Goal: Communication & Community: Answer question/provide support

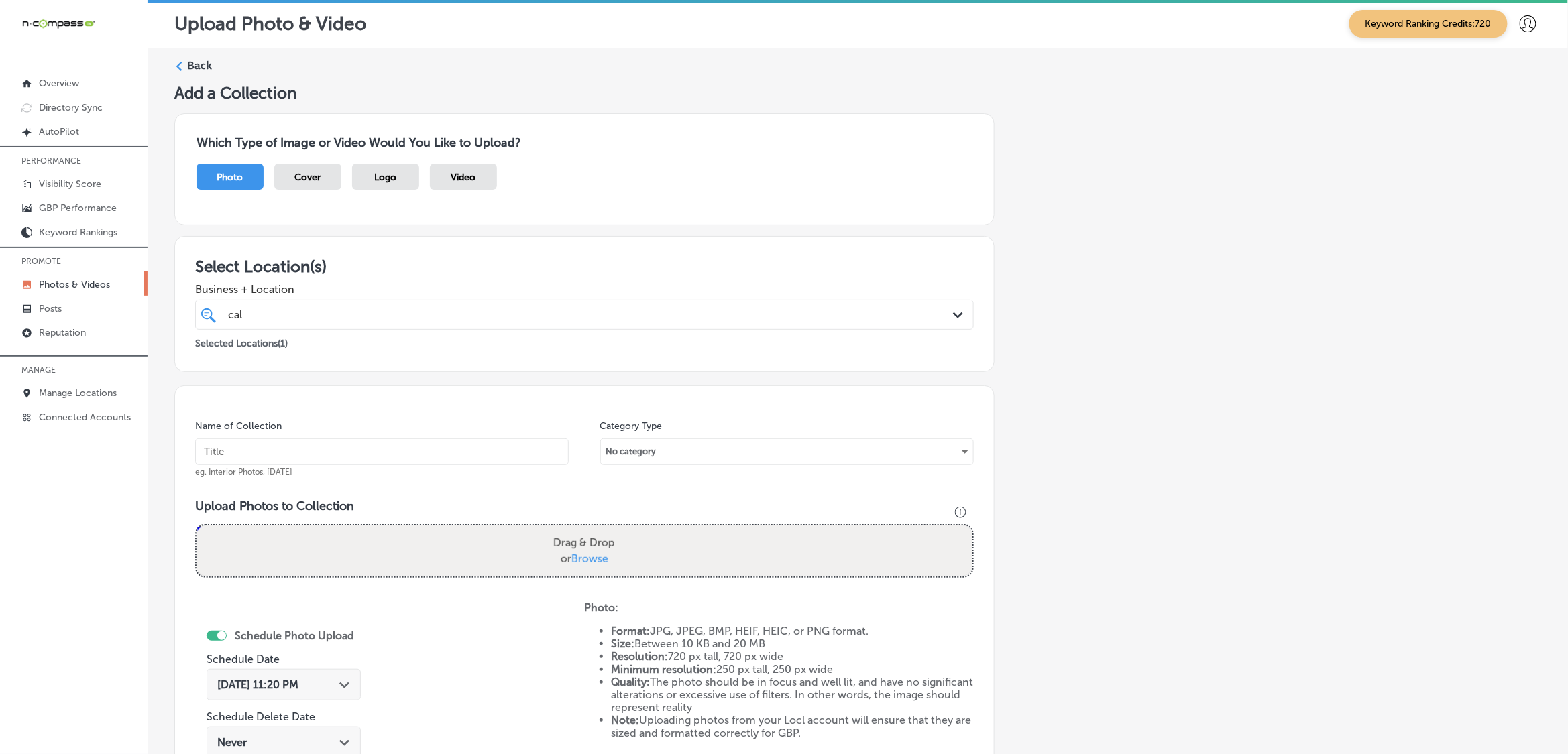
click at [88, 285] on p "Photos & Videos" at bounding box center [75, 284] width 71 height 11
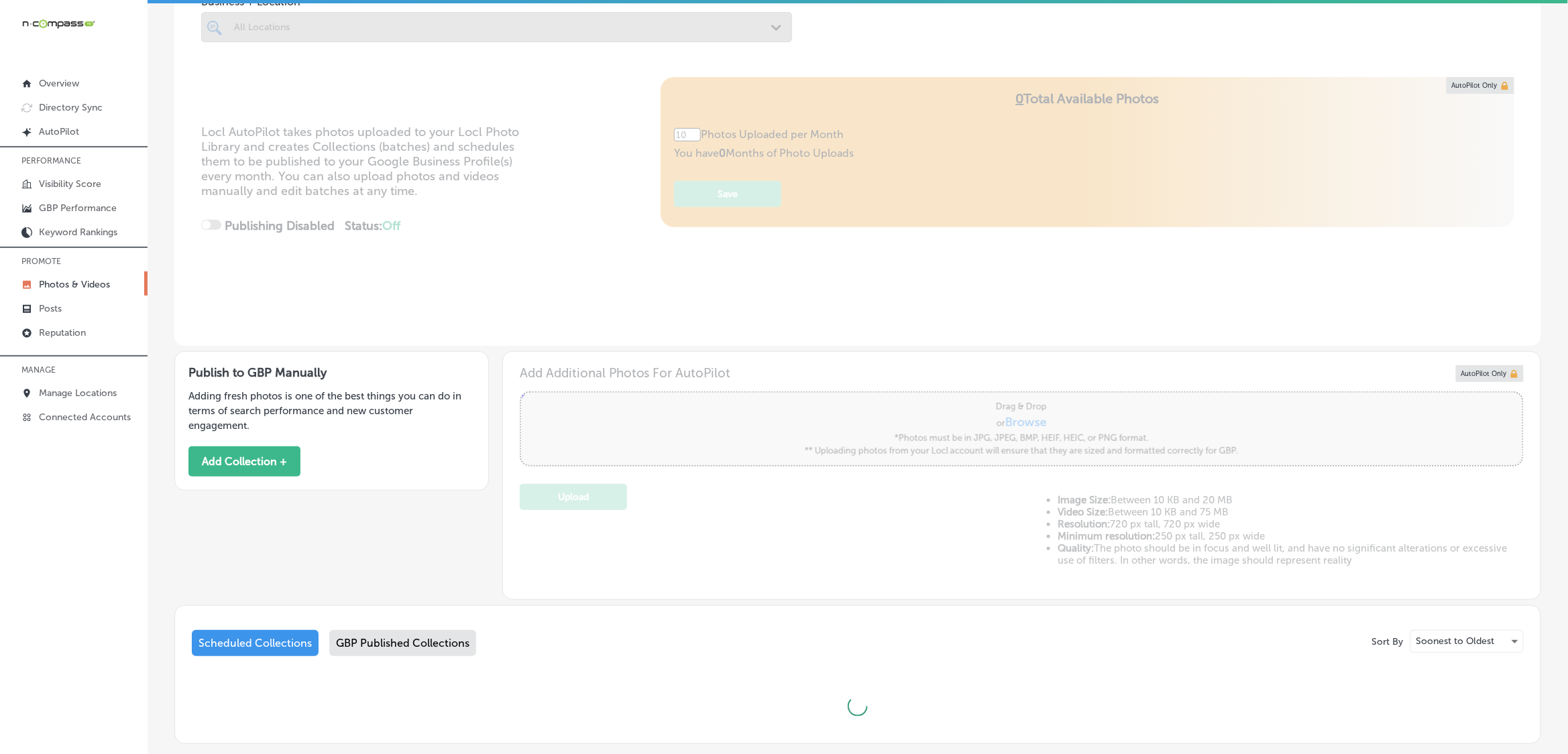
scroll to position [177, 0]
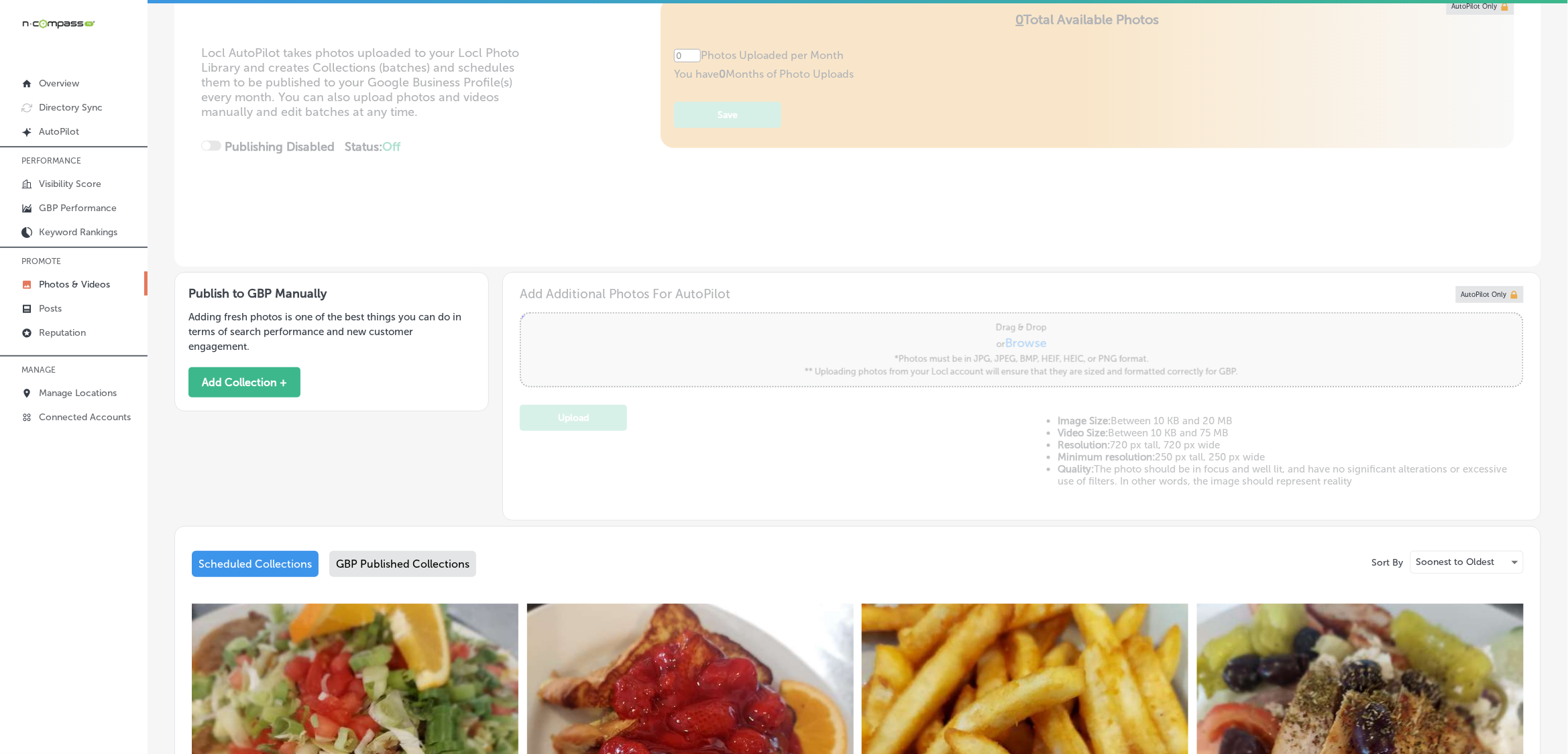
type input "5"
click at [70, 342] on link "Reputation" at bounding box center [74, 332] width 148 height 24
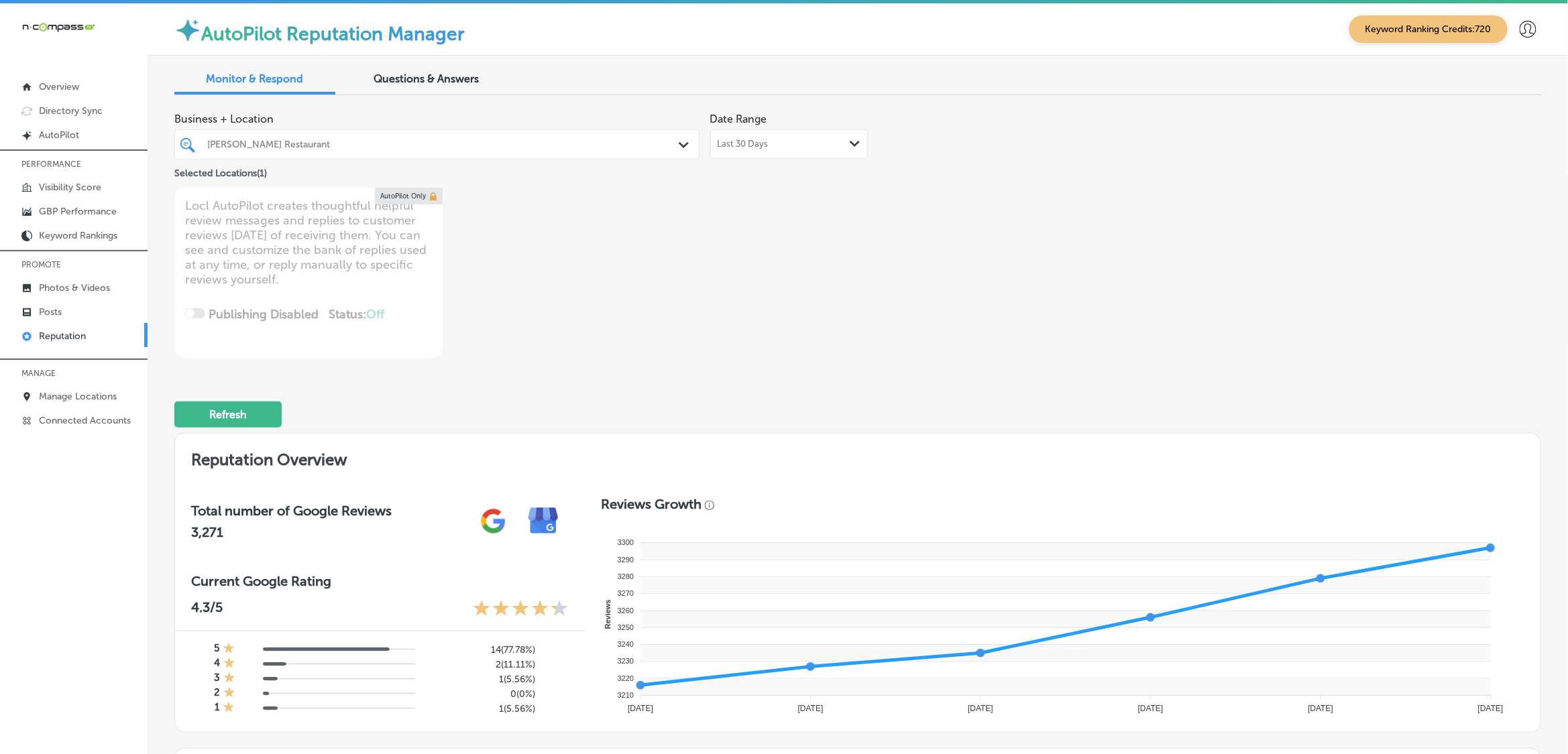
click at [645, 144] on div "[PERSON_NAME] Restaurant" at bounding box center [443, 144] width 472 height 11
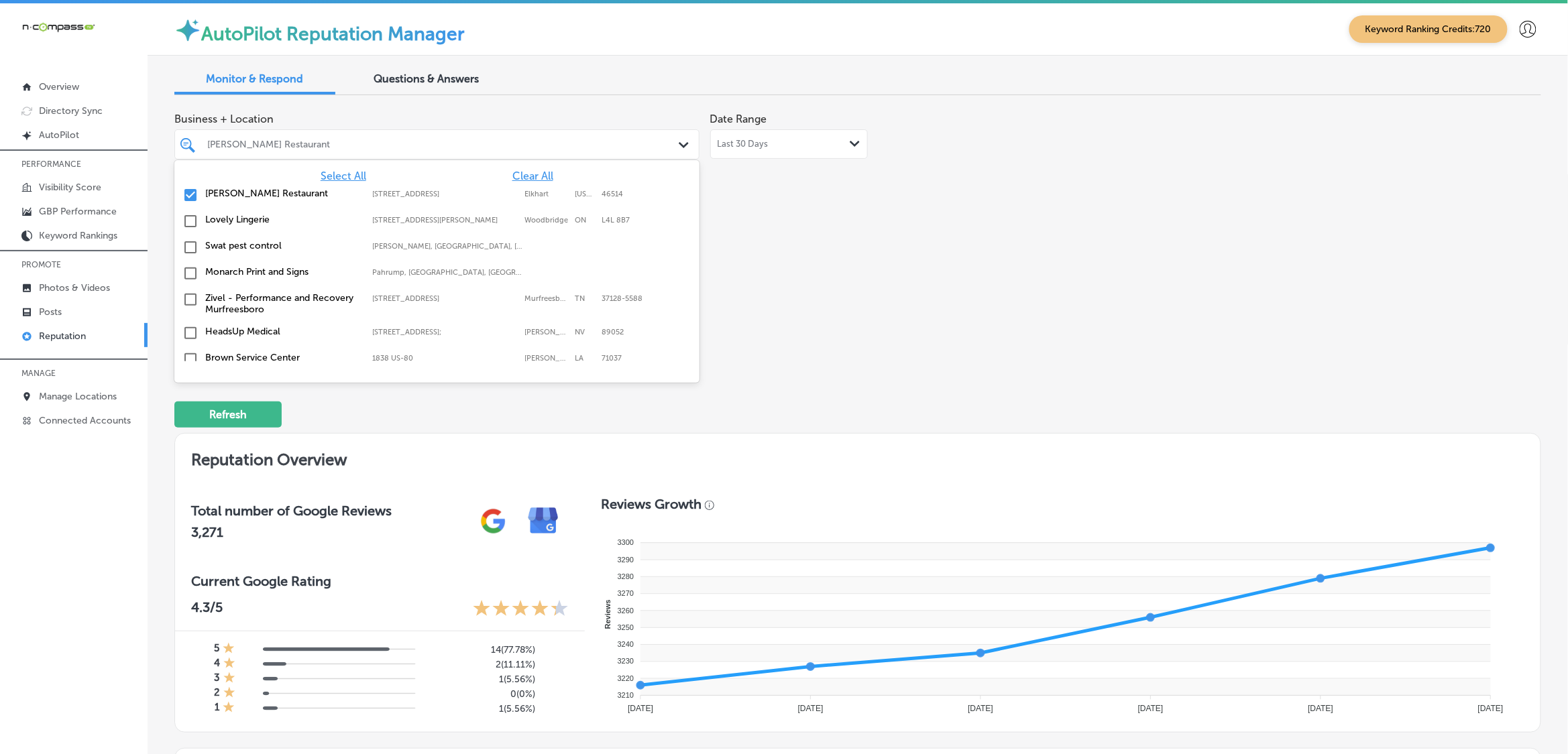
click at [512, 174] on span "Clear All" at bounding box center [532, 175] width 41 height 13
click at [330, 172] on span "Select All" at bounding box center [344, 175] width 46 height 13
click at [883, 299] on div "Business + Location option focused, 1 of 174. 174 results available. Use Up and…" at bounding box center [584, 231] width 820 height 252
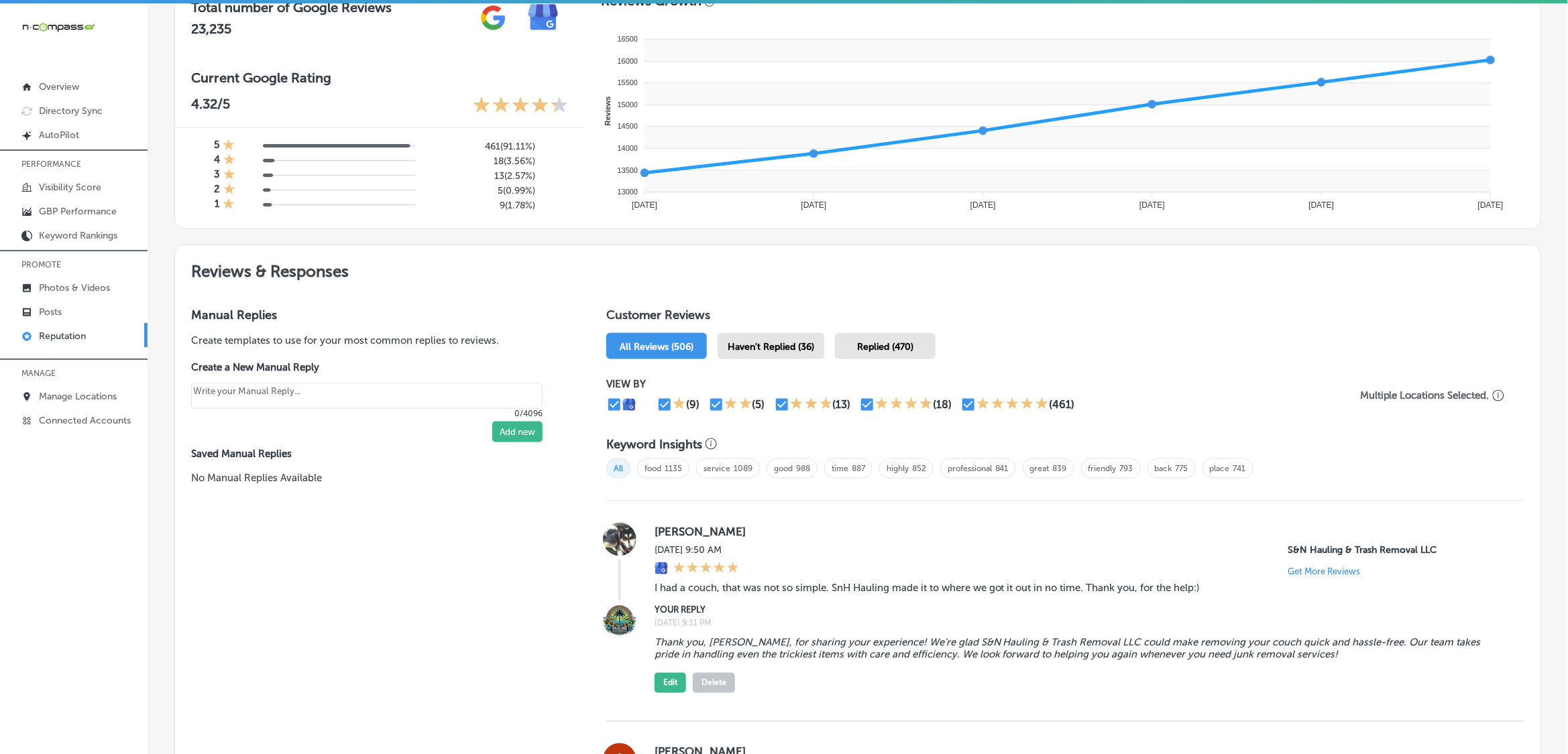
scroll to position [587, 0]
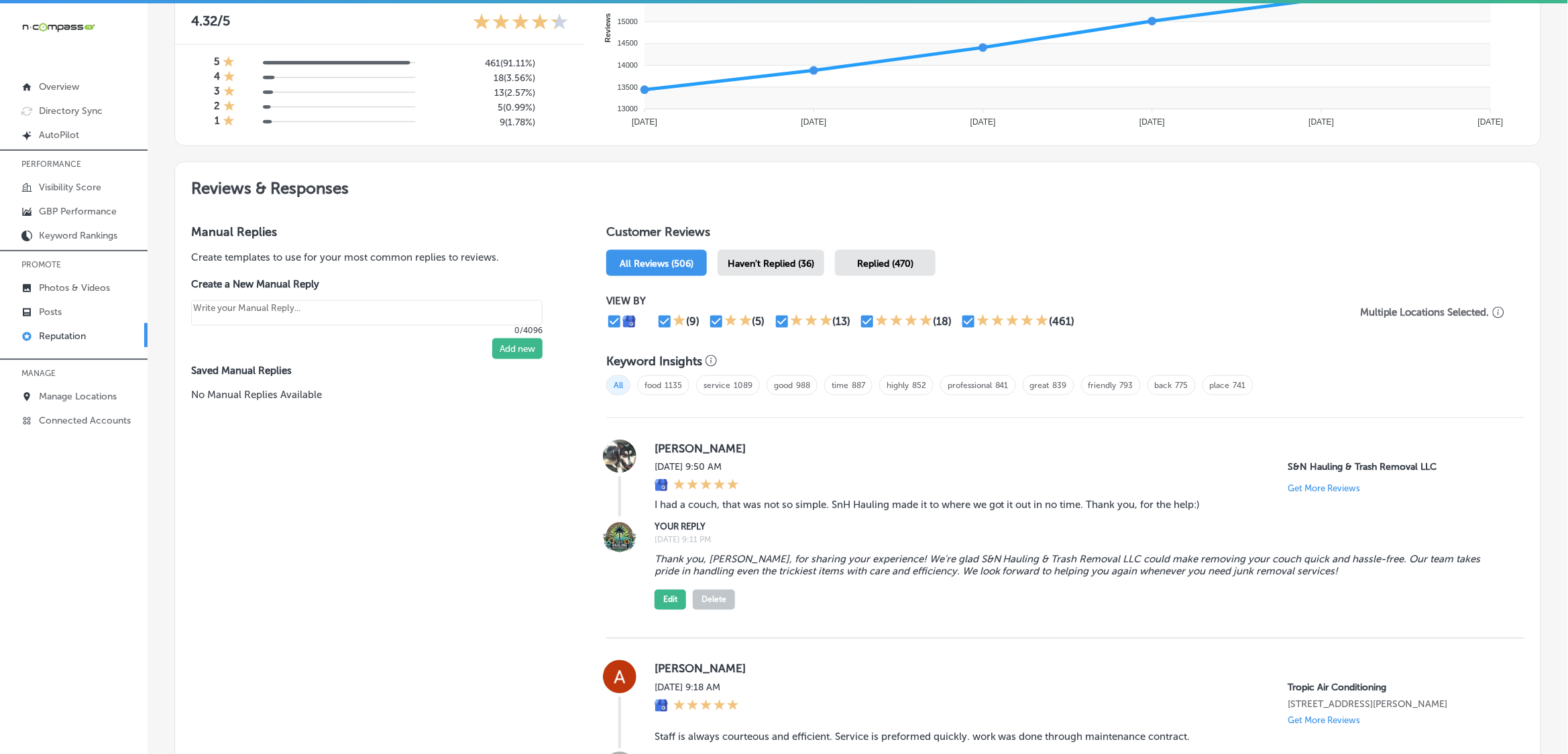
click at [744, 259] on div "Haven't Replied (36)" at bounding box center [771, 262] width 106 height 26
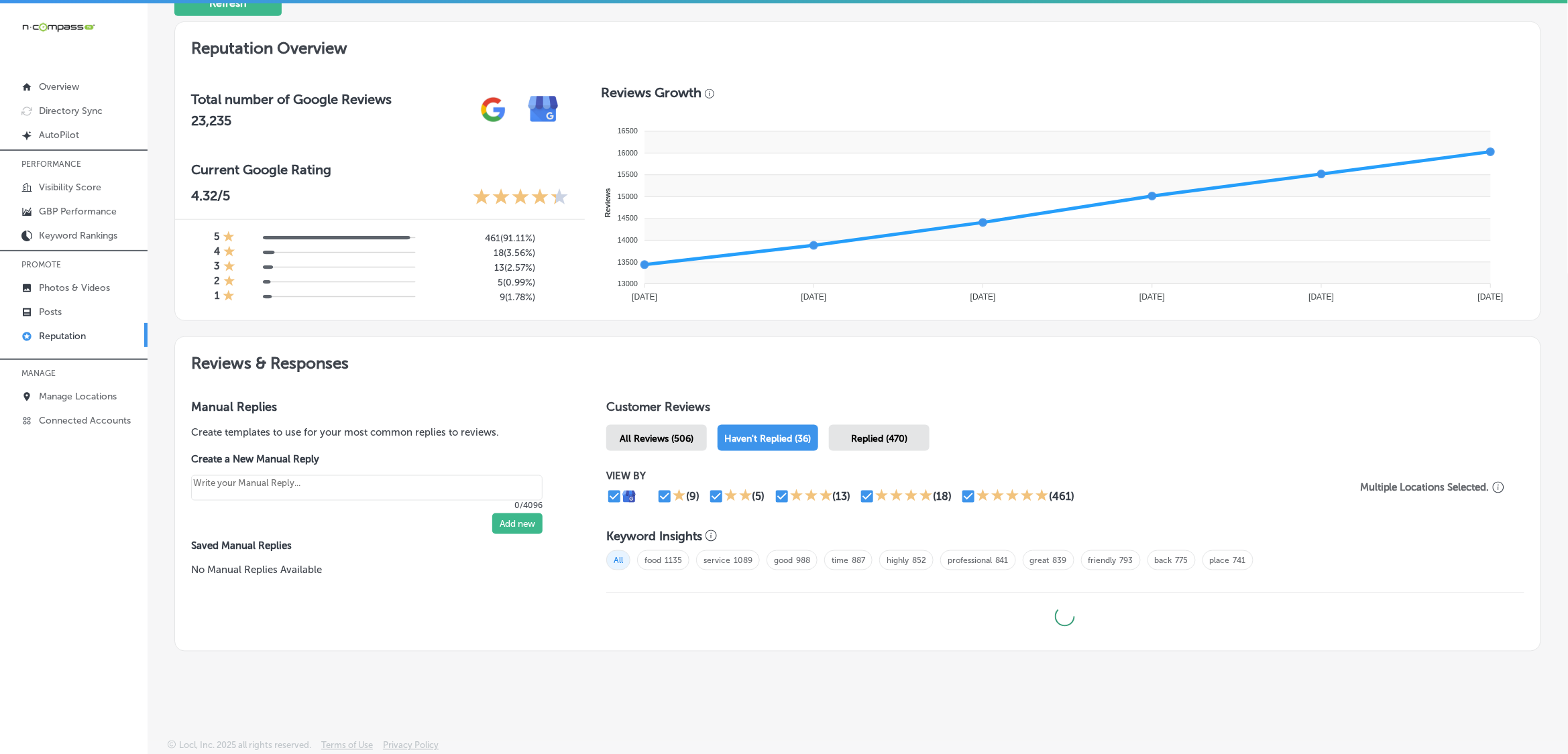
scroll to position [415, 0]
type textarea "x"
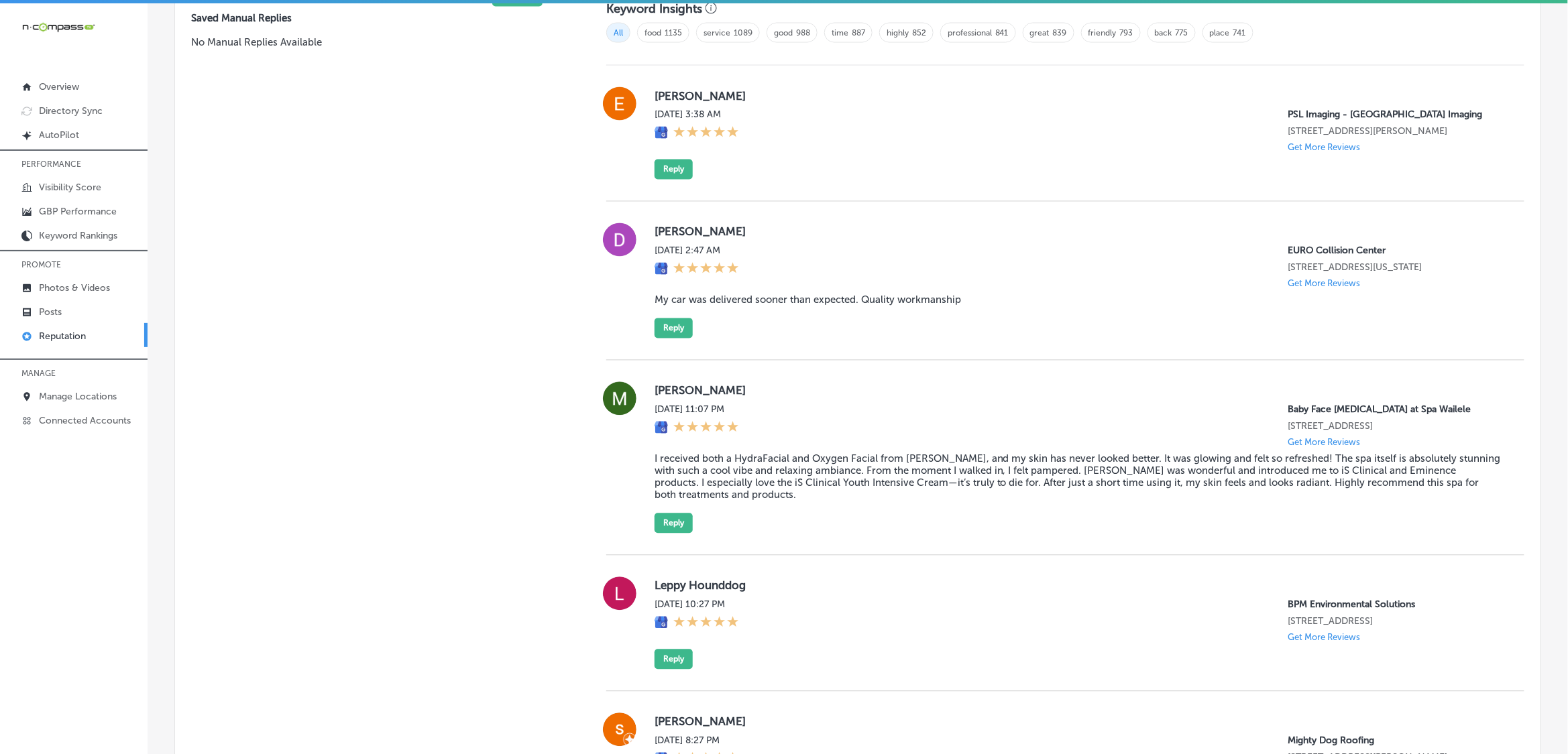
scroll to position [772, 0]
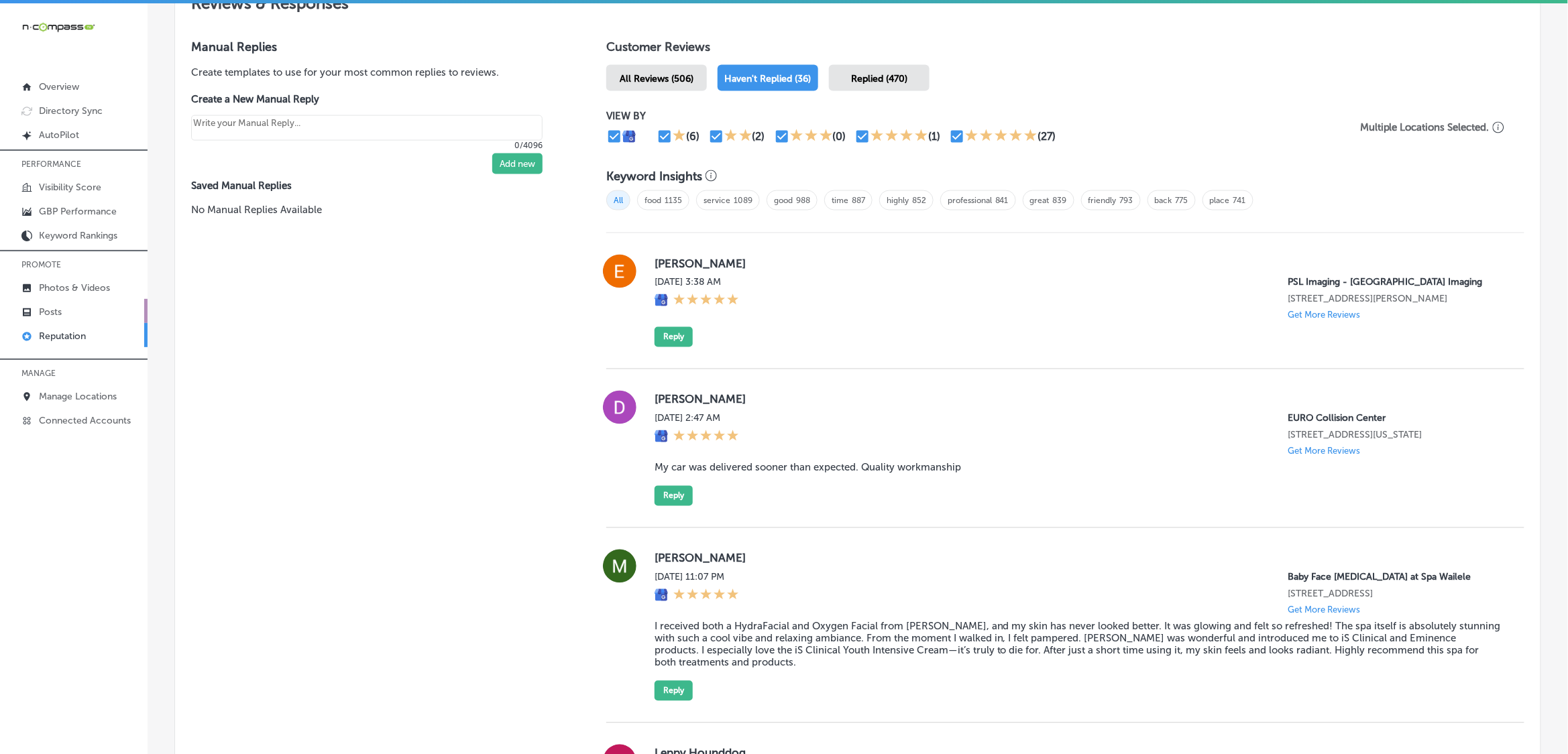
click at [75, 319] on link "Posts" at bounding box center [74, 311] width 148 height 24
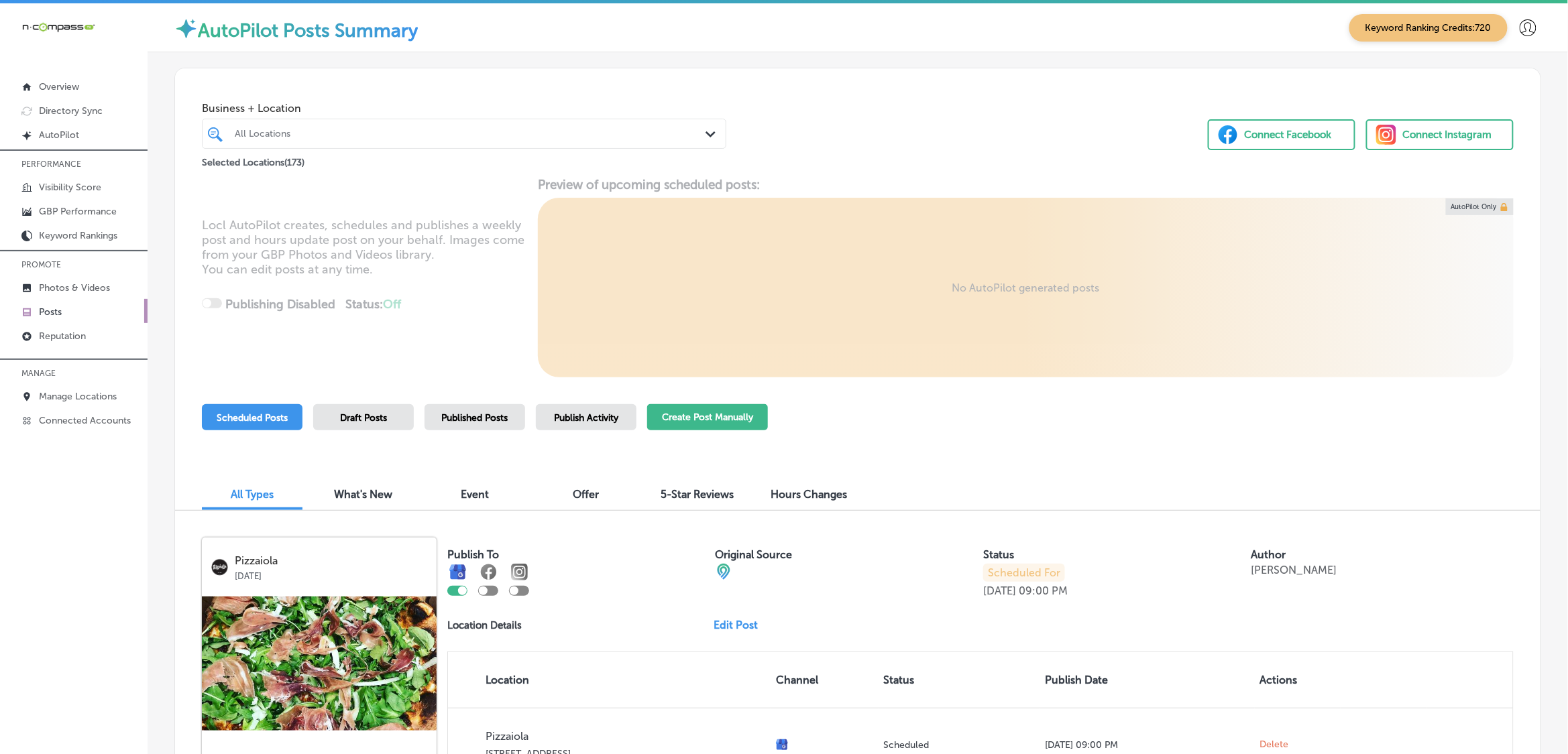
click at [709, 410] on button "Create Post Manually" at bounding box center [707, 417] width 121 height 26
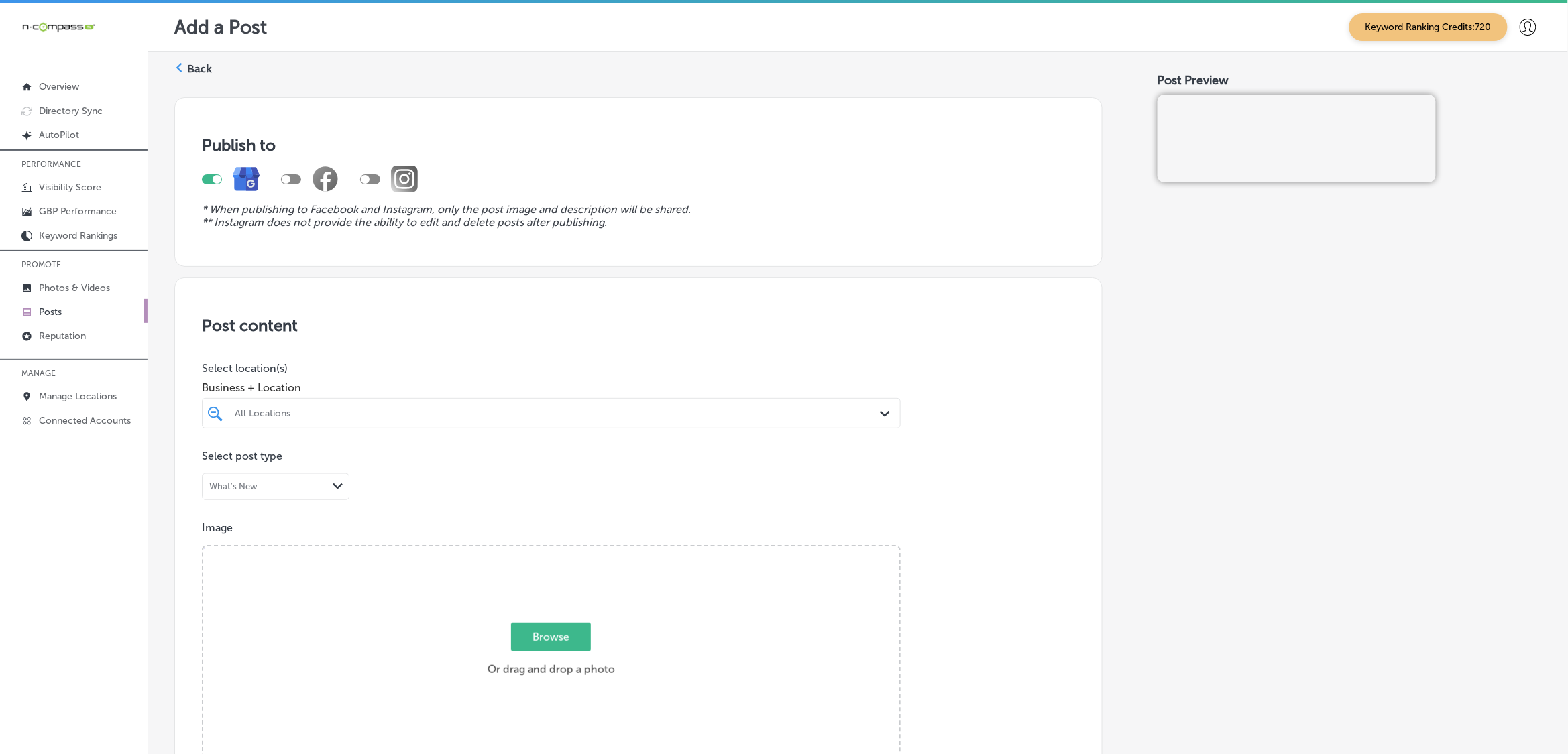
click at [426, 423] on div "All Locations" at bounding box center [551, 413] width 646 height 21
click at [461, 461] on label "[STREET_ADDRESS]" at bounding box center [549, 463] width 195 height 9
type input "complete"
click at [1043, 463] on div "Post content Select location(s) Business + Location complete complete Path Crea…" at bounding box center [638, 702] width 928 height 849
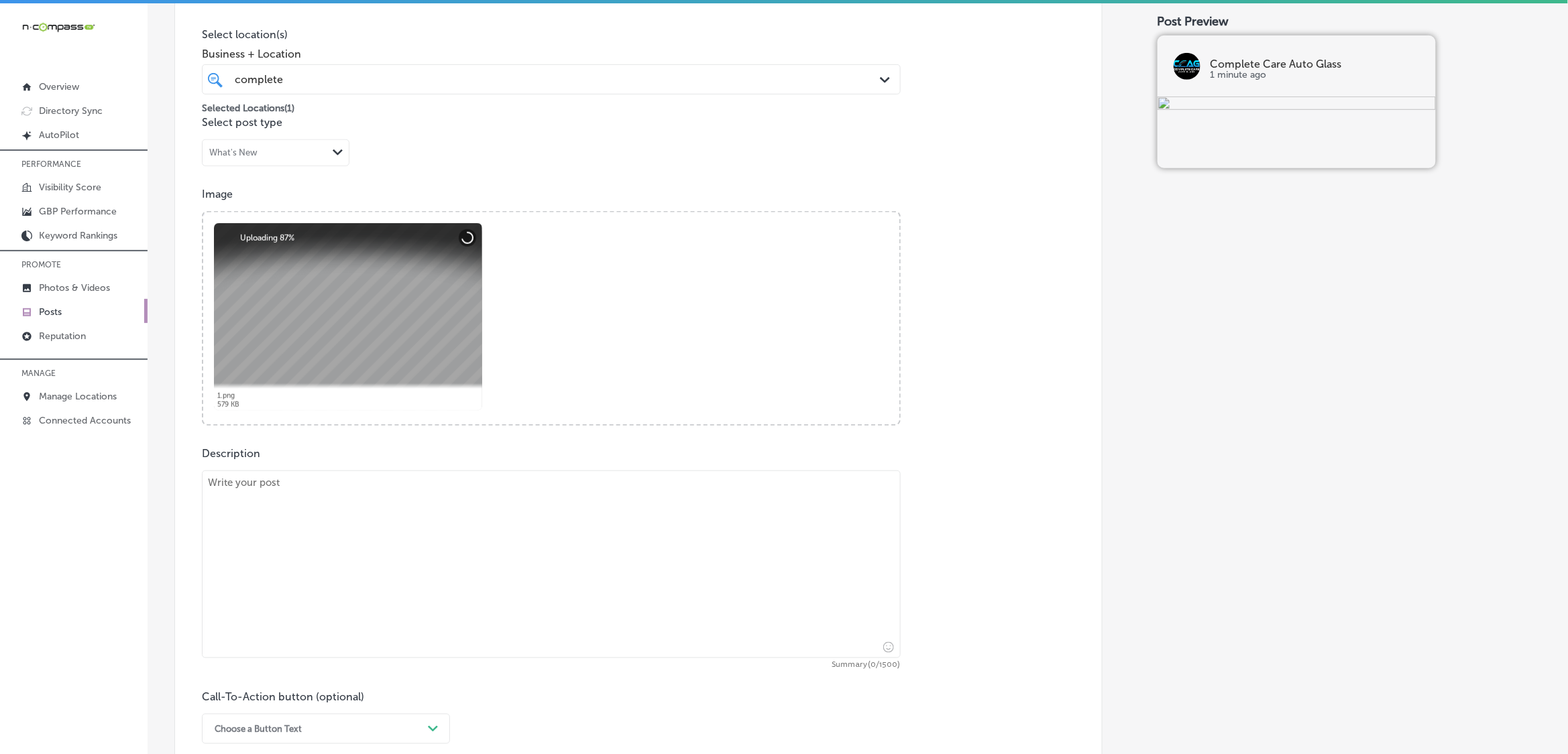
scroll to position [336, 0]
click at [473, 523] on textarea at bounding box center [551, 563] width 699 height 188
paste textarea "[DATE] is here, and it’s time to ensure your vehicle is in top shape for the sp…"
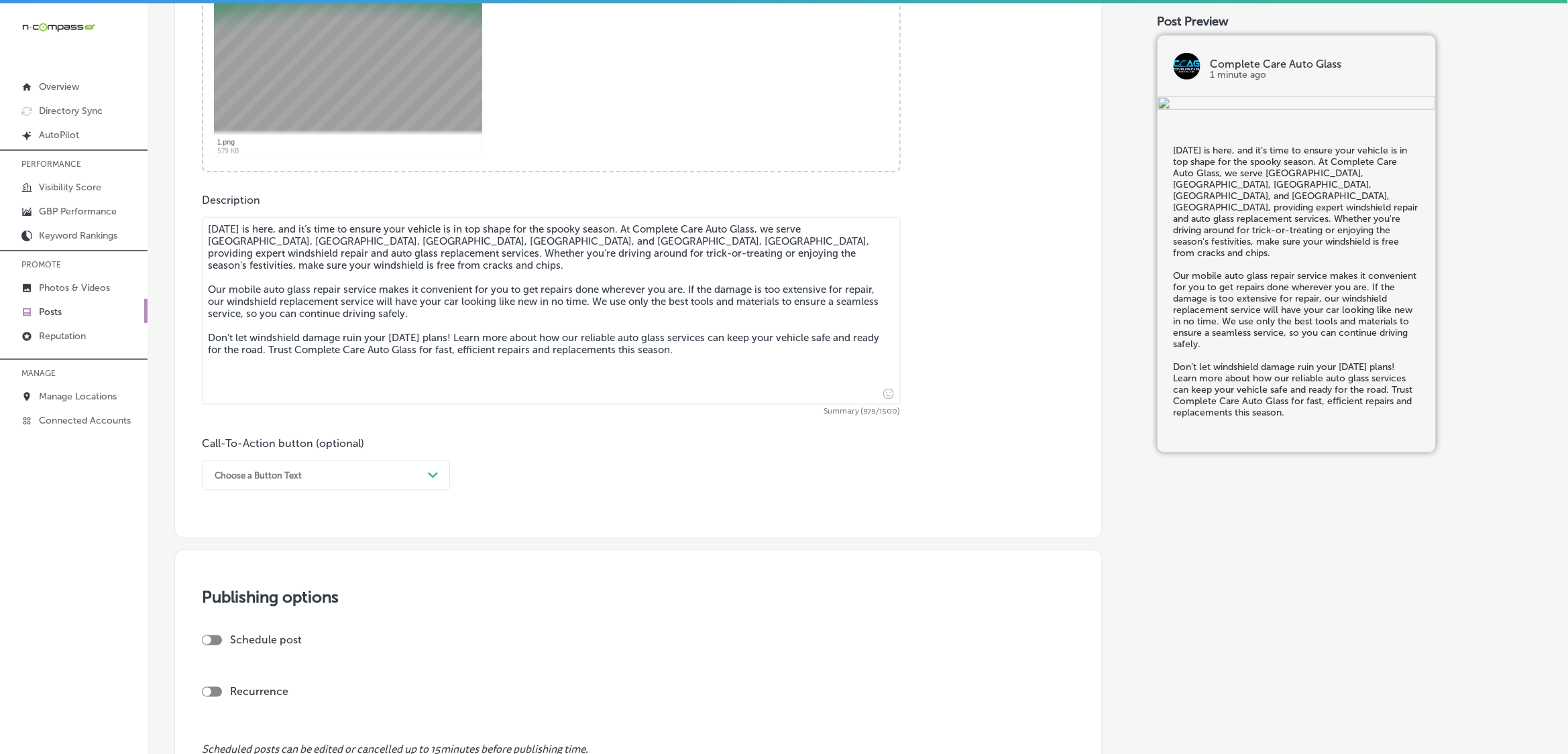
scroll to position [670, 0]
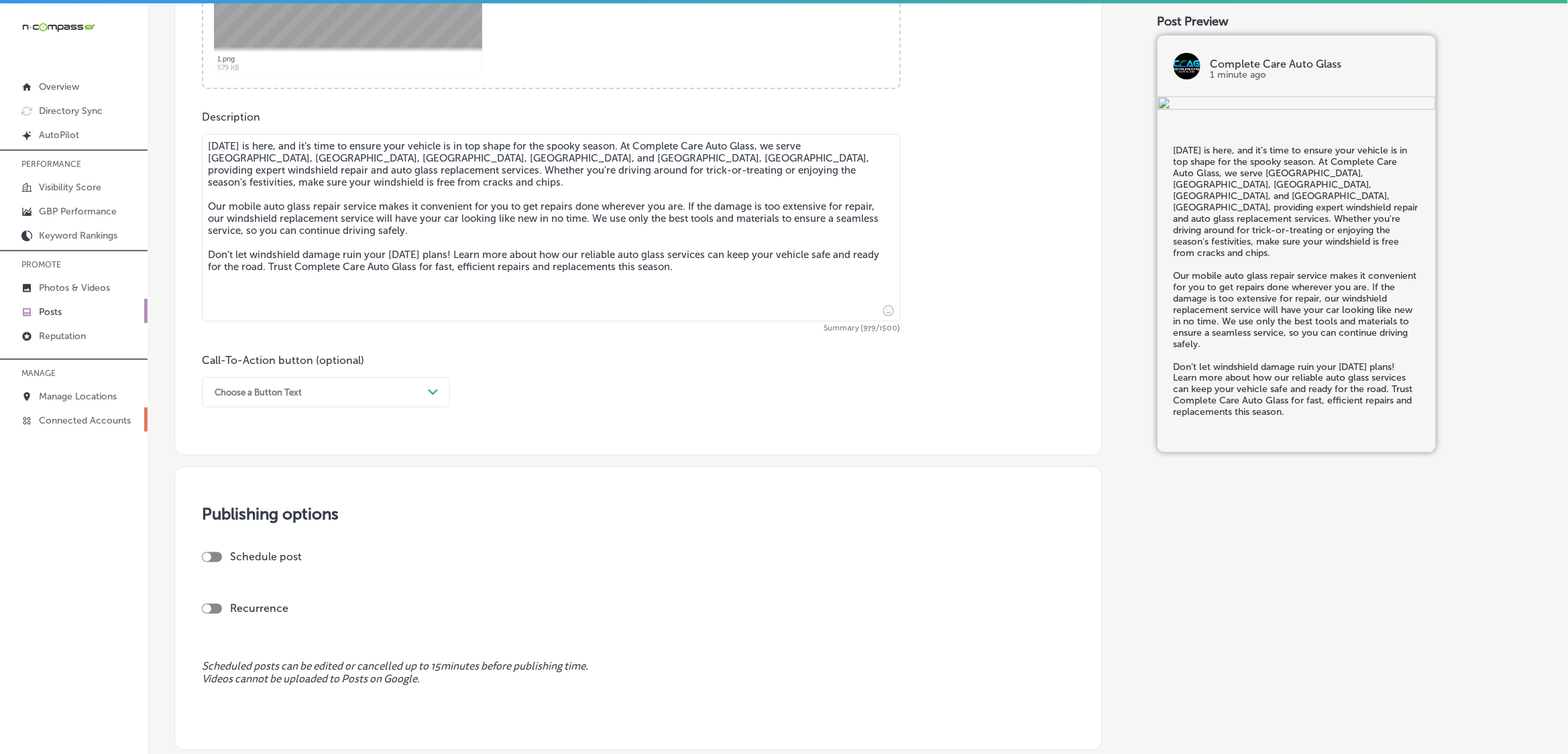
type textarea "[DATE] is here, and it’s time to ensure your vehicle is in top shape for the sp…"
click at [310, 382] on div "Choose a Button Text" at bounding box center [315, 393] width 214 height 21
click at [270, 515] on div "Learn more" at bounding box center [326, 516] width 248 height 24
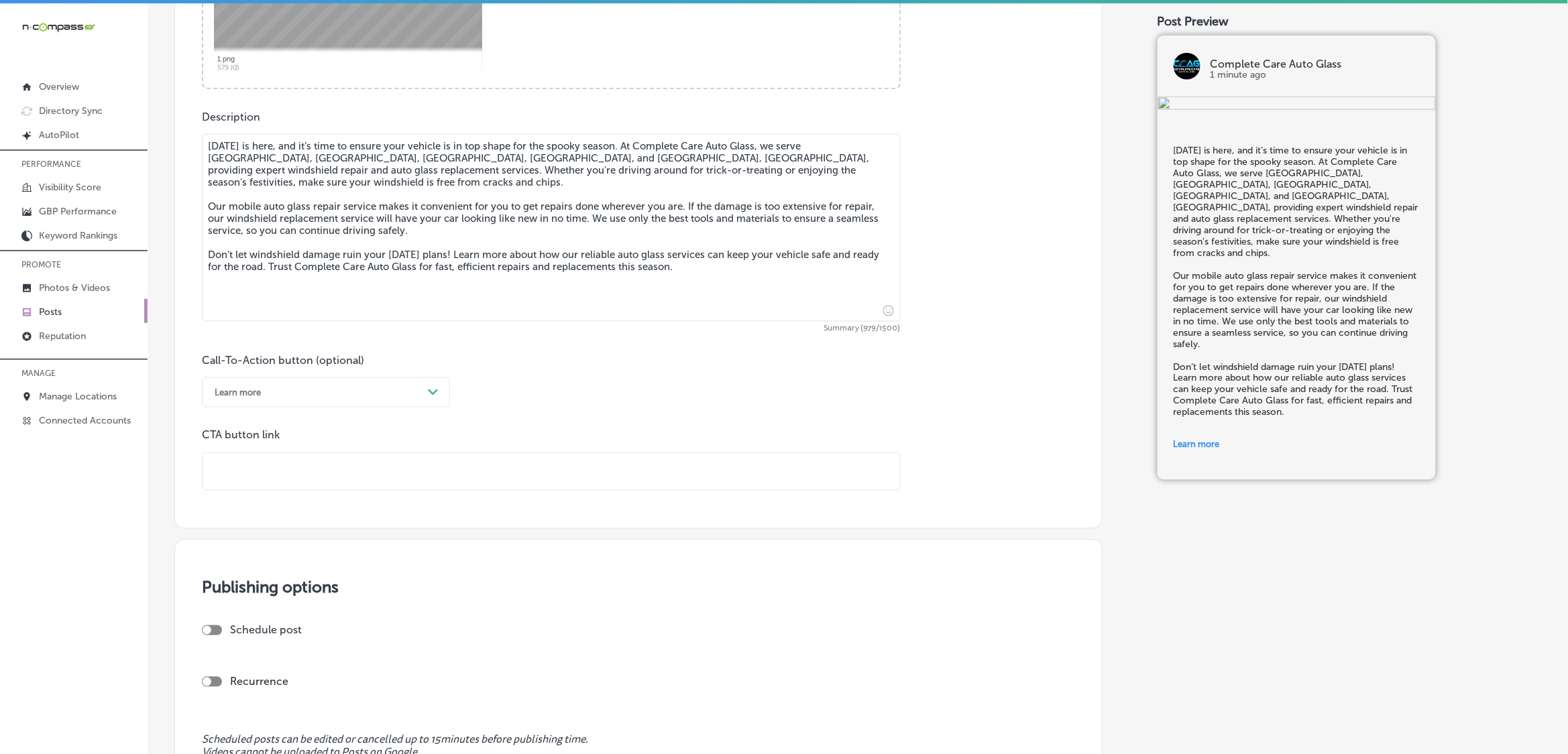
click at [297, 494] on div "Post content Select location(s) Business + Location complete complete Path Crea…" at bounding box center [638, 67] width 928 height 922
click at [313, 456] on input "text" at bounding box center [551, 472] width 697 height 37
paste input "[URL][DOMAIN_NAME]"
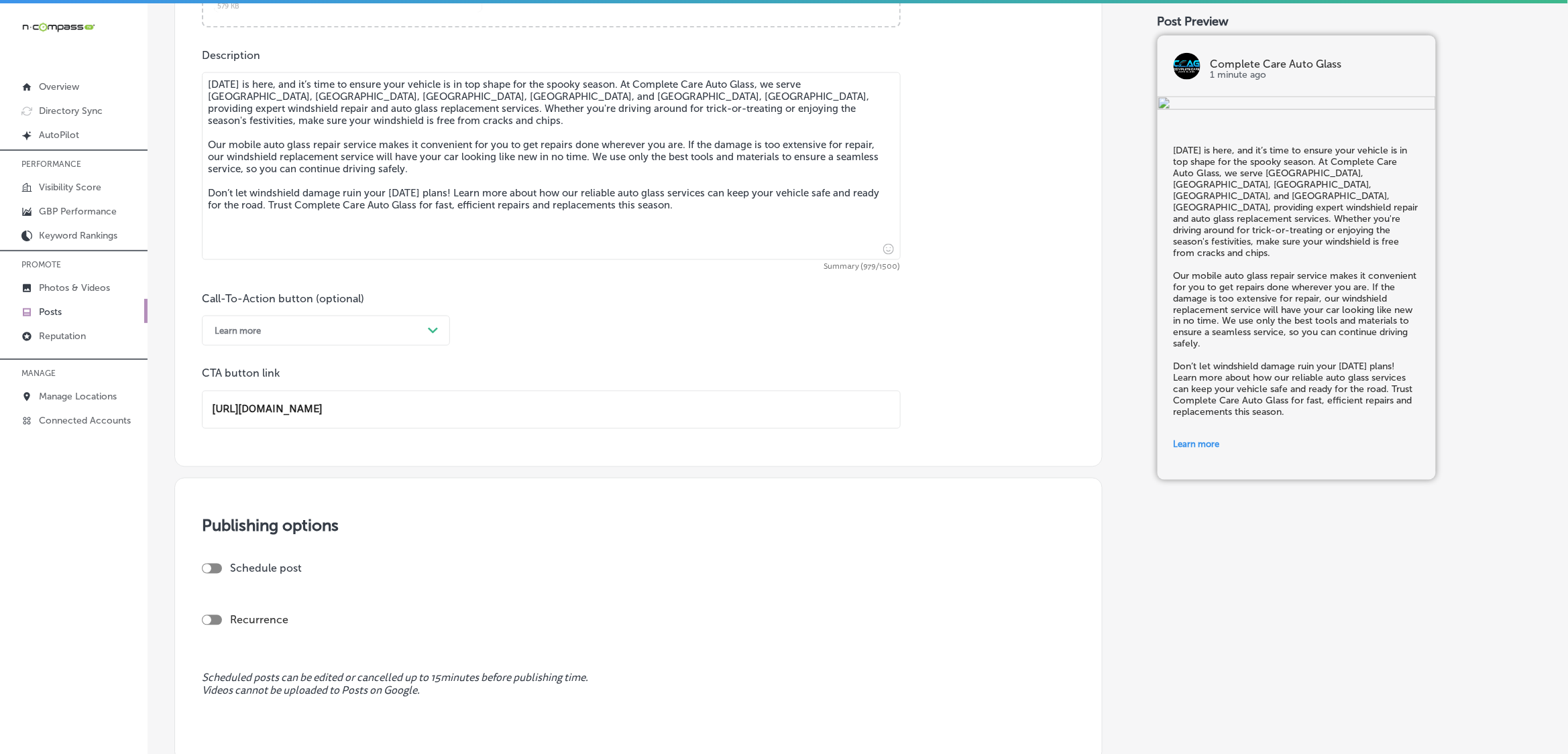
scroll to position [838, 0]
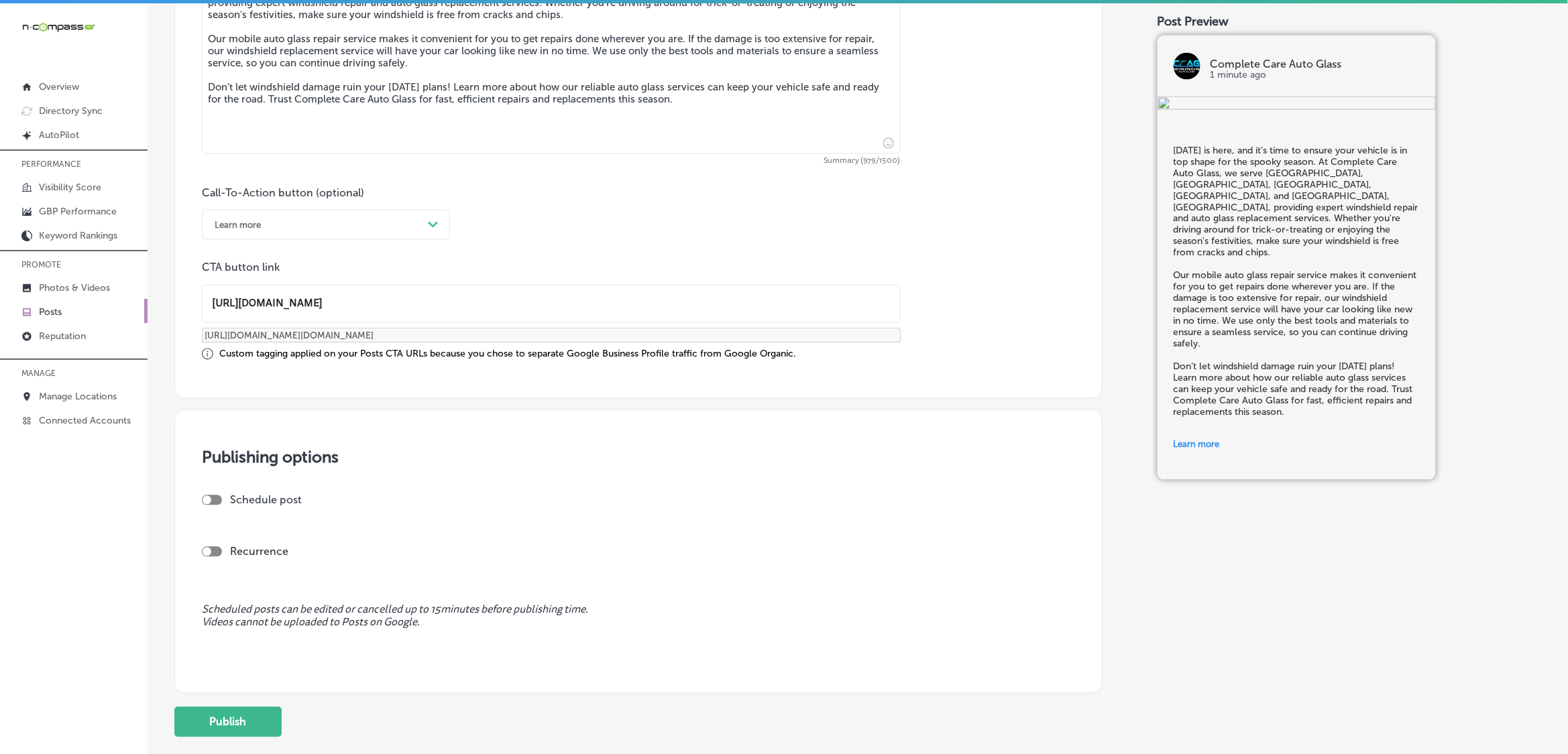
type input "[URL][DOMAIN_NAME]"
click at [223, 497] on div "Schedule post" at bounding box center [633, 500] width 862 height 13
click at [217, 497] on div at bounding box center [211, 500] width 20 height 10
checkbox input "true"
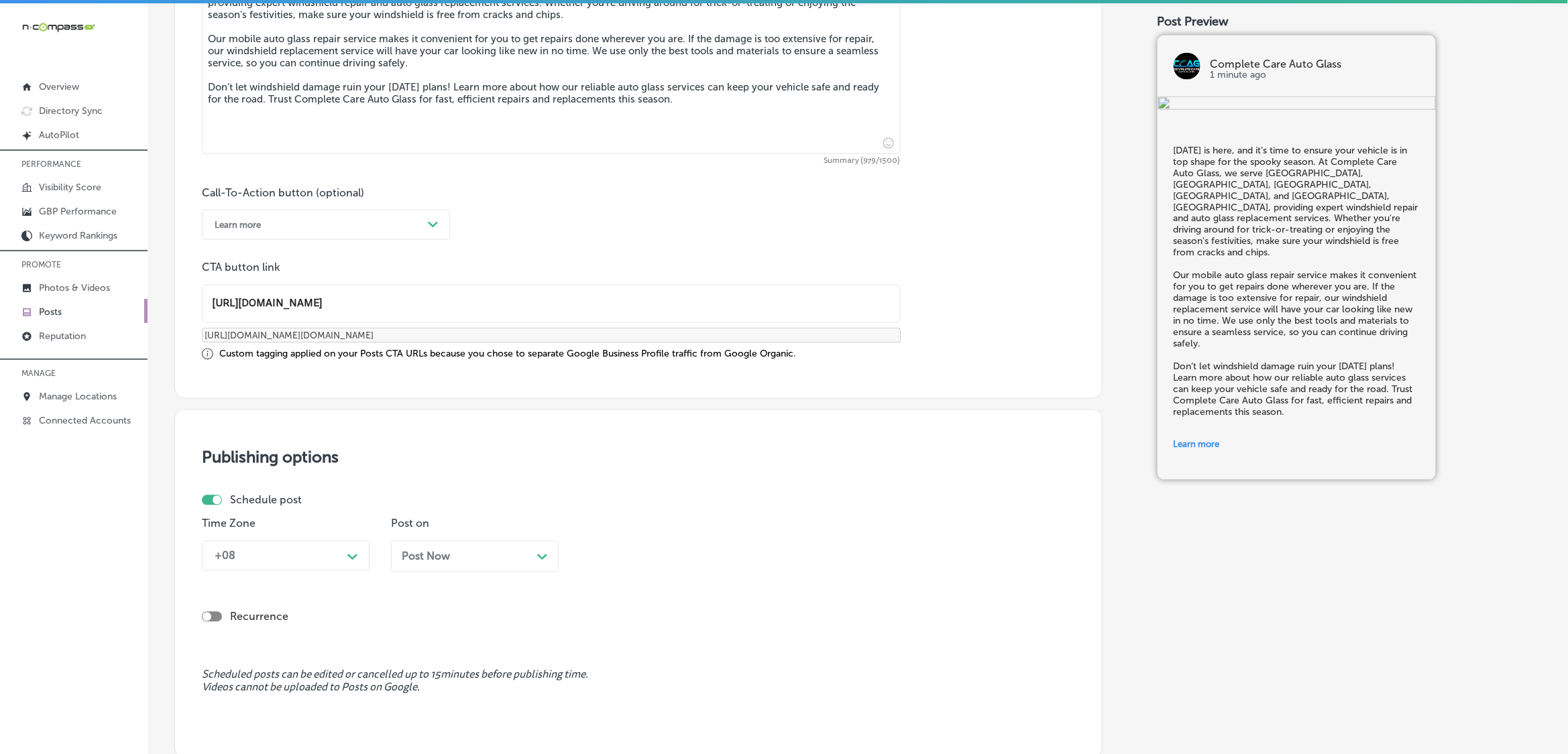
click at [290, 551] on div "+08 Path Created with Sketch." at bounding box center [285, 556] width 168 height 30
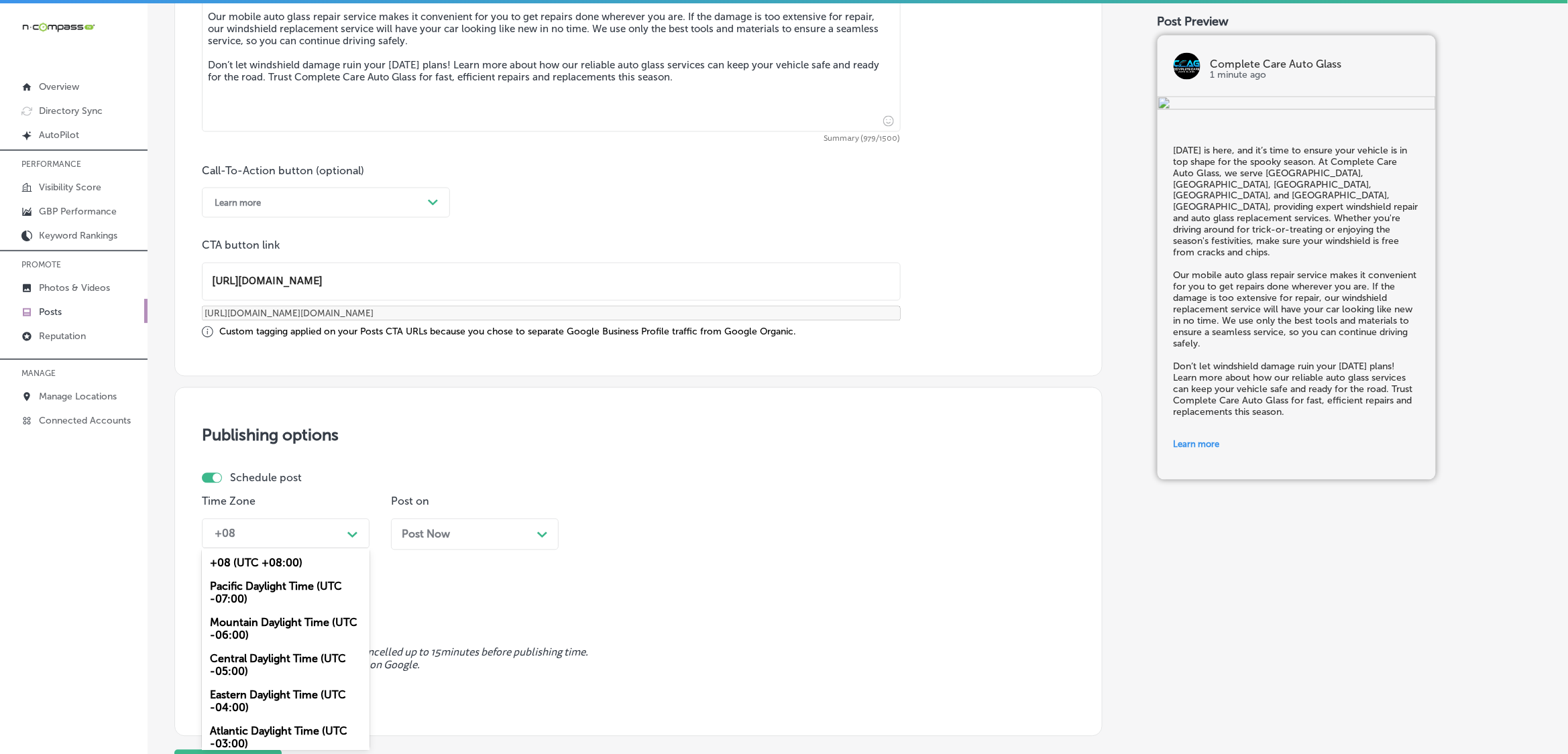
click at [271, 625] on div "Mountain Daylight Time (UTC -06:00)" at bounding box center [285, 629] width 168 height 36
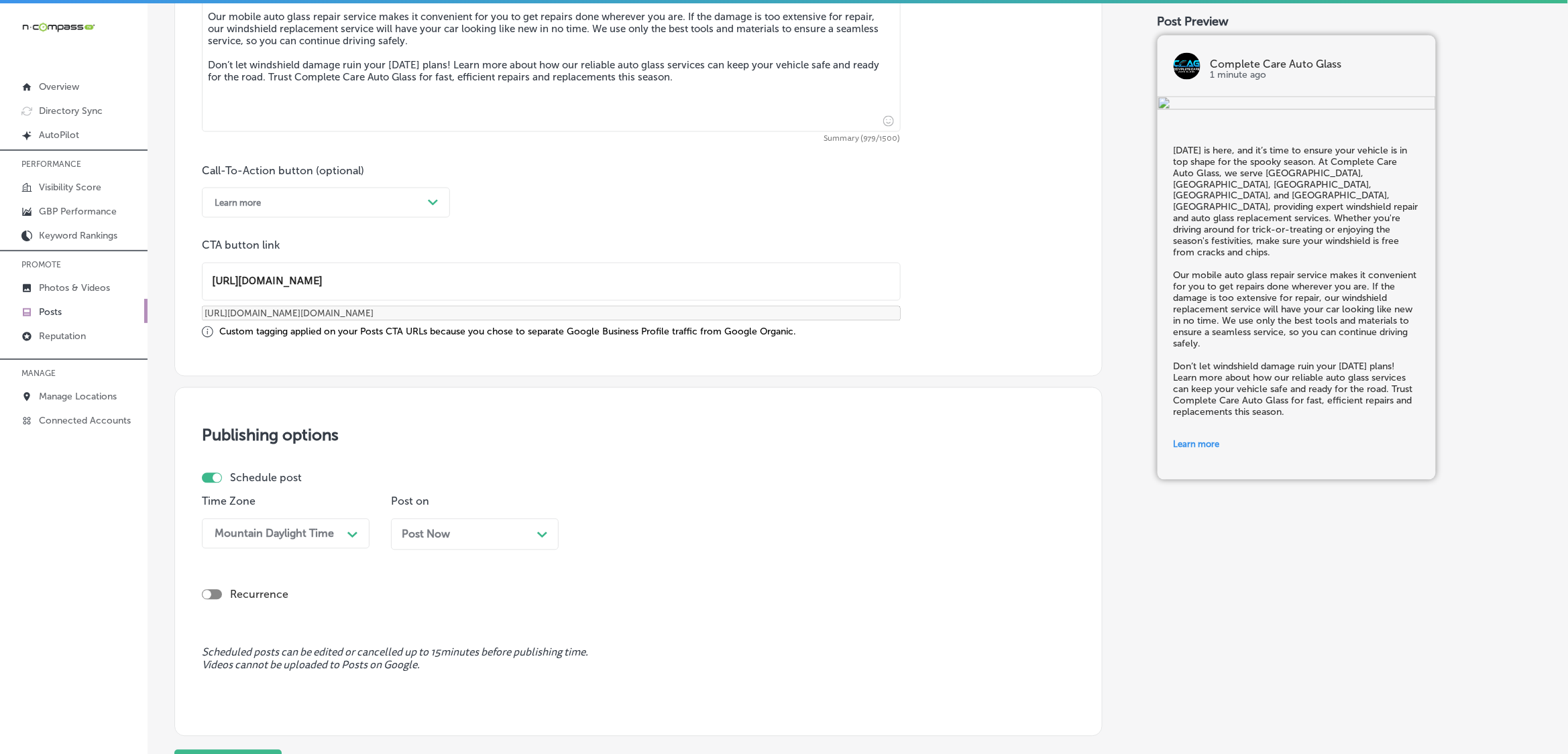
click at [416, 533] on span "Post Now" at bounding box center [425, 534] width 48 height 13
click at [654, 537] on div "10:00 AM" at bounding box center [653, 534] width 134 height 24
drag, startPoint x: 607, startPoint y: 703, endPoint x: 600, endPoint y: 704, distance: 7.1
click at [607, 706] on div "7:00 AM" at bounding box center [664, 718] width 168 height 24
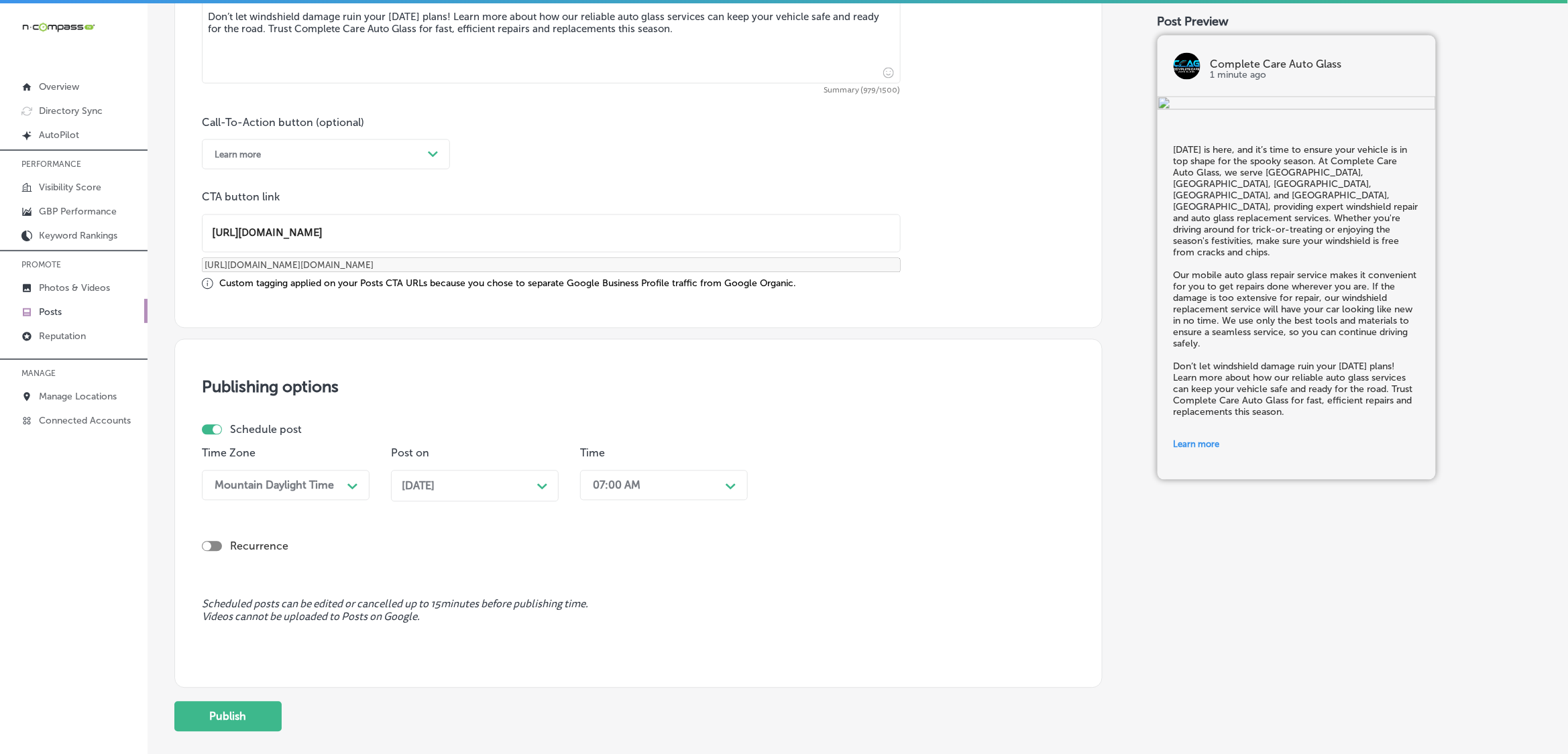
scroll to position [986, 0]
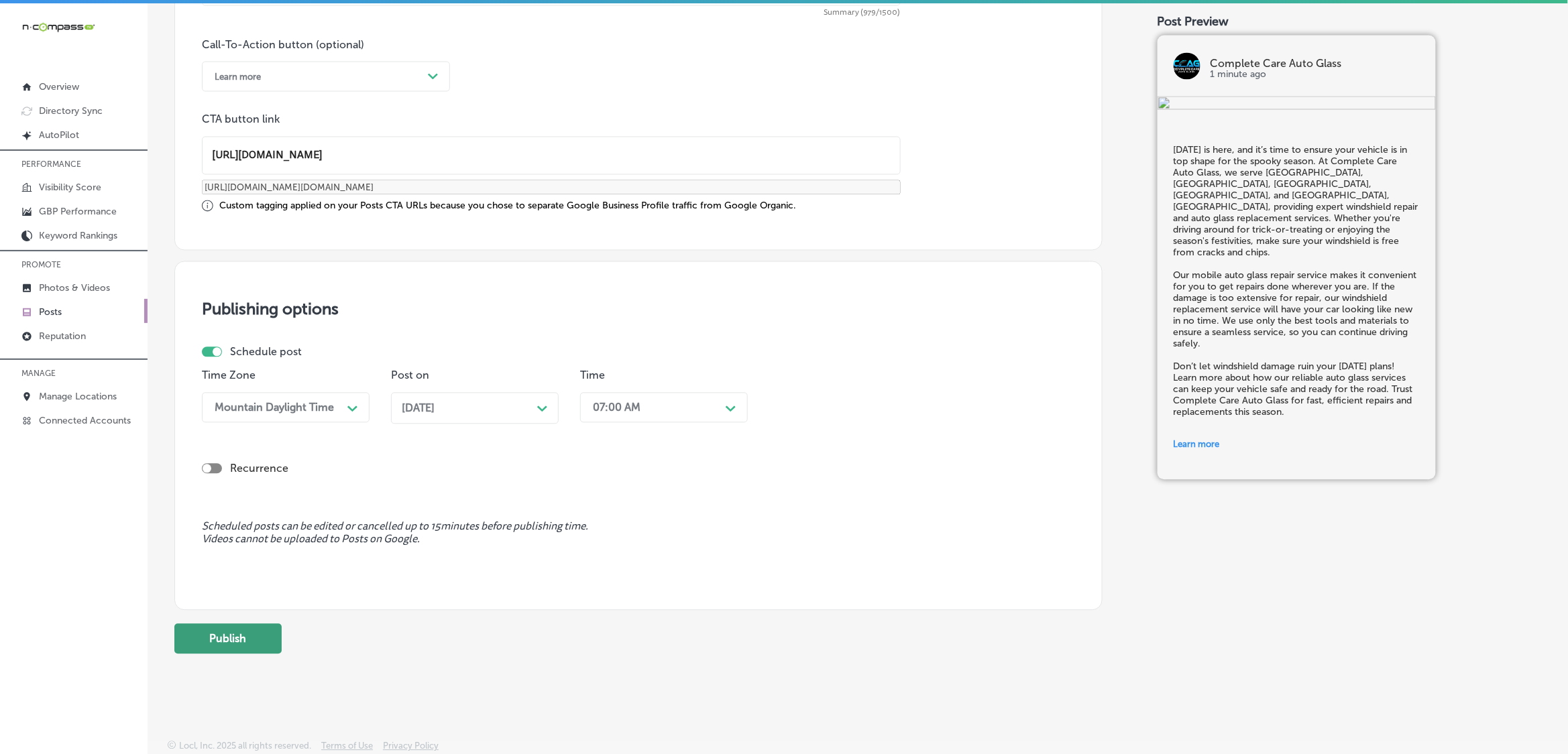
click at [260, 631] on button "Publish" at bounding box center [228, 639] width 107 height 30
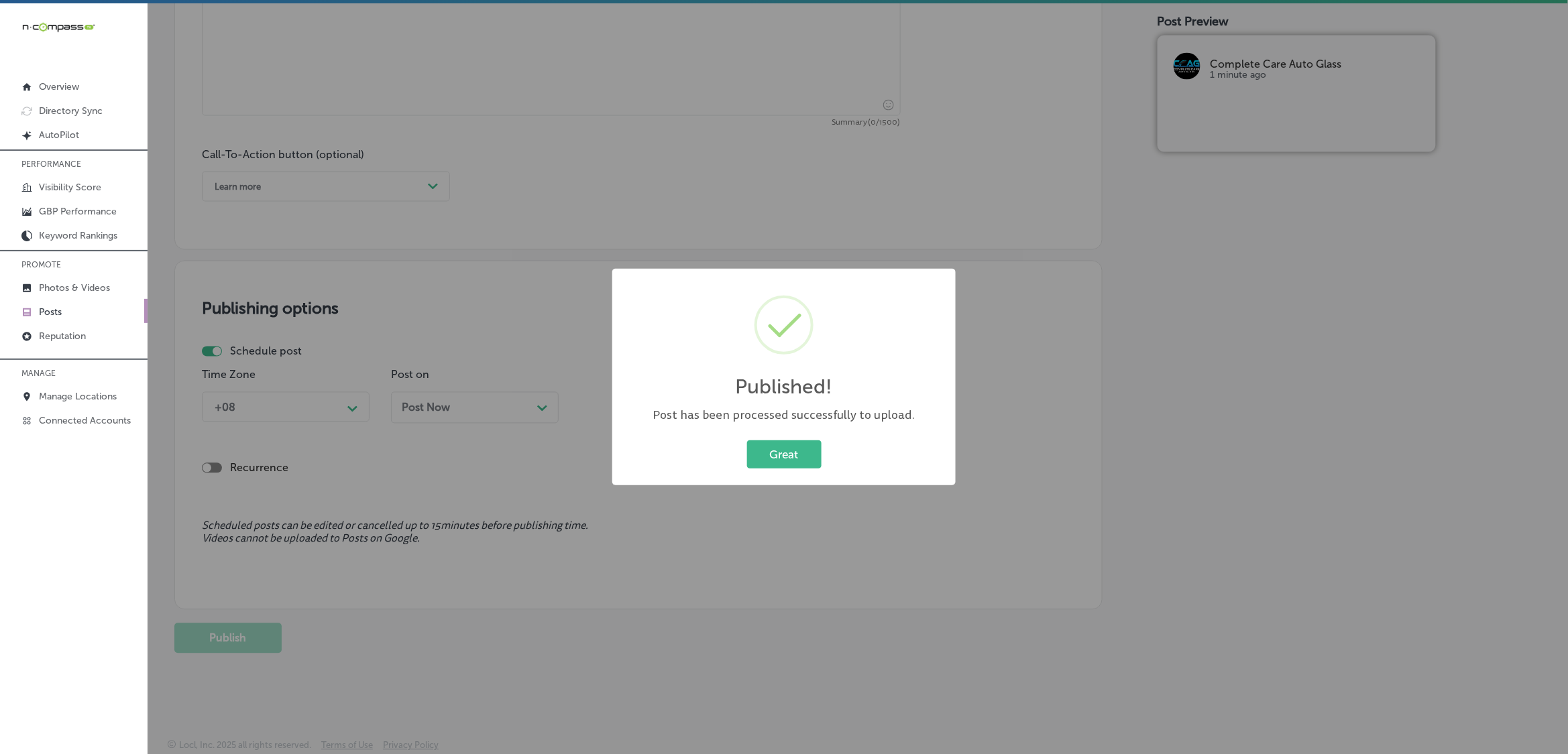
scroll to position [877, 0]
click at [763, 457] on button "Great" at bounding box center [784, 454] width 75 height 27
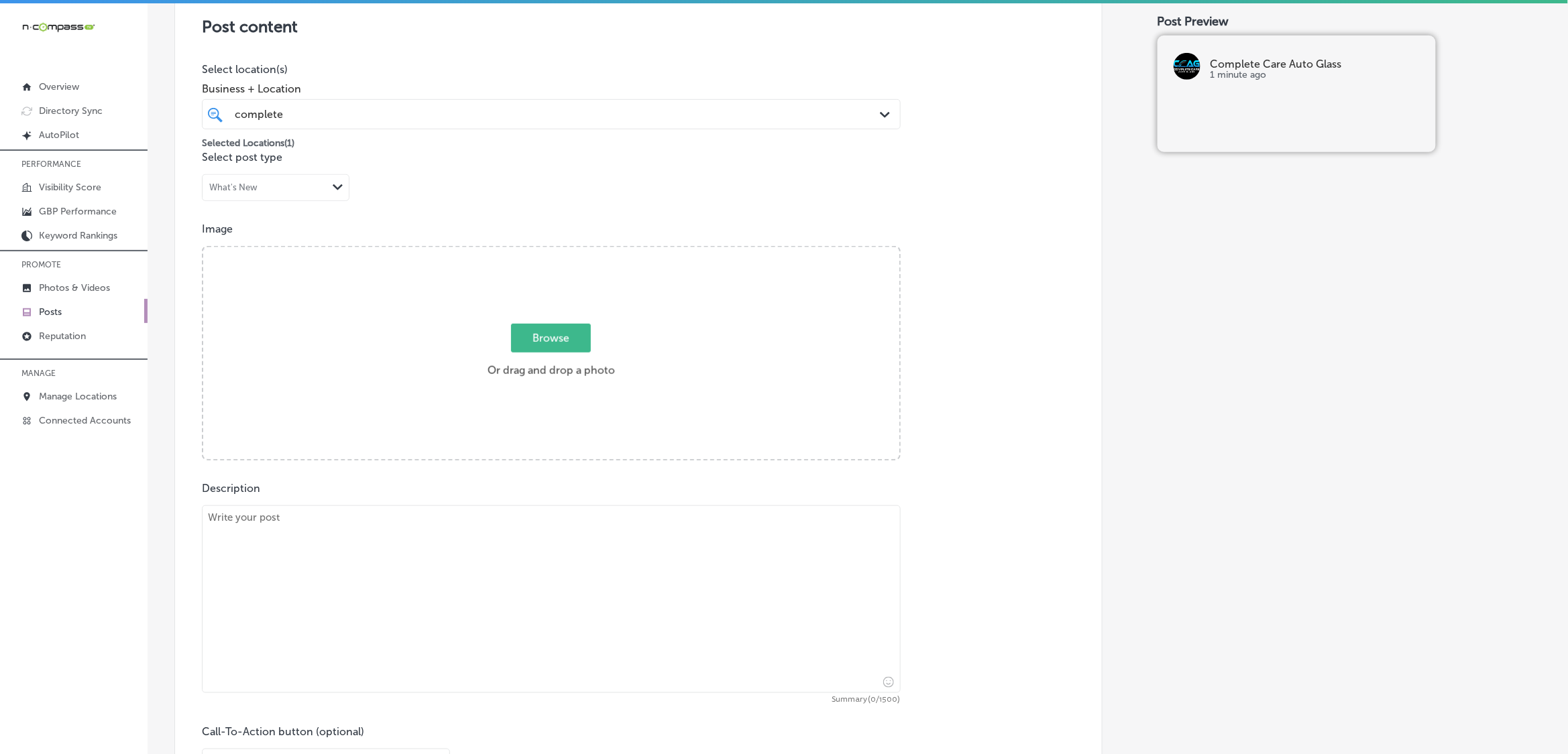
scroll to position [290, 0]
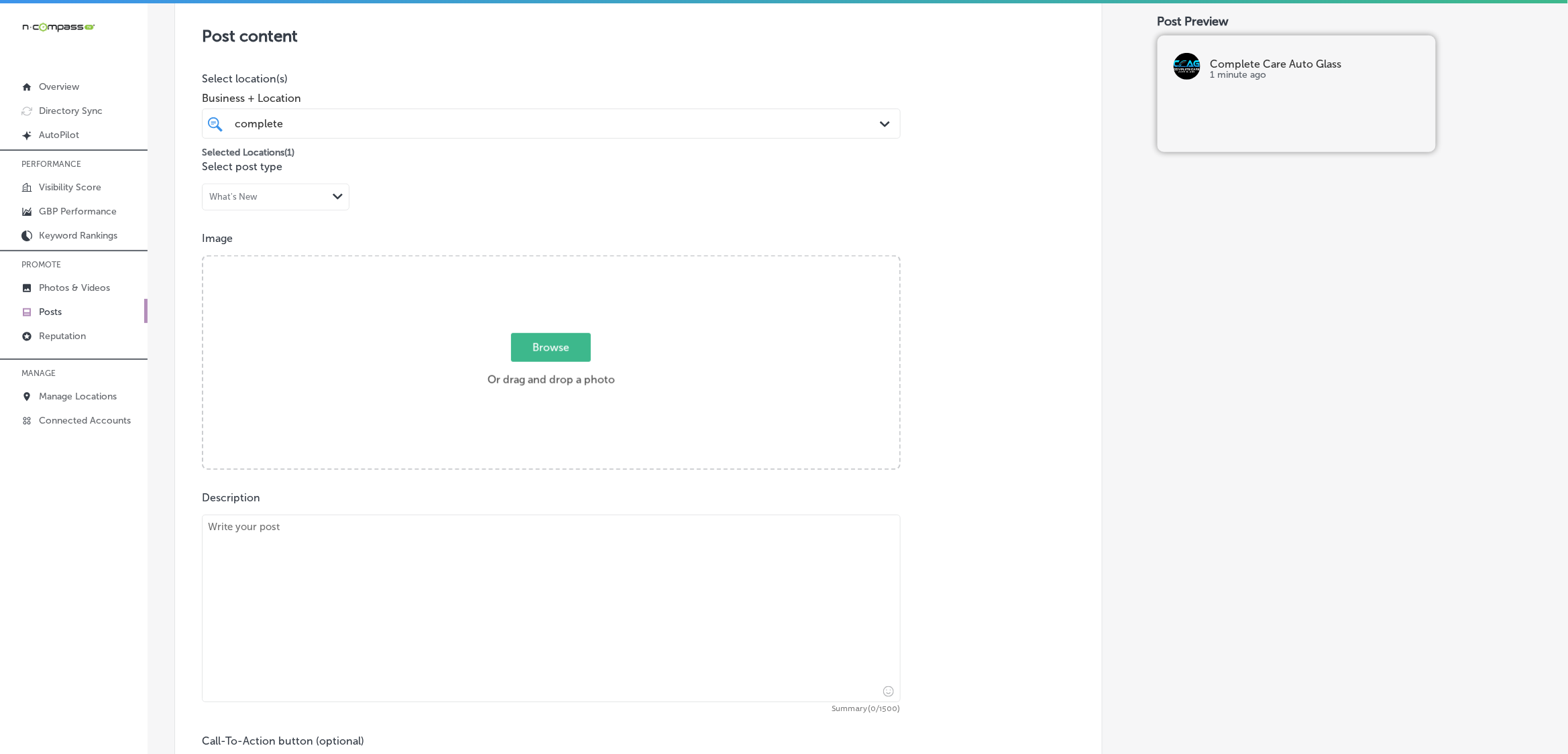
click at [540, 337] on span "Browse" at bounding box center [551, 347] width 80 height 29
click at [540, 261] on input "Browse Or drag and drop a photo" at bounding box center [551, 258] width 696 height 4
type input "C:\fakepath\Complete Care Auto Glass.png"
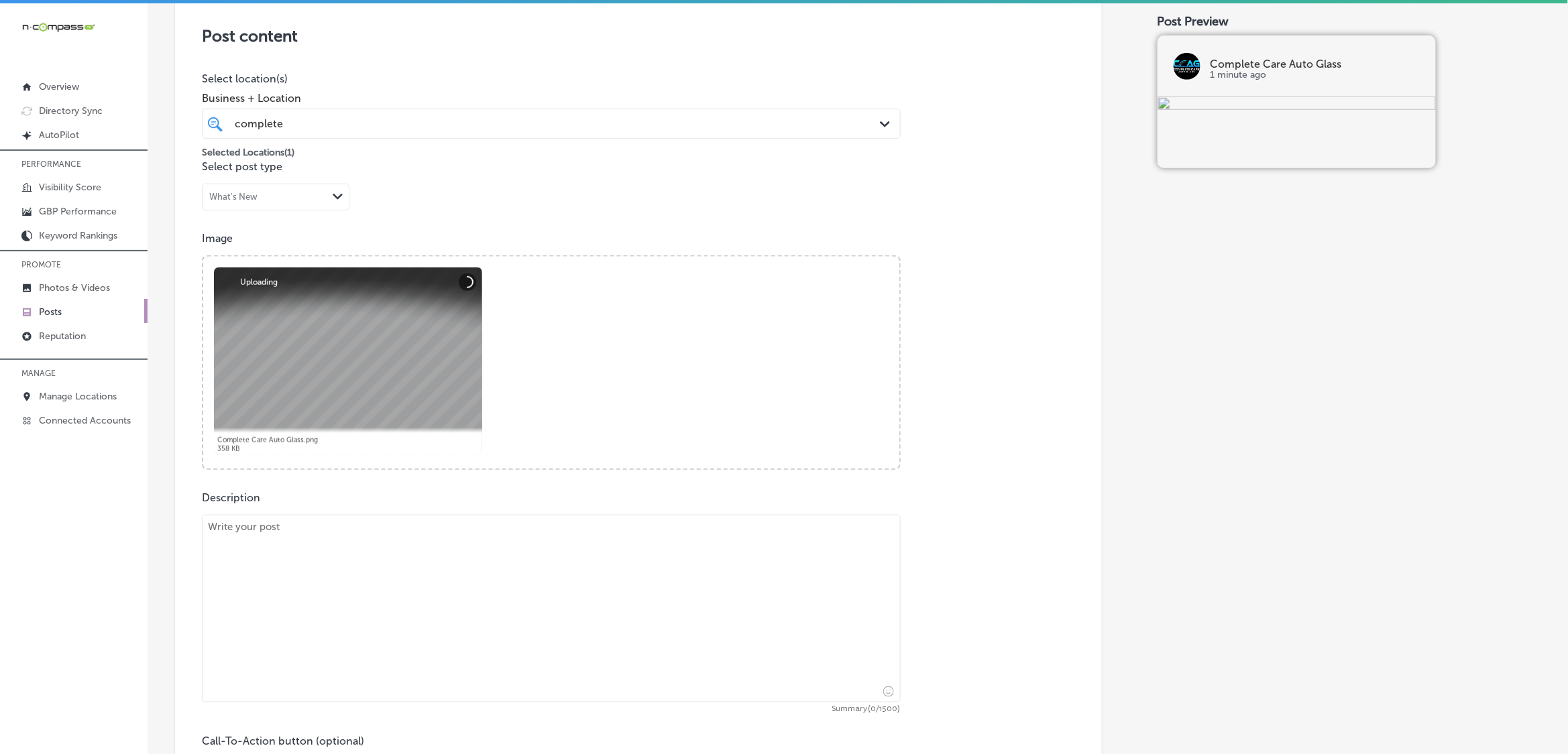
click at [490, 558] on textarea at bounding box center [551, 609] width 699 height 188
paste textarea "This Indigenous Peoples Day, Complete Care Auto Glass takes a moment to honor t…"
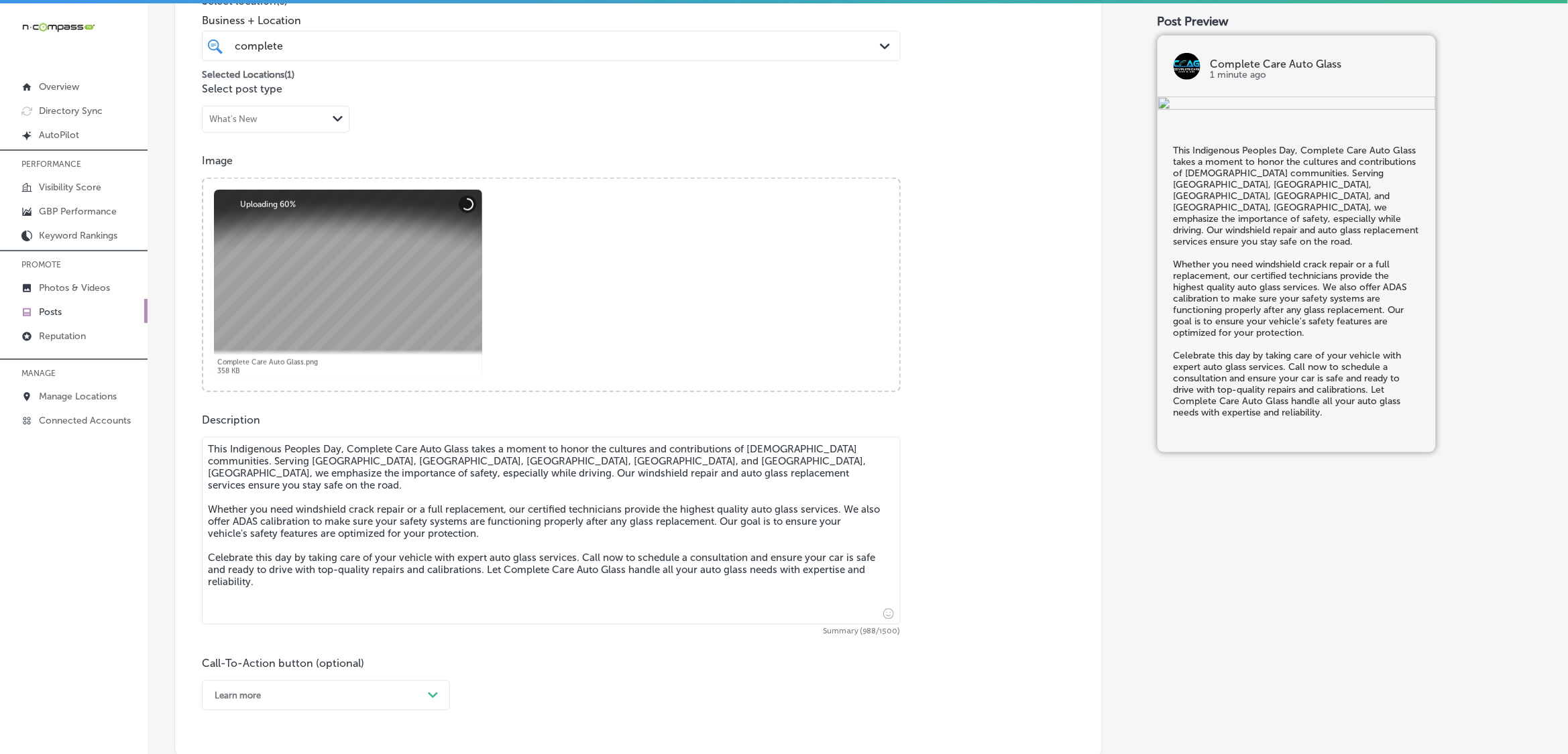
scroll to position [625, 0]
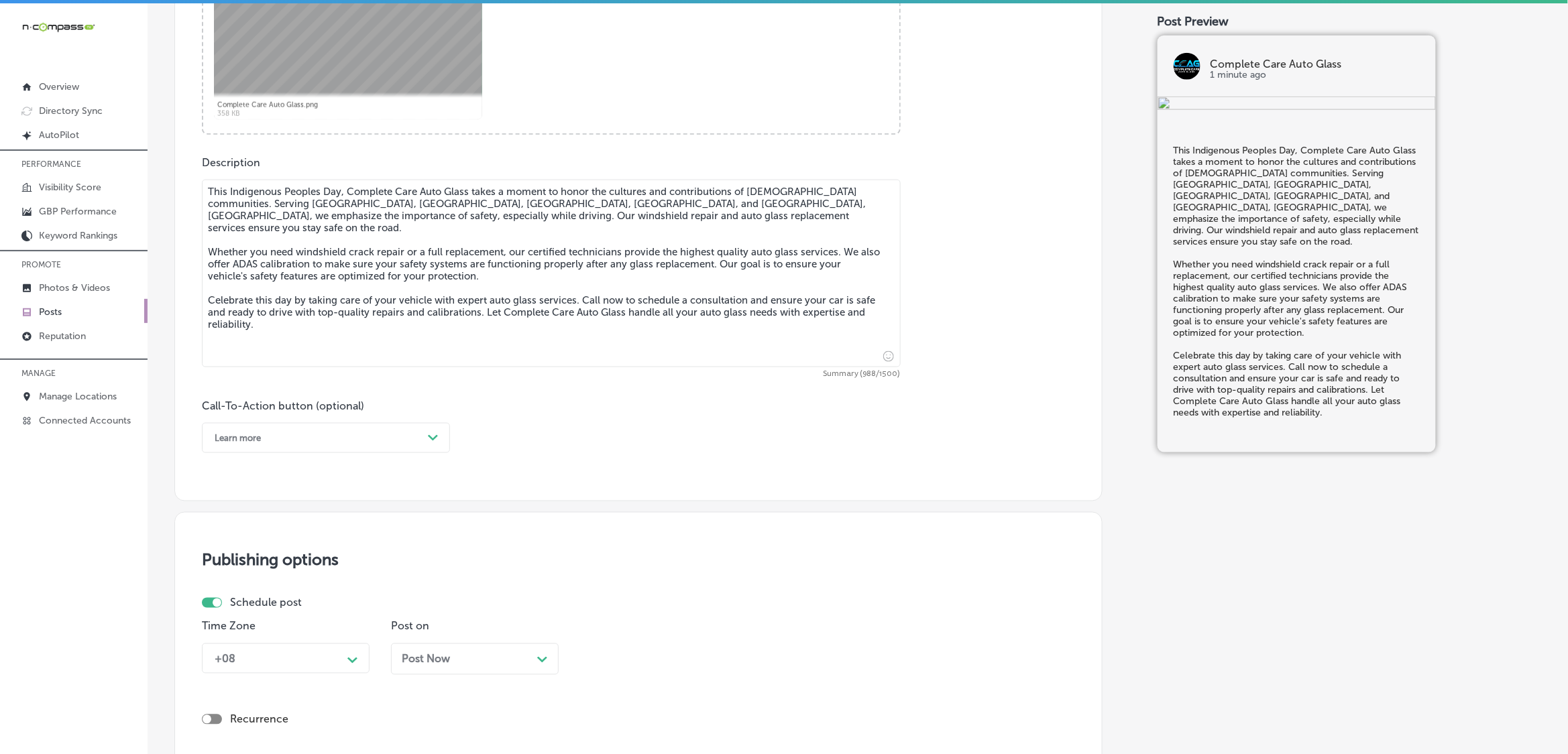
type textarea "This Indigenous Peoples Day, Complete Care Auto Glass takes a moment to honor t…"
click at [440, 452] on div "Learn more Path Created with Sketch." at bounding box center [326, 438] width 248 height 30
click at [245, 607] on div "Call Now" at bounding box center [326, 608] width 248 height 24
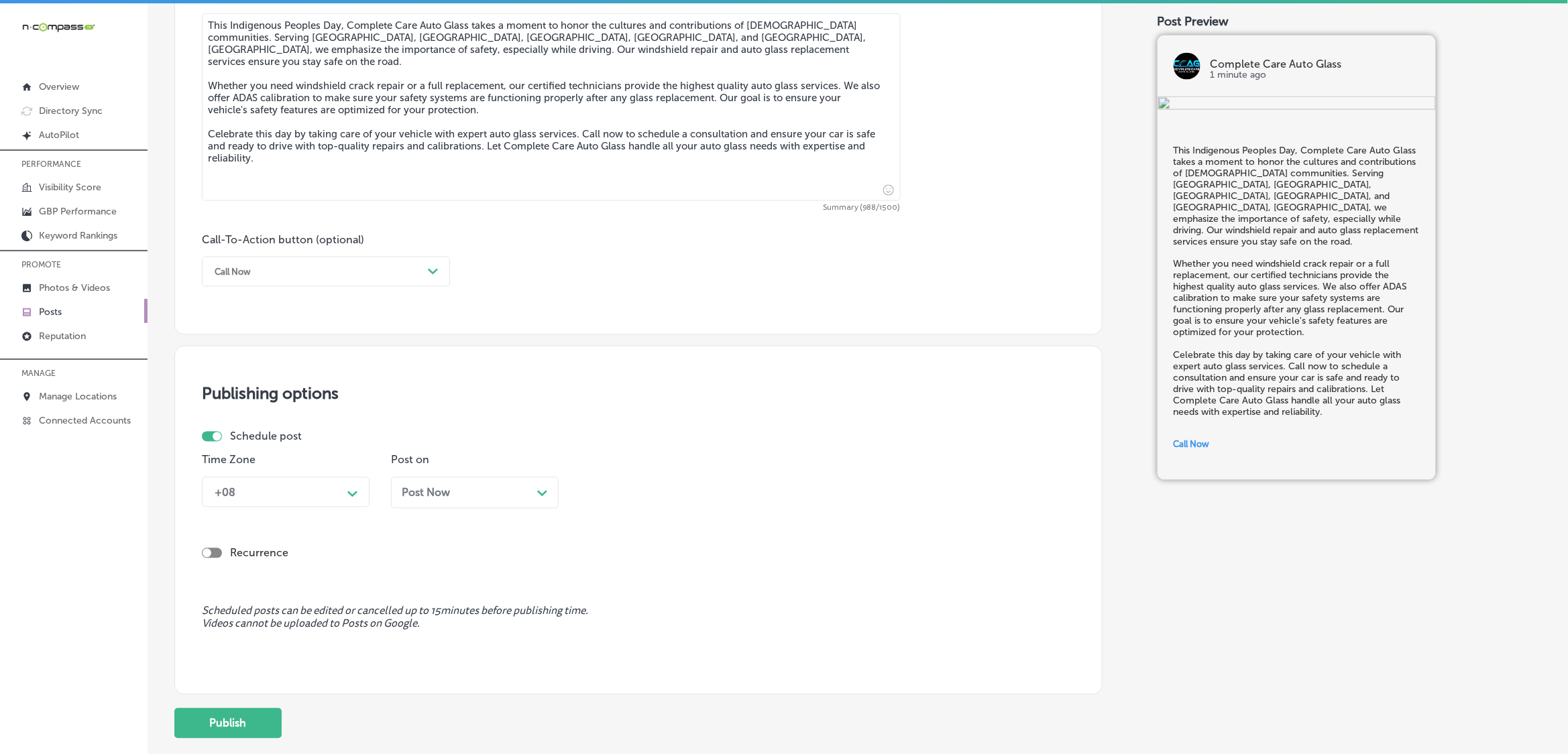
scroll to position [792, 0]
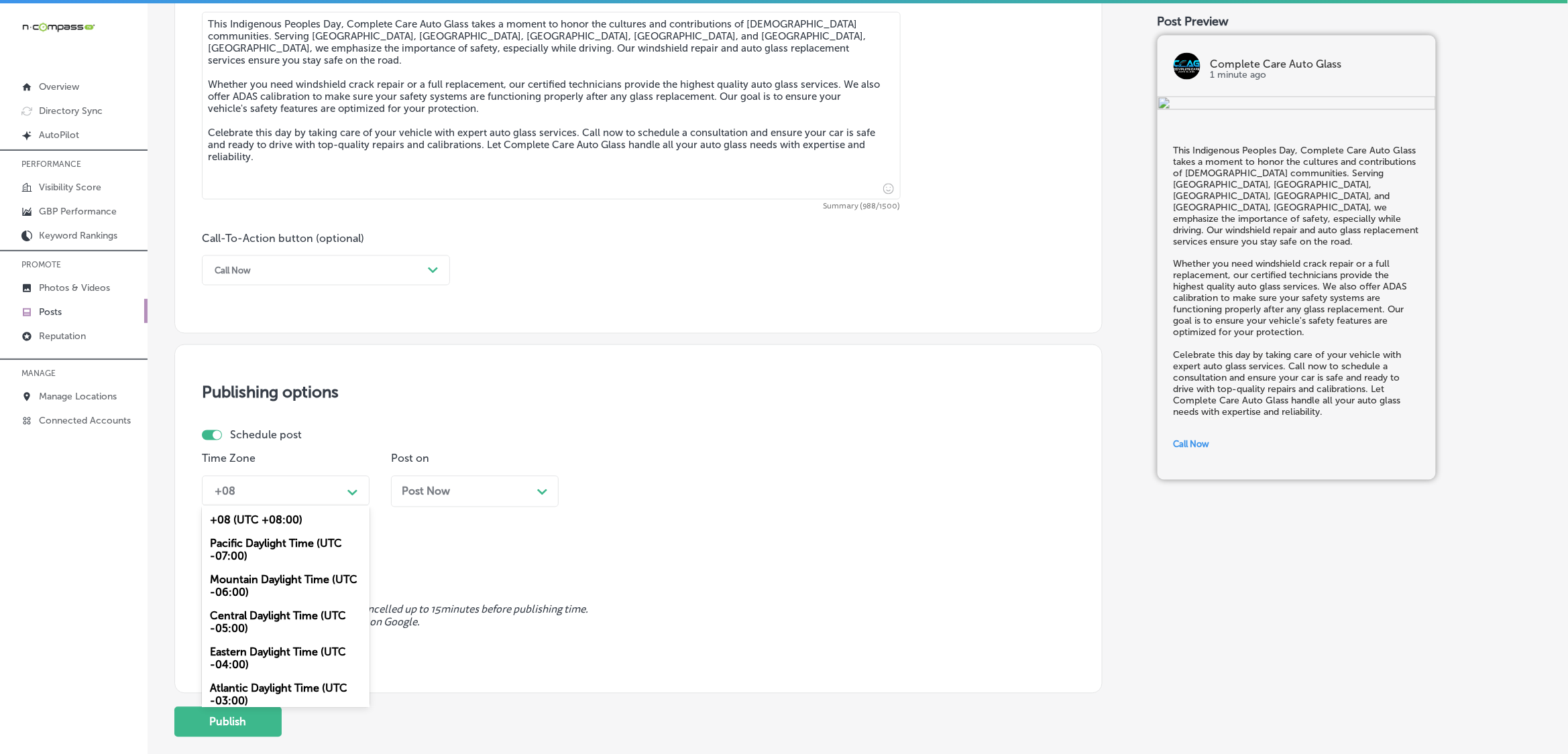
click at [350, 497] on div "Path Created with Sketch." at bounding box center [353, 491] width 21 height 21
click at [299, 587] on div "Mountain Daylight Time (UTC -06:00)" at bounding box center [285, 586] width 168 height 36
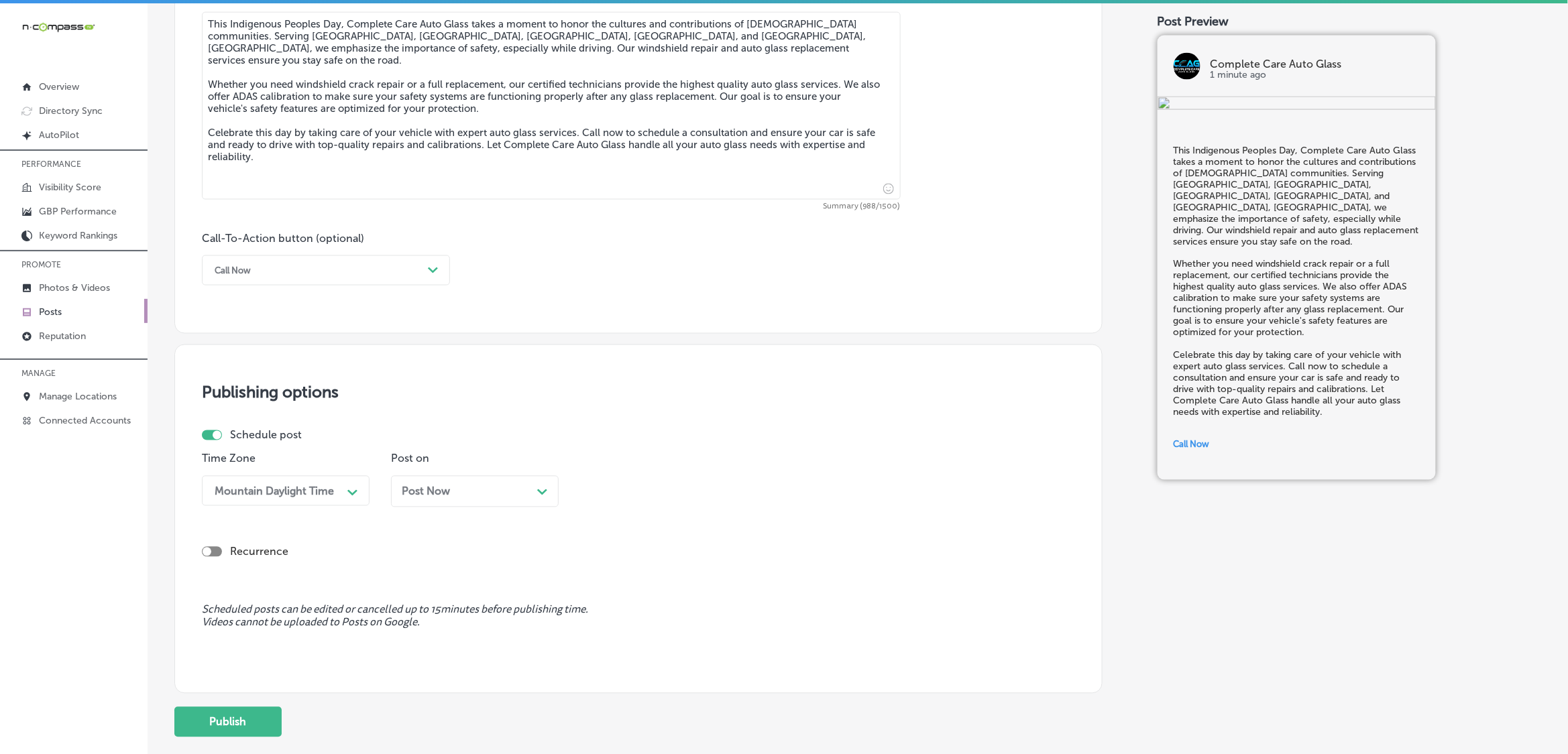
click at [460, 495] on div "Post Now Path Created with Sketch." at bounding box center [475, 492] width 146 height 13
click at [639, 486] on div "10:00 AM" at bounding box center [617, 491] width 47 height 13
click at [617, 582] on div "7:00 AM" at bounding box center [664, 591] width 168 height 24
click at [251, 718] on button "Publish" at bounding box center [228, 722] width 107 height 30
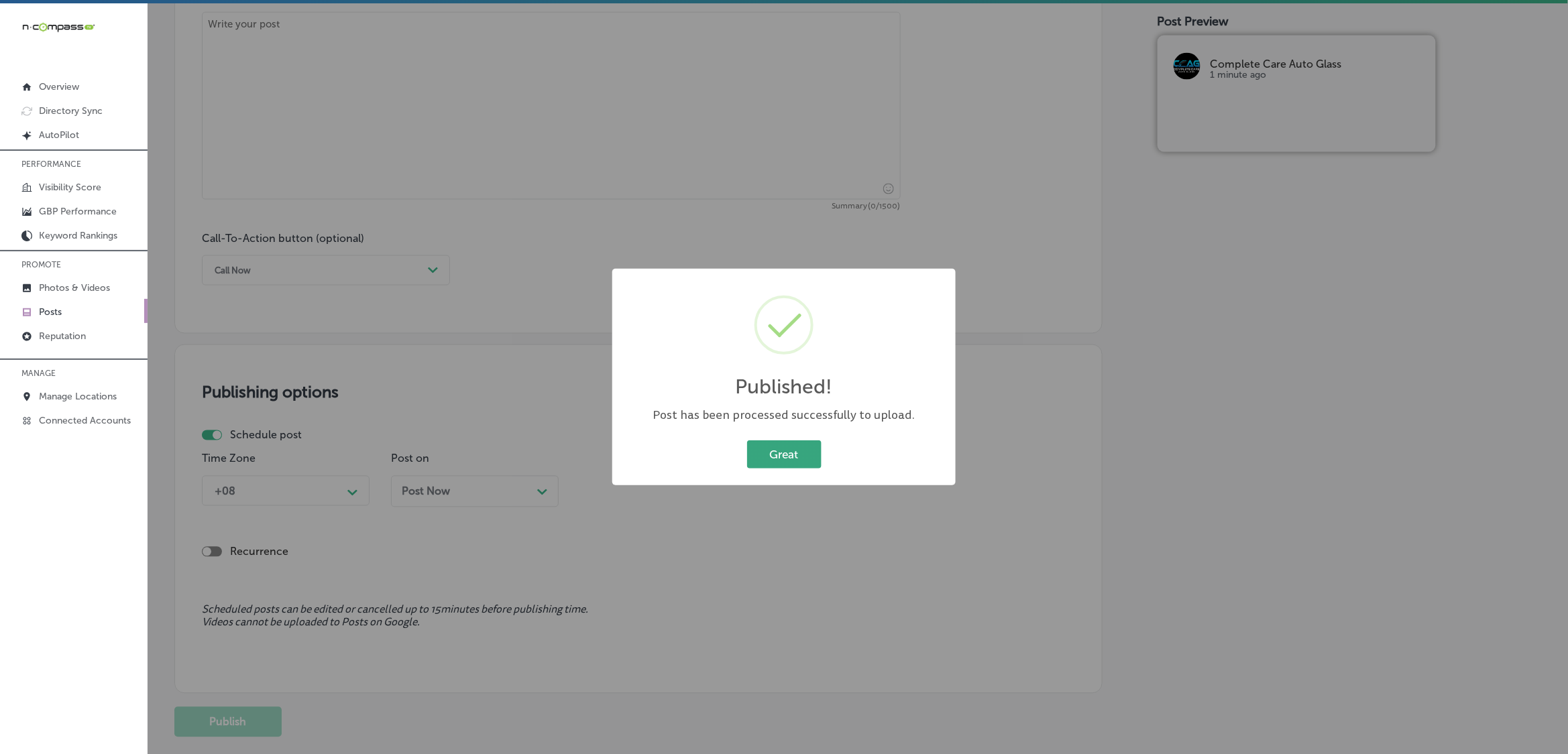
click at [787, 451] on button "Great" at bounding box center [784, 454] width 75 height 27
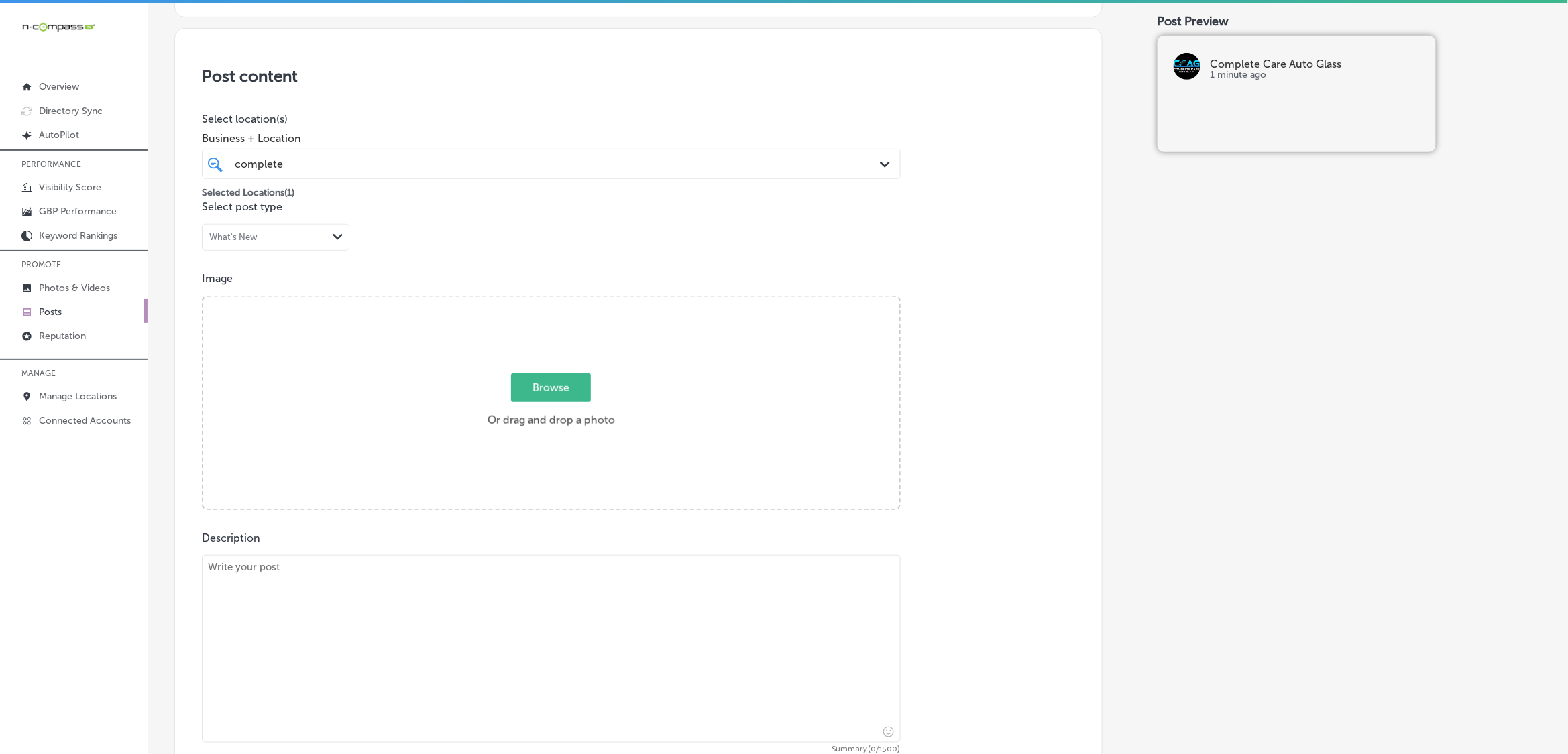
scroll to position [290, 0]
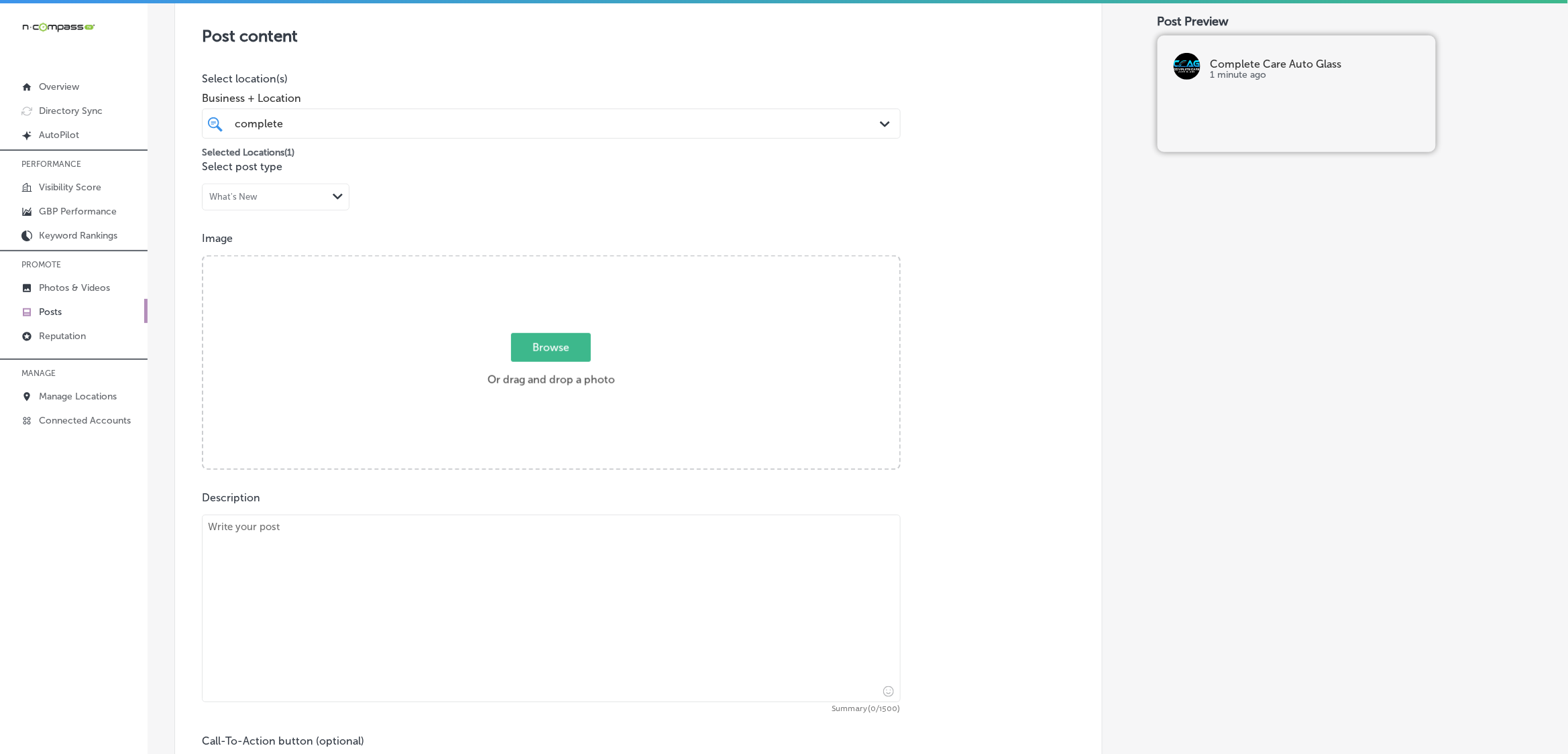
click at [537, 357] on span "Browse" at bounding box center [551, 347] width 80 height 29
click at [537, 261] on input "Browse Or drag and drop a photo" at bounding box center [551, 258] width 696 height 4
type input "C:\fakepath\3.png"
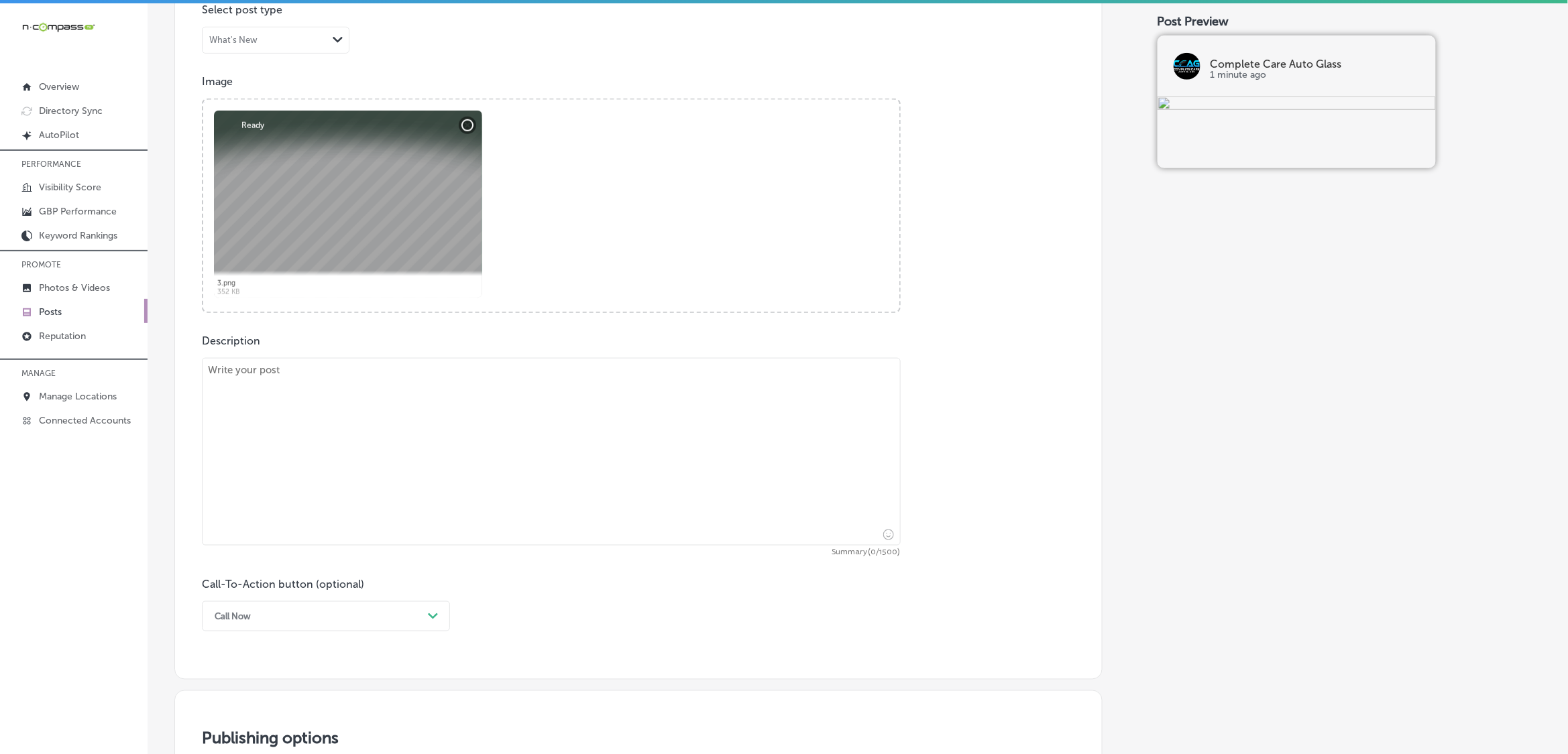
scroll to position [458, 0]
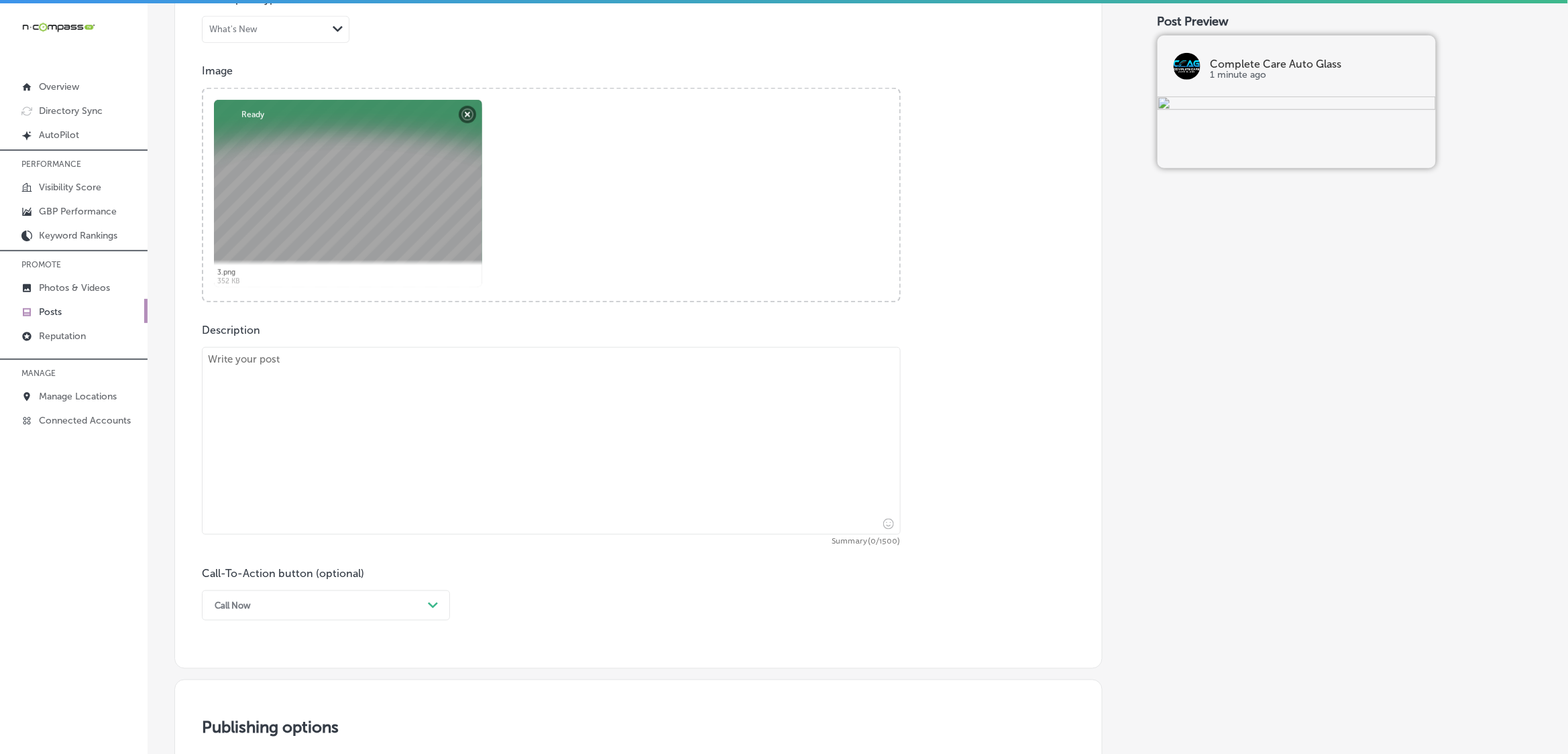
click at [585, 500] on textarea at bounding box center [551, 441] width 699 height 188
paste textarea "This Veteran’s Day, Complete Care Auto Glass honors all those who have served o…"
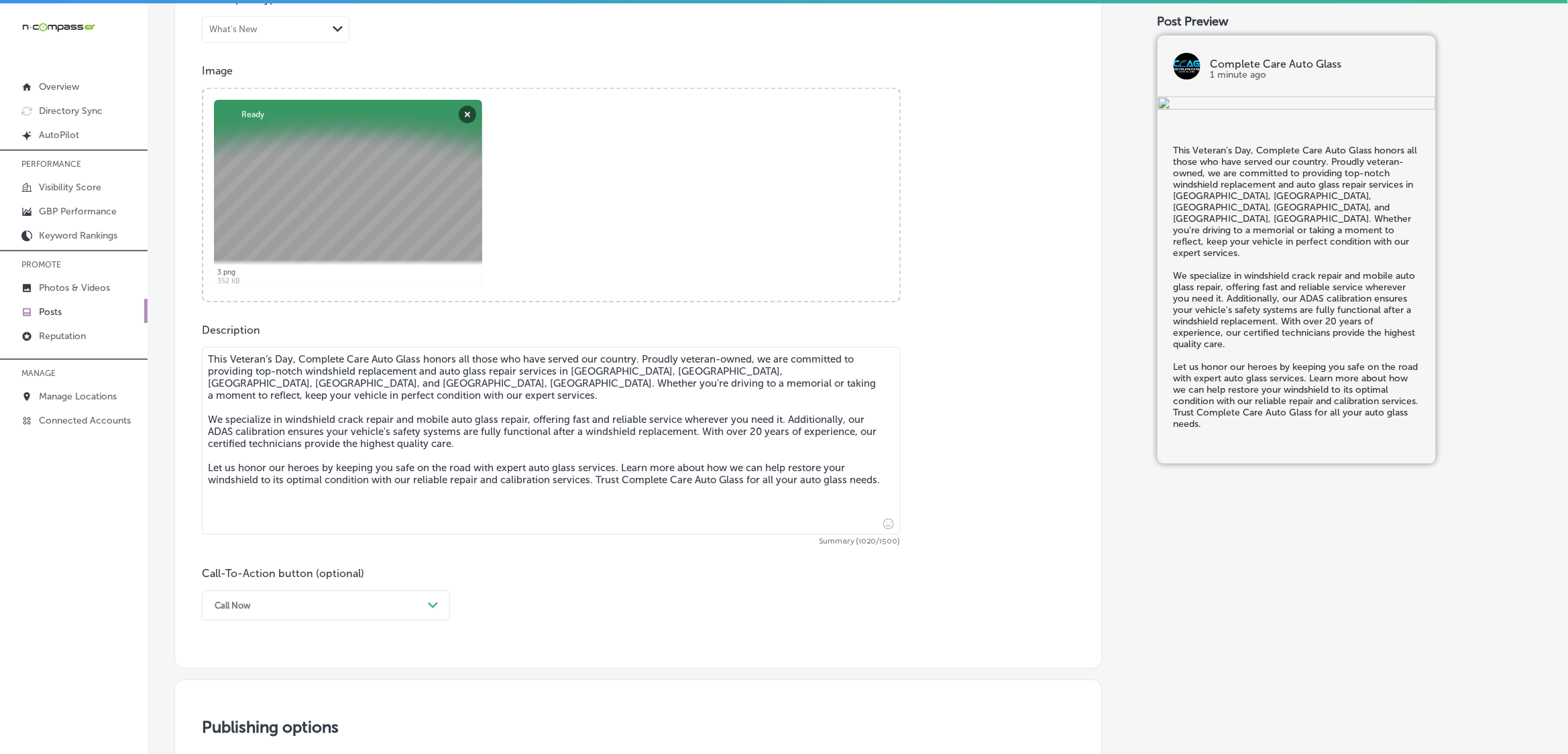
type textarea "This Veteran’s Day, Complete Care Auto Glass honors all those who have served o…"
click at [277, 607] on div "option Call Now, selected. option Book focused, 2 of 7. 7 results available. Us…" at bounding box center [326, 605] width 248 height 30
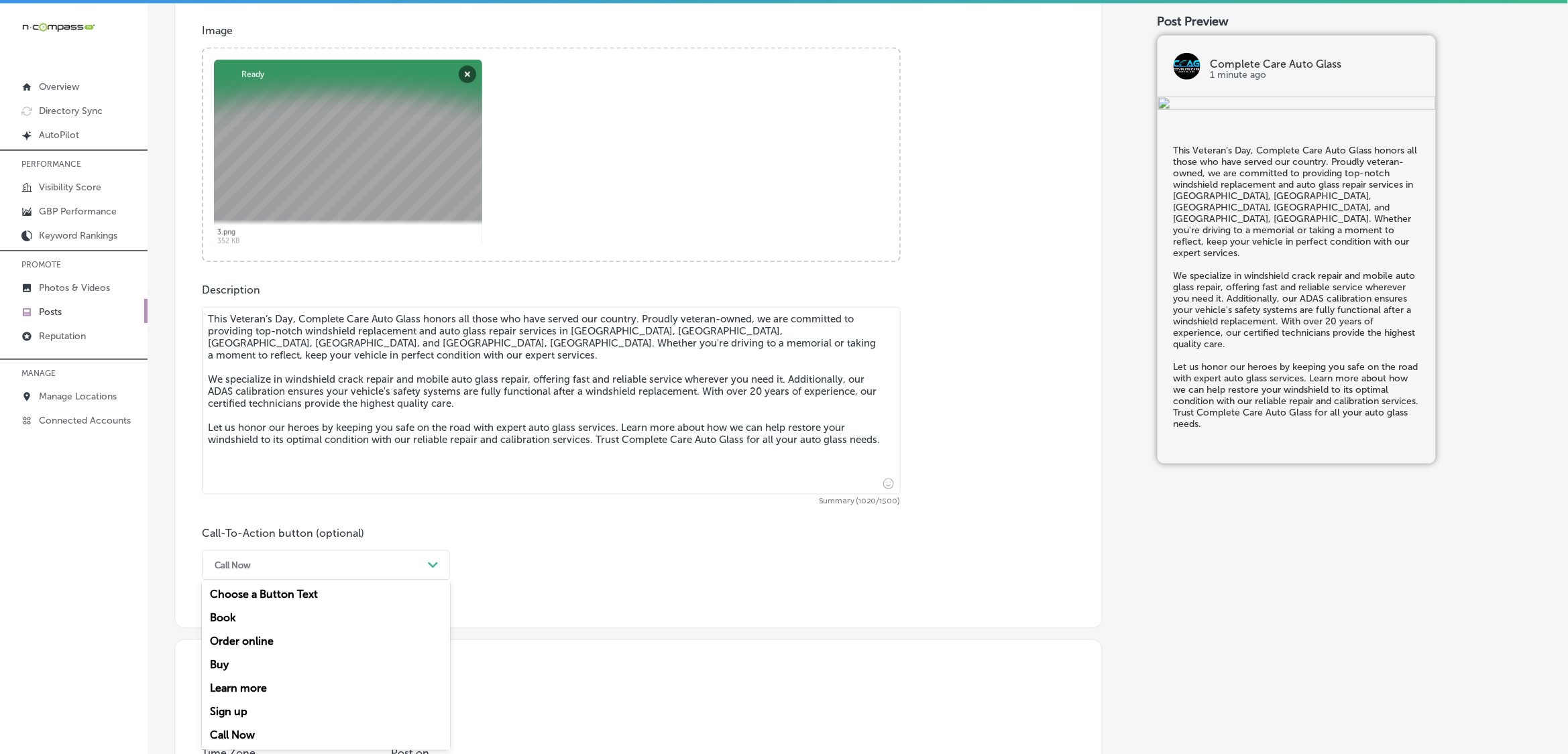
click at [283, 689] on div "Learn more" at bounding box center [326, 689] width 248 height 24
click at [306, 660] on input "text" at bounding box center [551, 645] width 697 height 37
paste input "[URL][DOMAIN_NAME]"
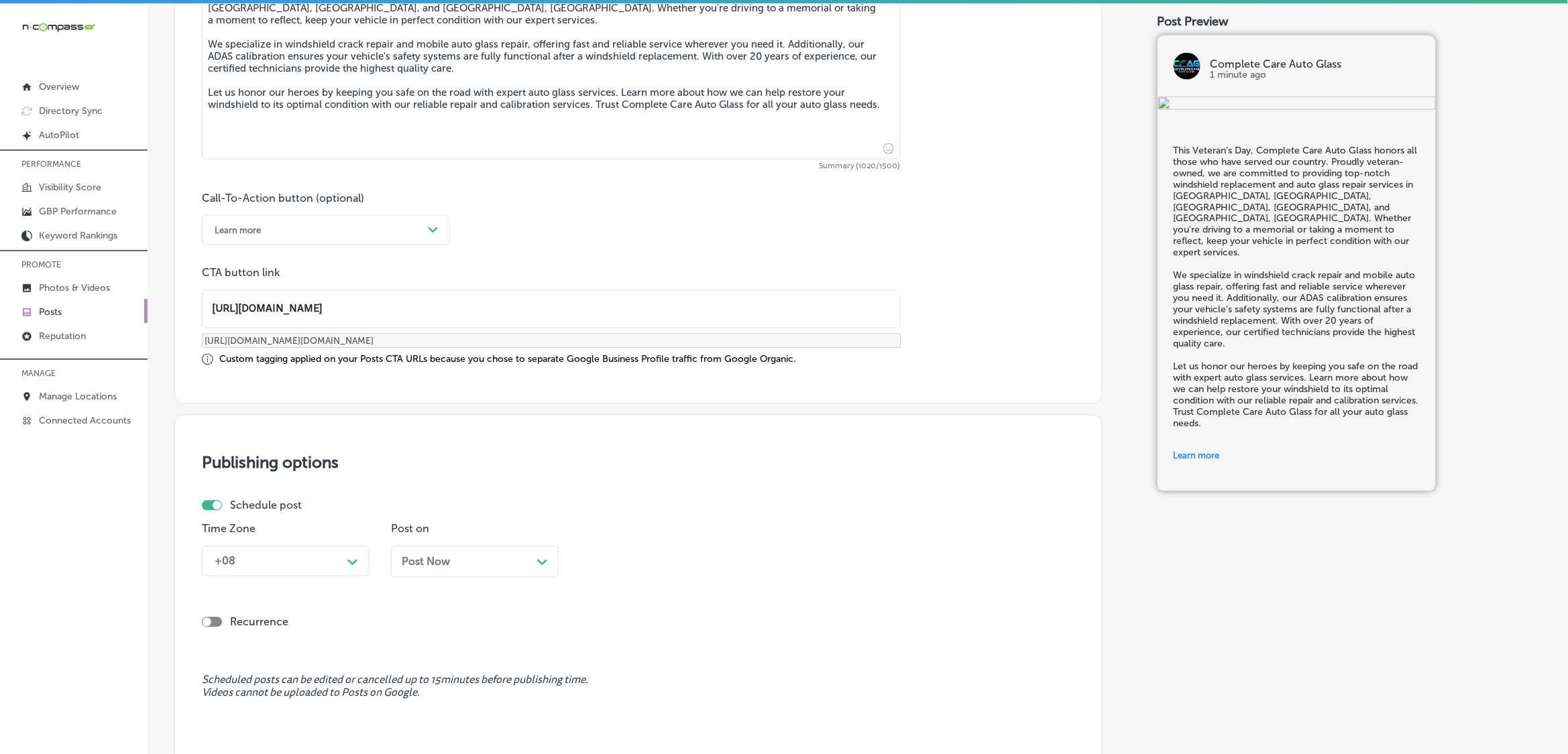
type input "[URL][DOMAIN_NAME]"
click at [328, 523] on p "Time Zone" at bounding box center [285, 529] width 168 height 13
click at [328, 554] on div "+08 Path Created with Sketch." at bounding box center [285, 561] width 168 height 30
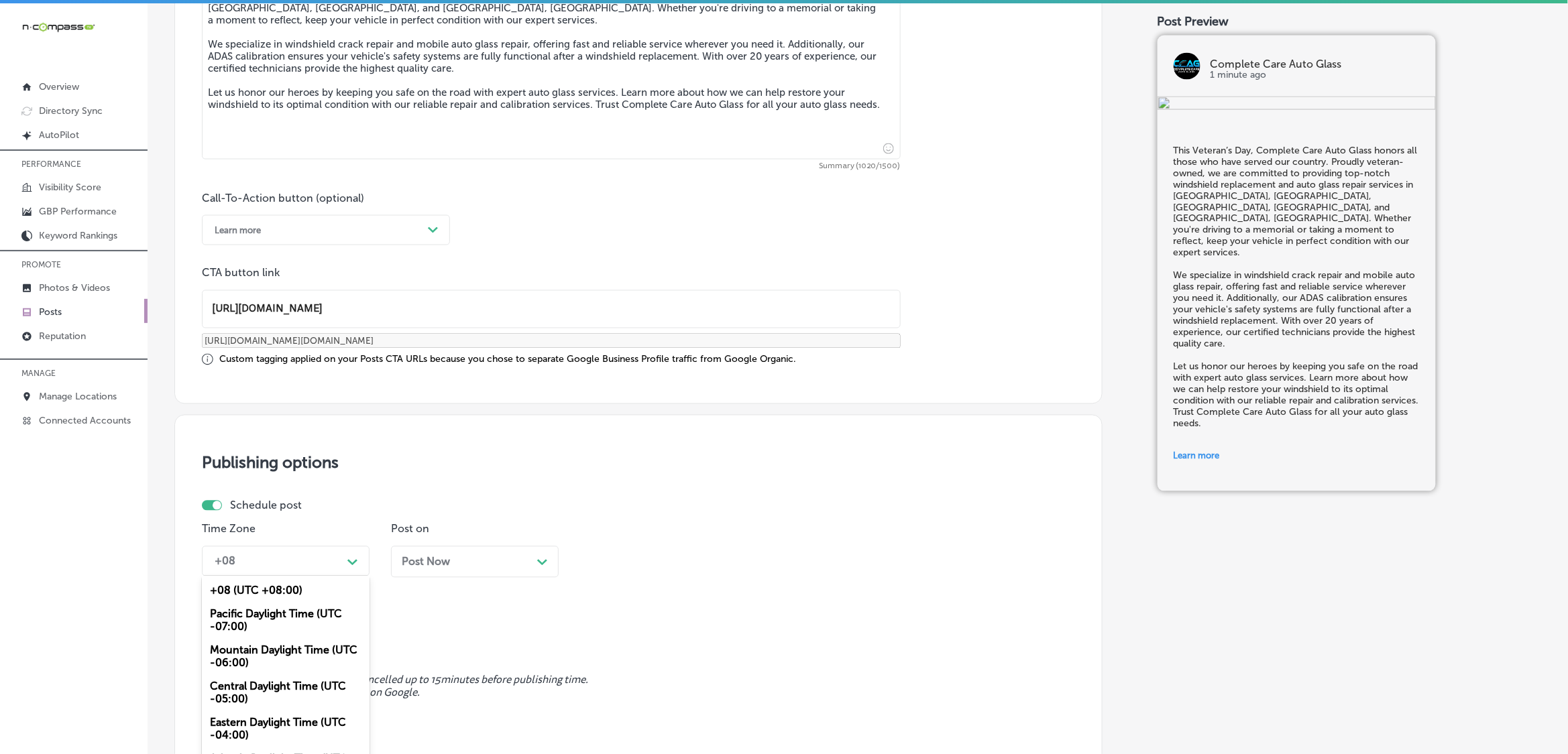
scroll to position [860, 0]
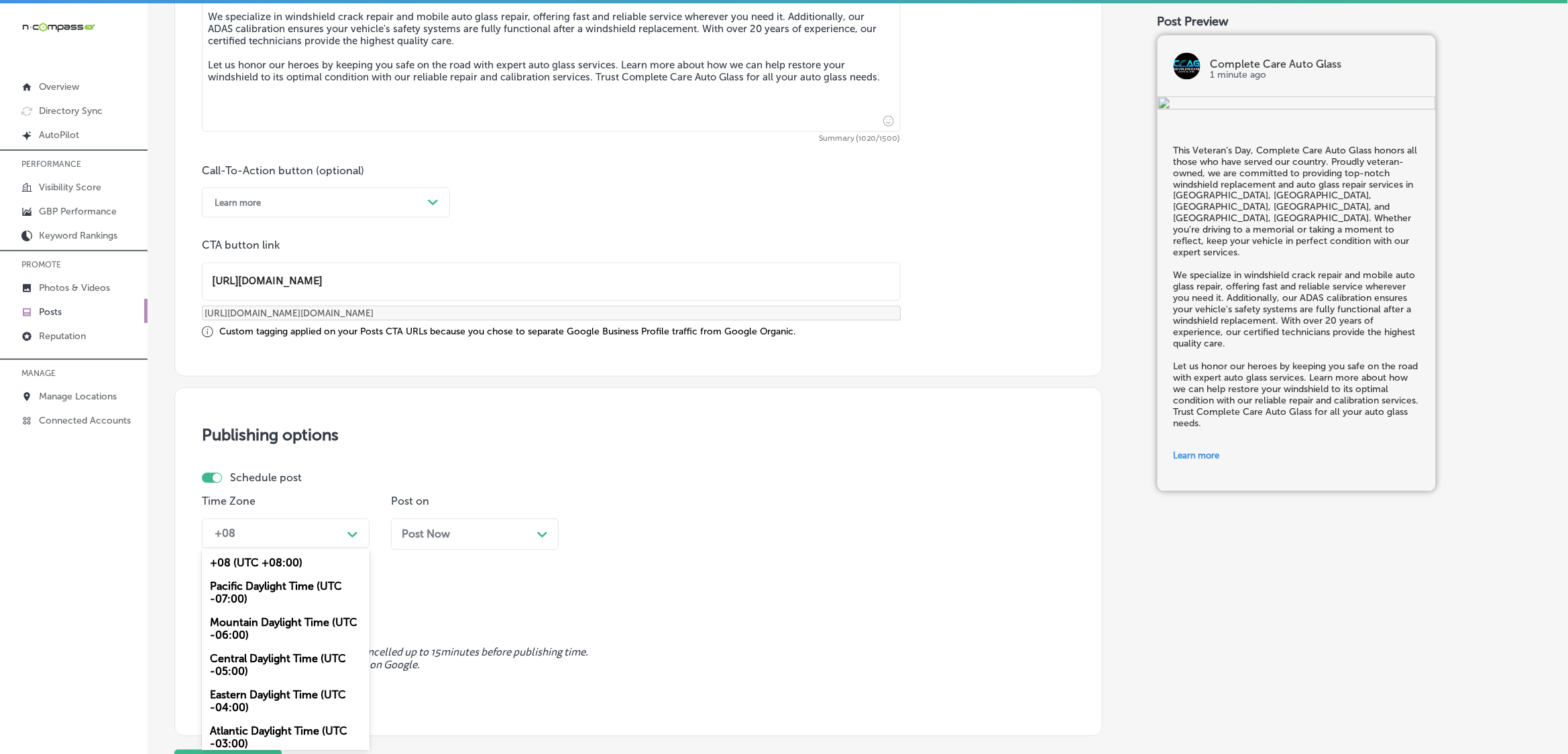
click at [292, 629] on div "Mountain Daylight Time (UTC -06:00)" at bounding box center [285, 629] width 168 height 36
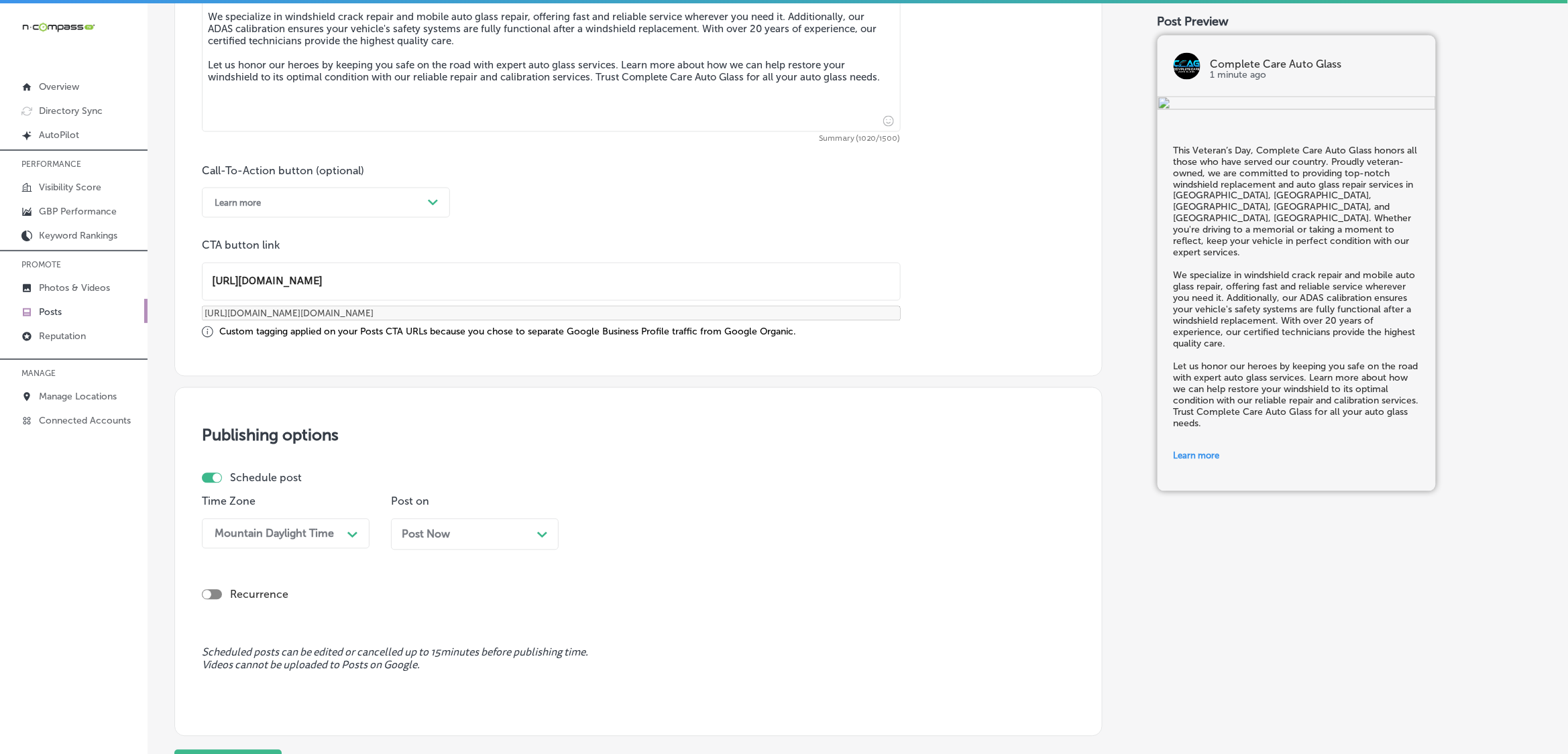
click at [464, 538] on div "Post Now Path Created with Sketch." at bounding box center [475, 534] width 146 height 13
click at [540, 332] on span at bounding box center [539, 331] width 7 height 7
click at [644, 531] on div "10:00 AM" at bounding box center [653, 534] width 134 height 24
click at [607, 628] on div "7:00 AM" at bounding box center [664, 634] width 168 height 24
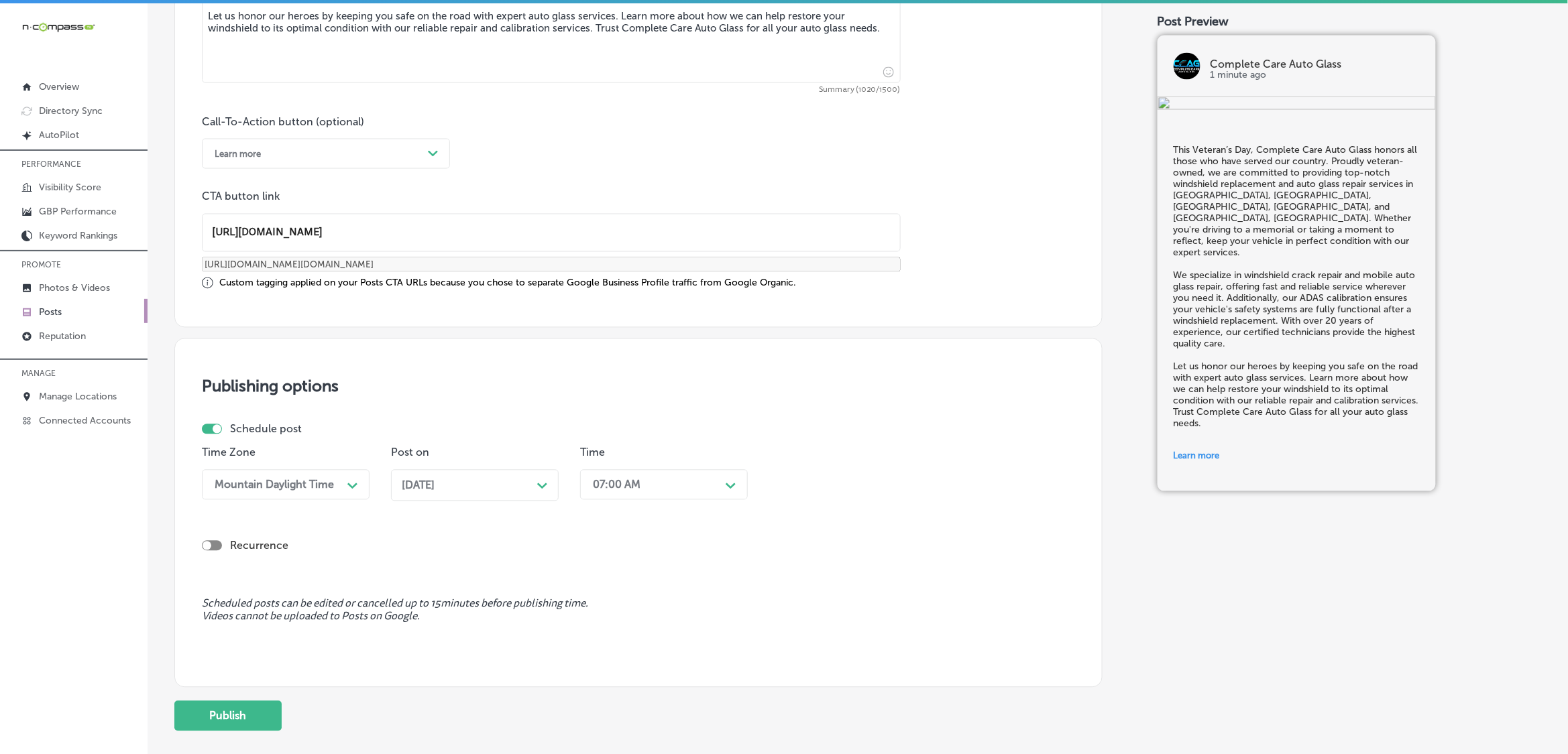
scroll to position [986, 0]
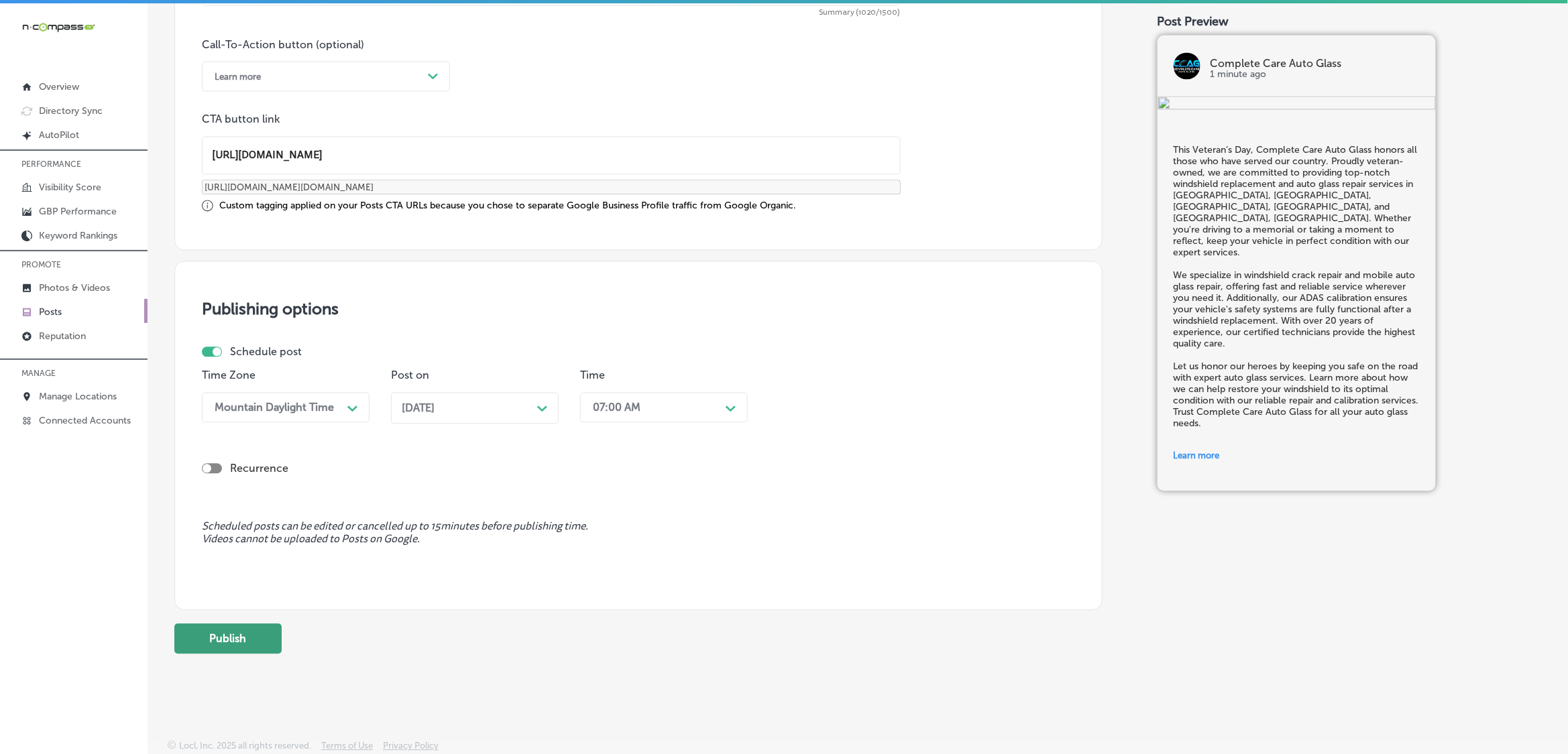
click at [254, 638] on button "Publish" at bounding box center [228, 639] width 107 height 30
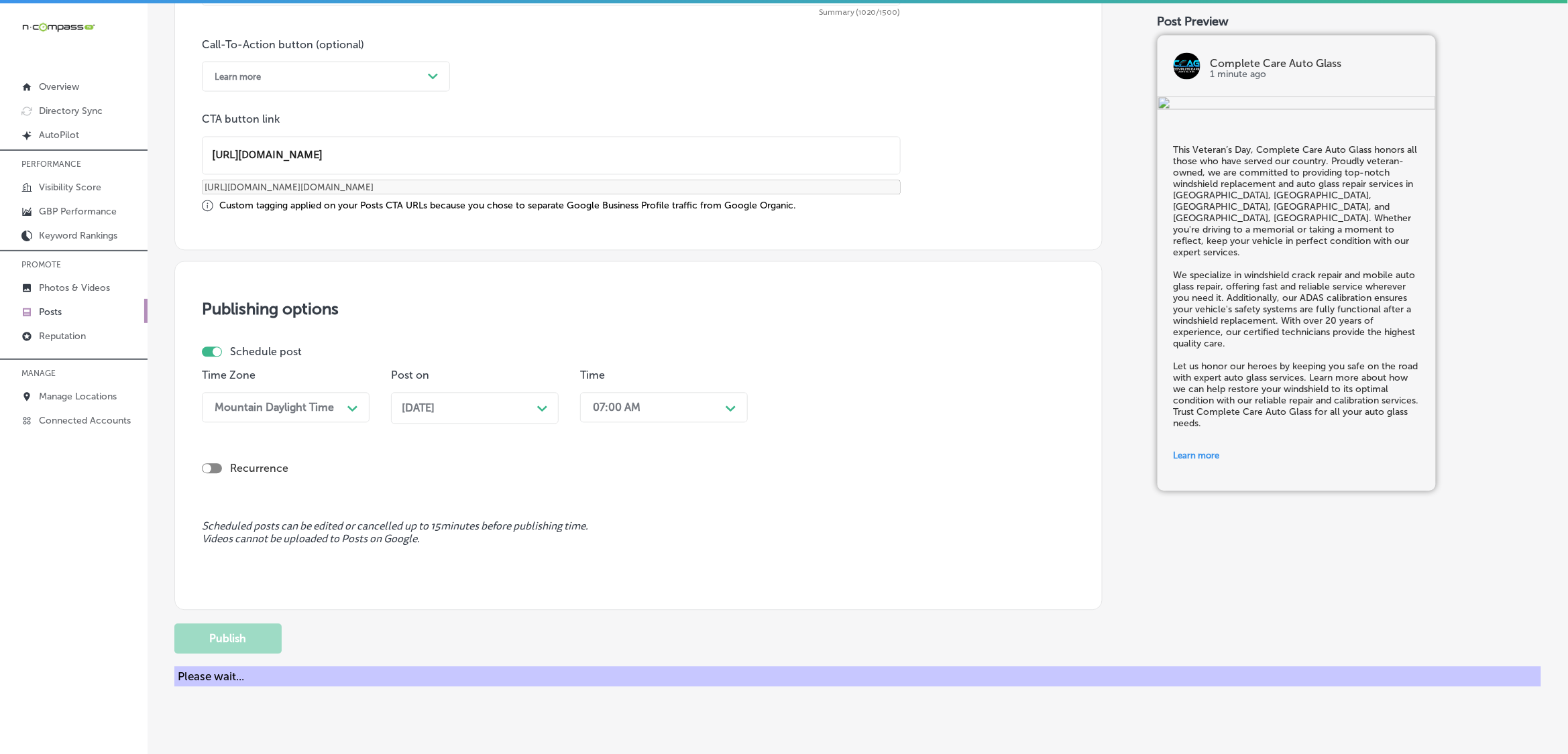
scroll to position [877, 0]
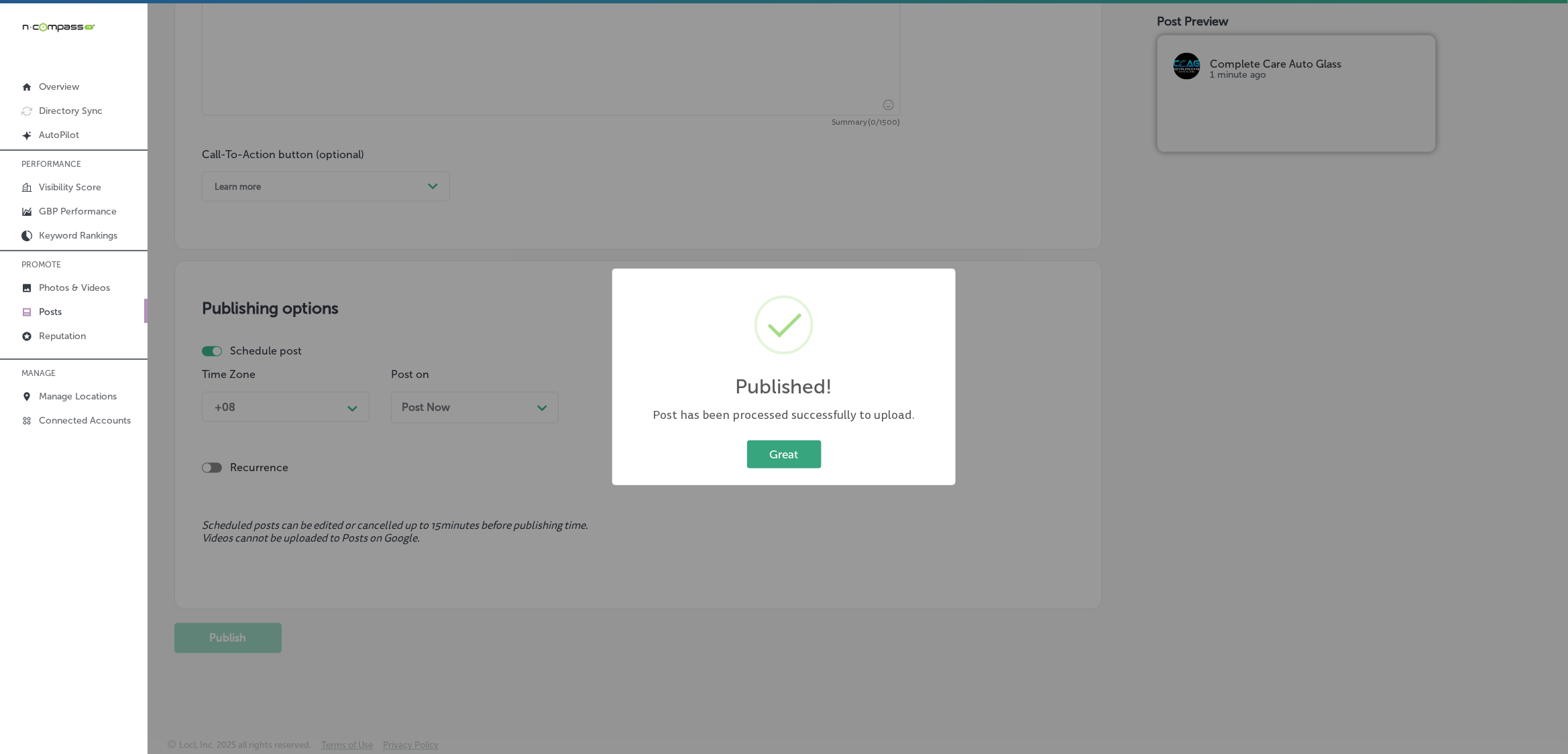
click at [789, 449] on button "Great" at bounding box center [784, 454] width 75 height 27
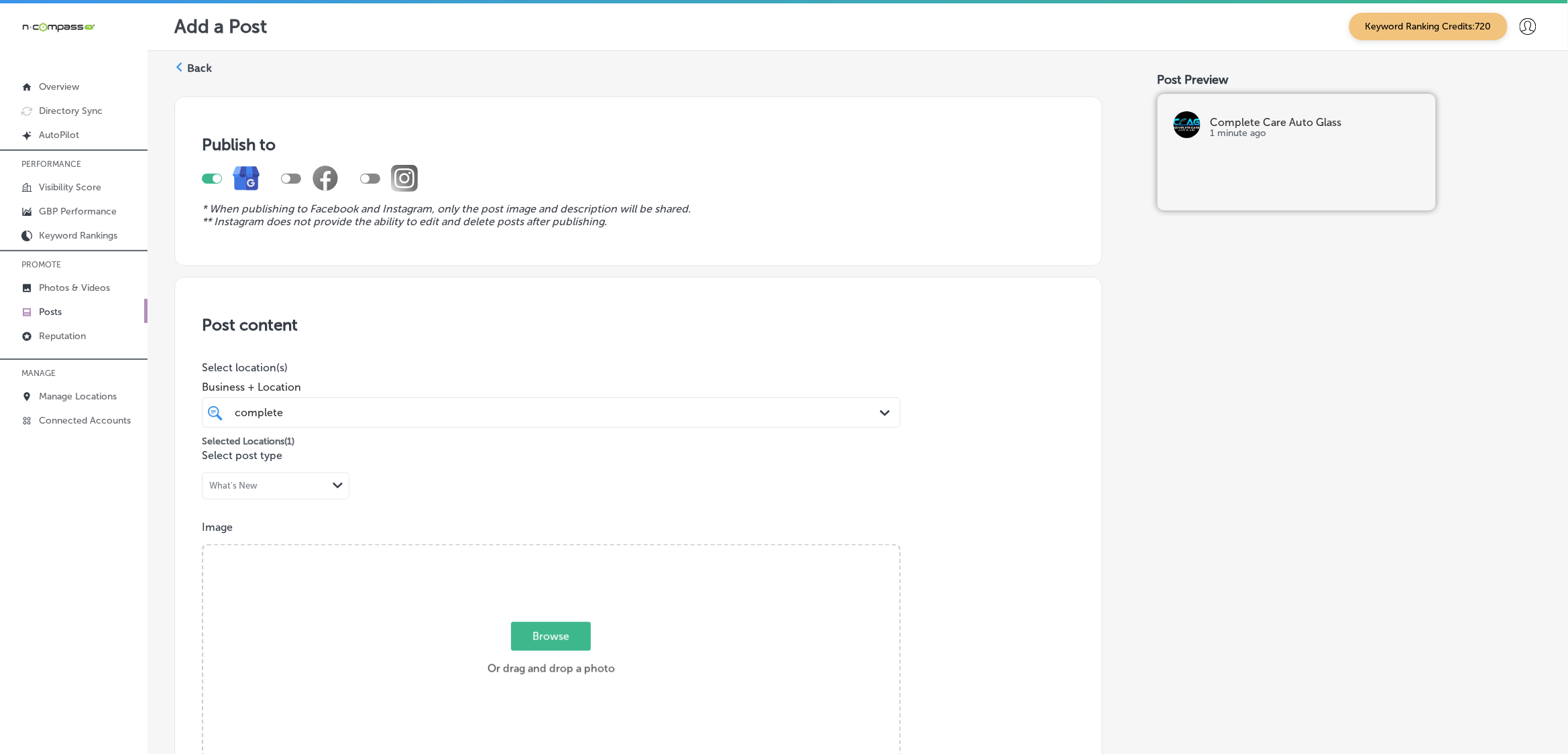
scroll to position [0, 0]
click at [62, 316] on link "Posts" at bounding box center [74, 311] width 148 height 24
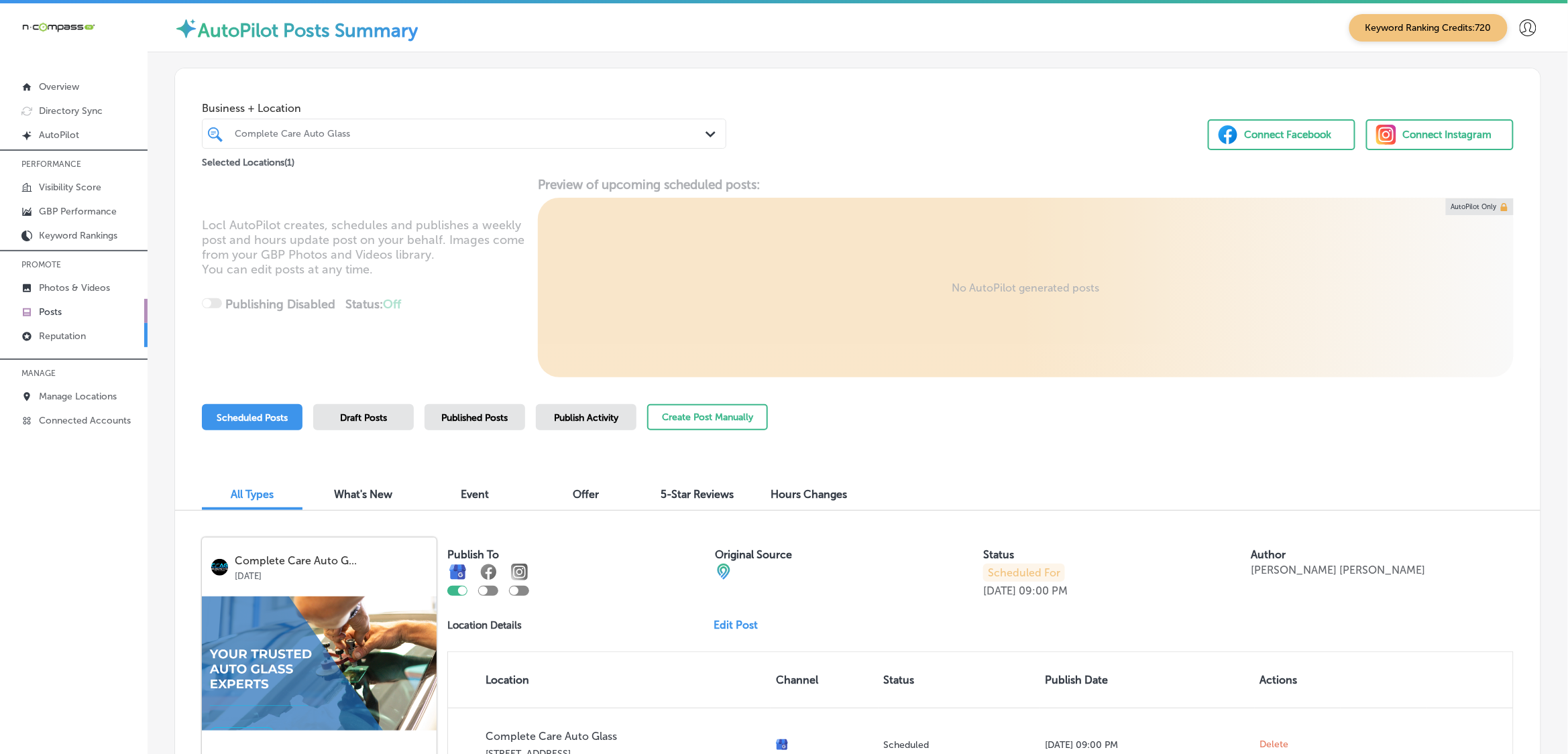
click at [82, 341] on p "Reputation" at bounding box center [62, 336] width 47 height 11
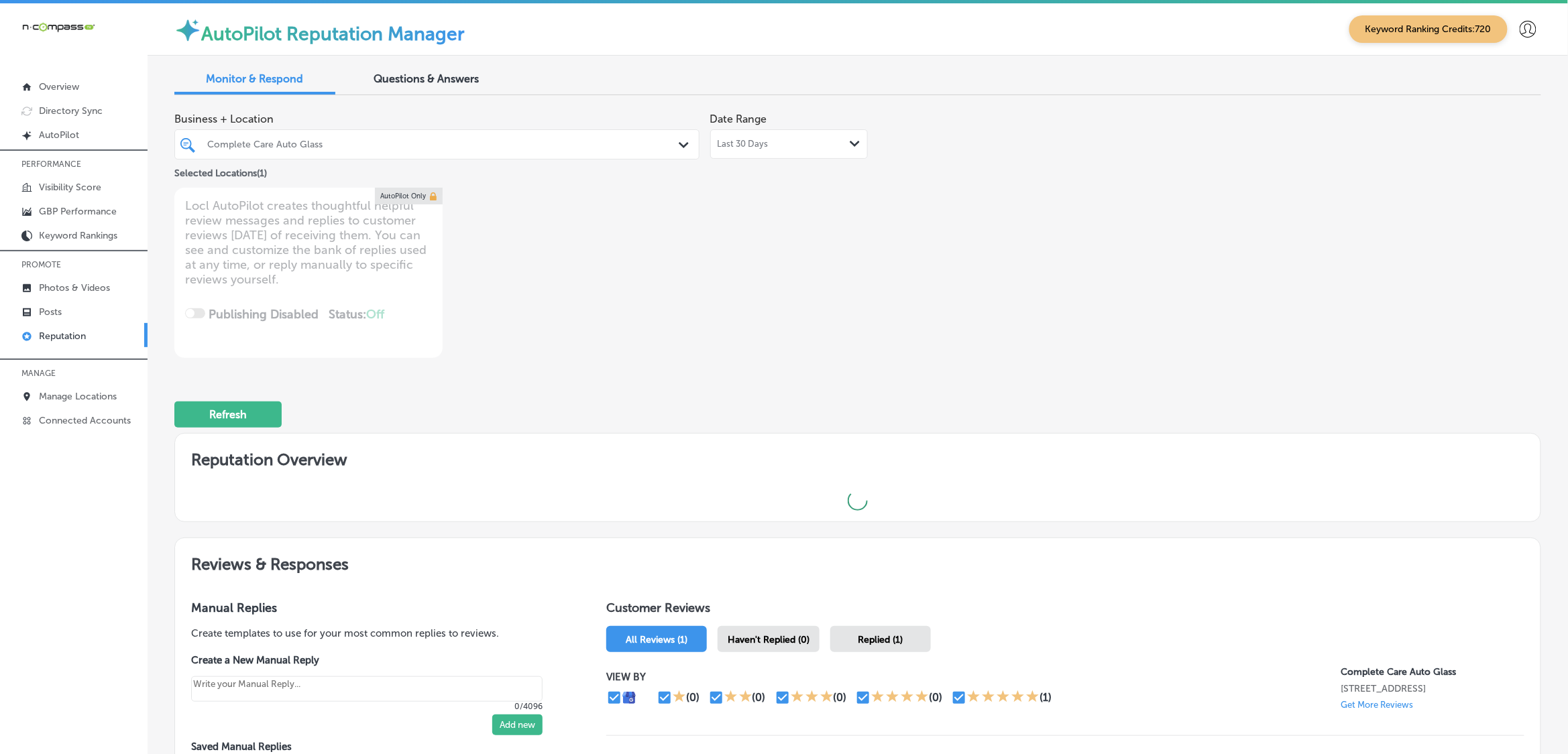
type textarea "x"
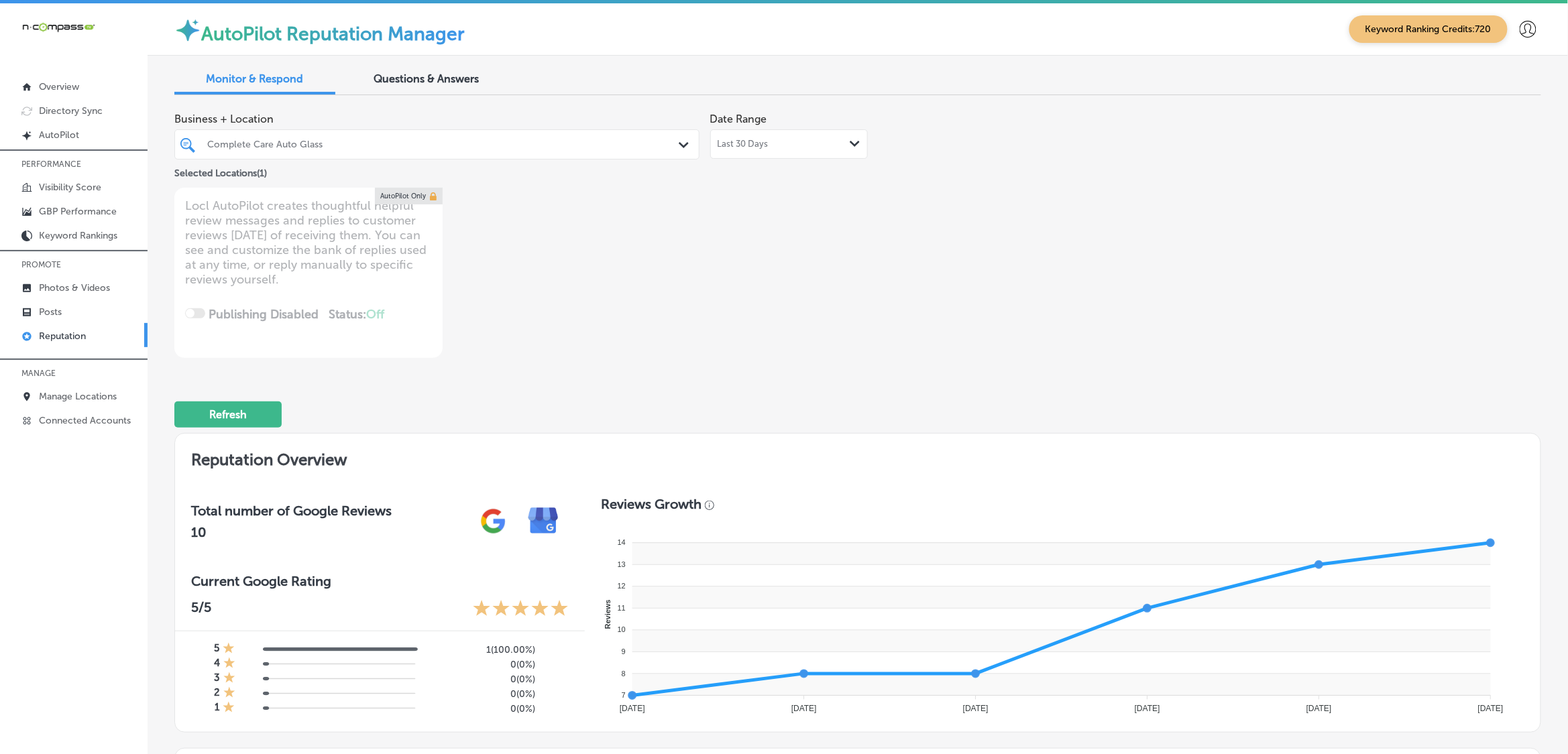
click at [430, 78] on span "Questions & Answers" at bounding box center [427, 78] width 105 height 13
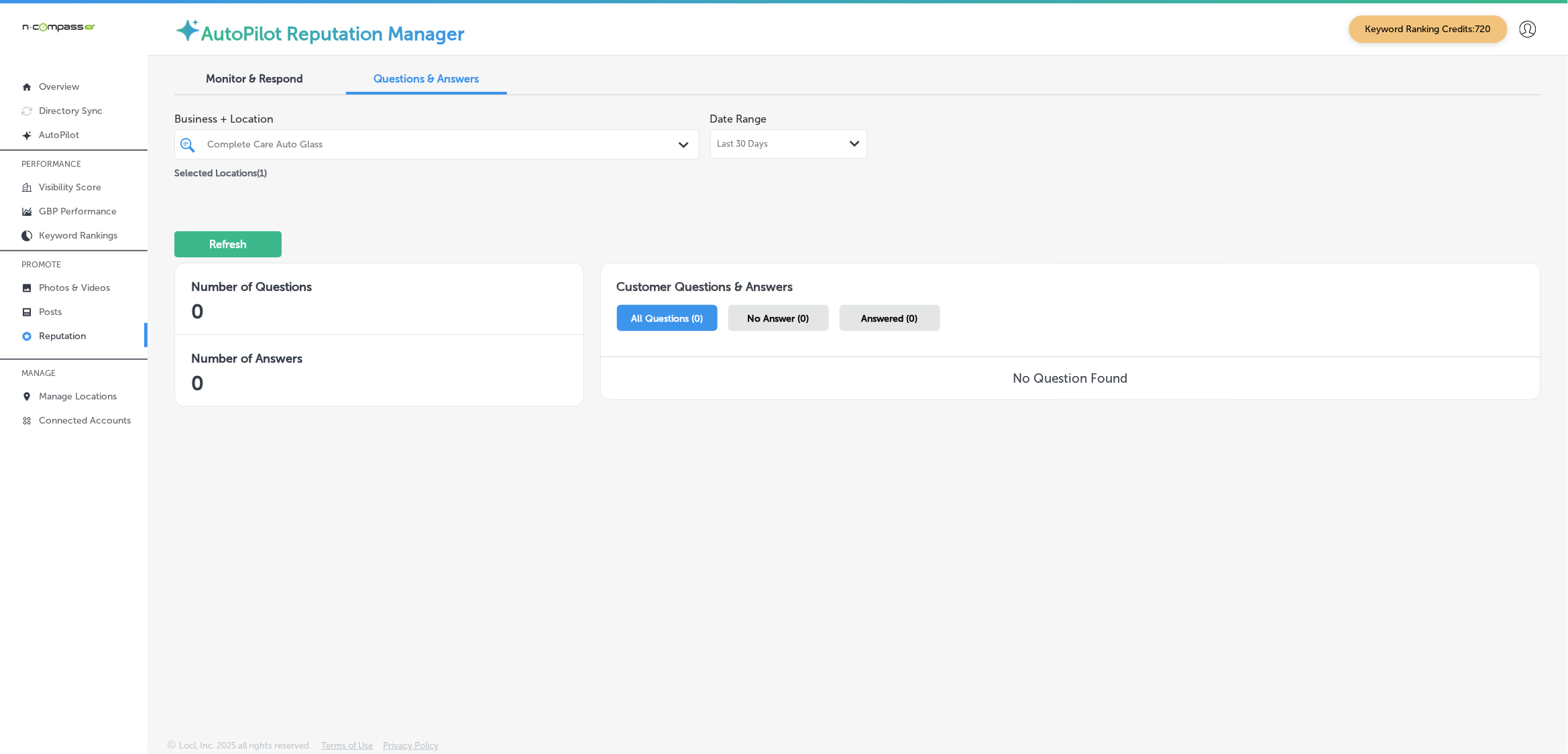
click at [664, 142] on div "Complete Care Auto Glass" at bounding box center [443, 144] width 472 height 11
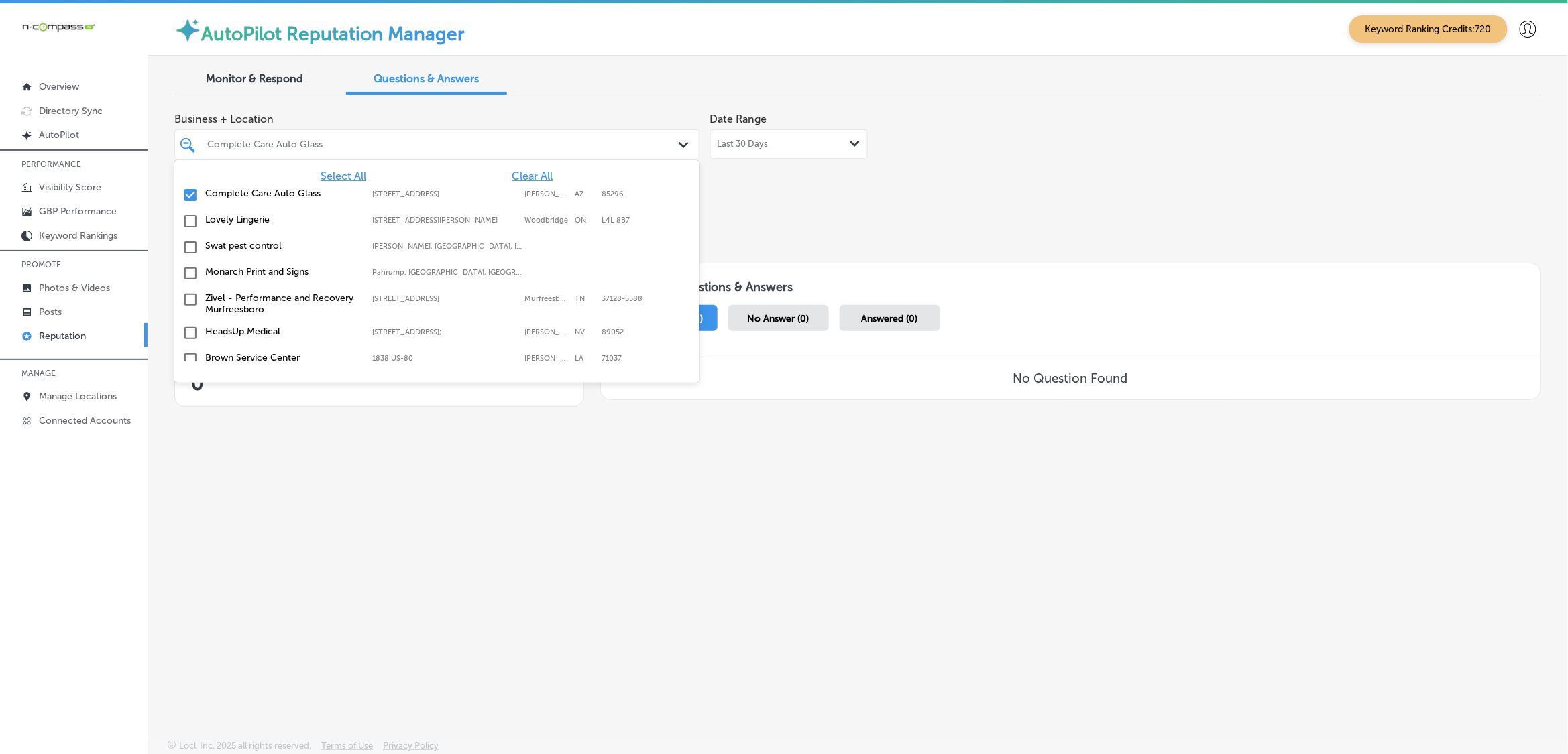
click at [530, 177] on span "Clear All" at bounding box center [532, 175] width 41 height 13
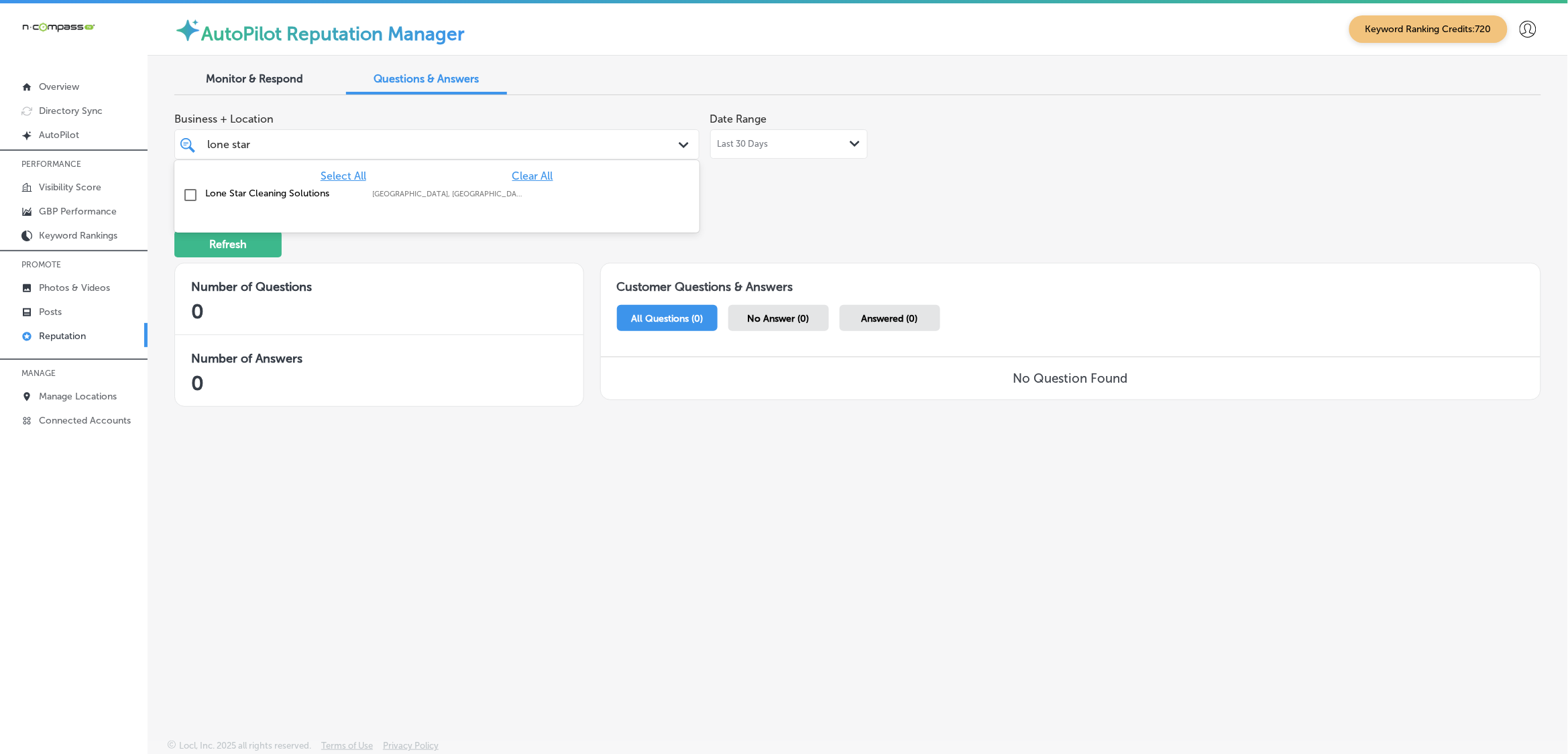
click at [440, 185] on div "Lone Star Cleaning Solutions [GEOGRAPHIC_DATA], [GEOGRAPHIC_DATA], [GEOGRAPHIC_…" at bounding box center [437, 195] width 515 height 21
type input "lone star"
click at [859, 200] on div "Business + Location option focused, 2 of 174. 2 results available for search te…" at bounding box center [858, 264] width 1367 height 316
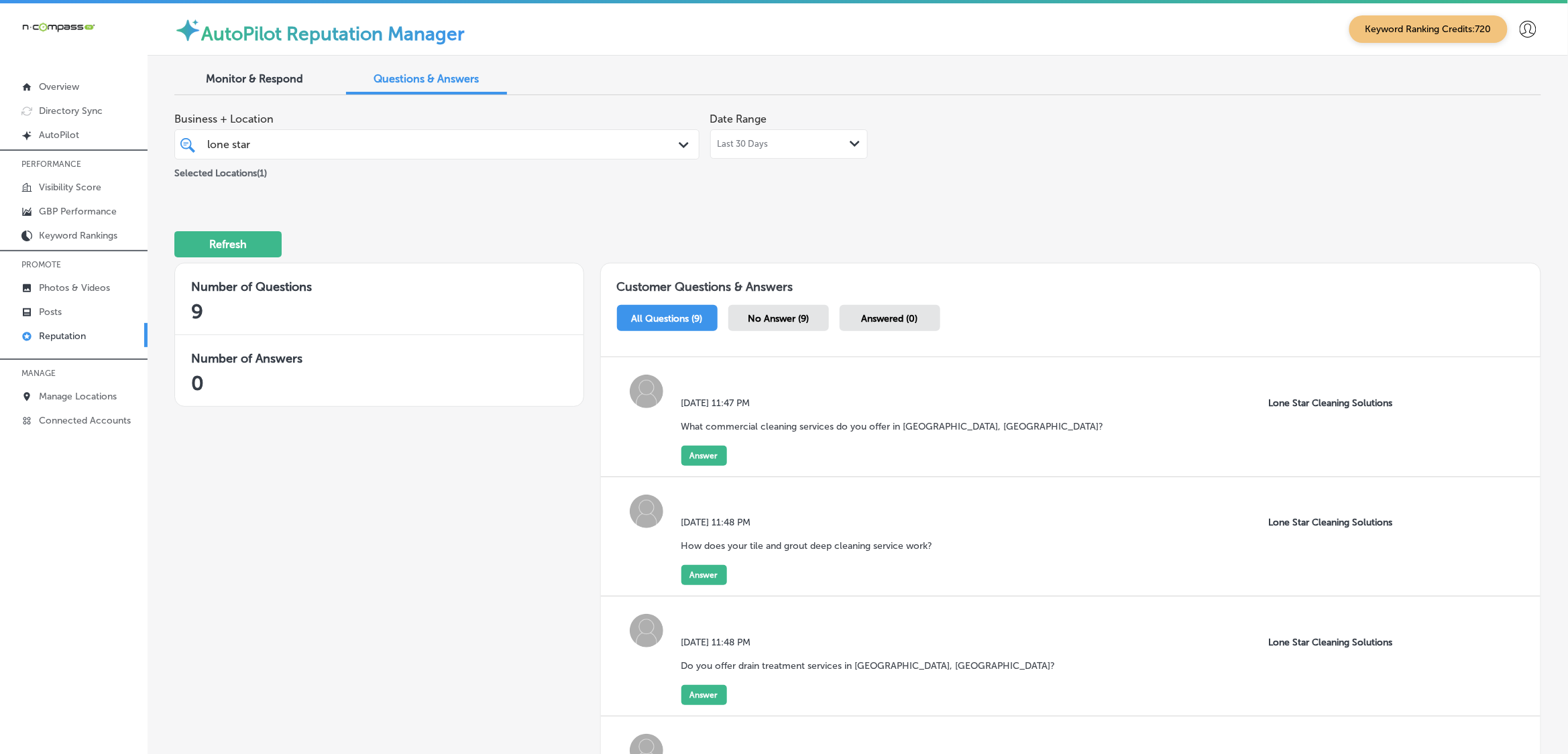
click at [271, 75] on span "Monitor & Respond" at bounding box center [255, 78] width 98 height 13
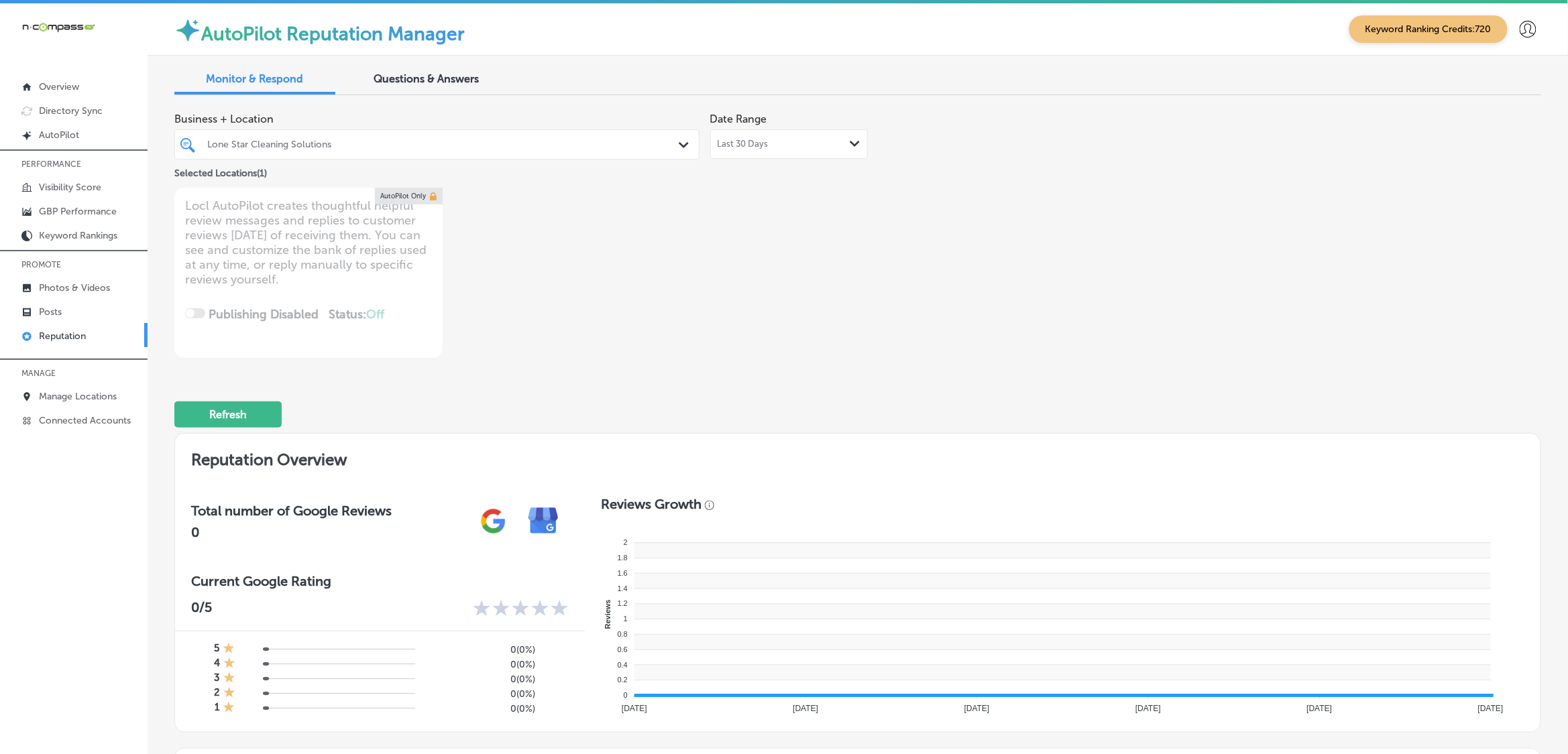
click at [619, 146] on div "Lone Star Cleaning Solutions" at bounding box center [443, 144] width 472 height 11
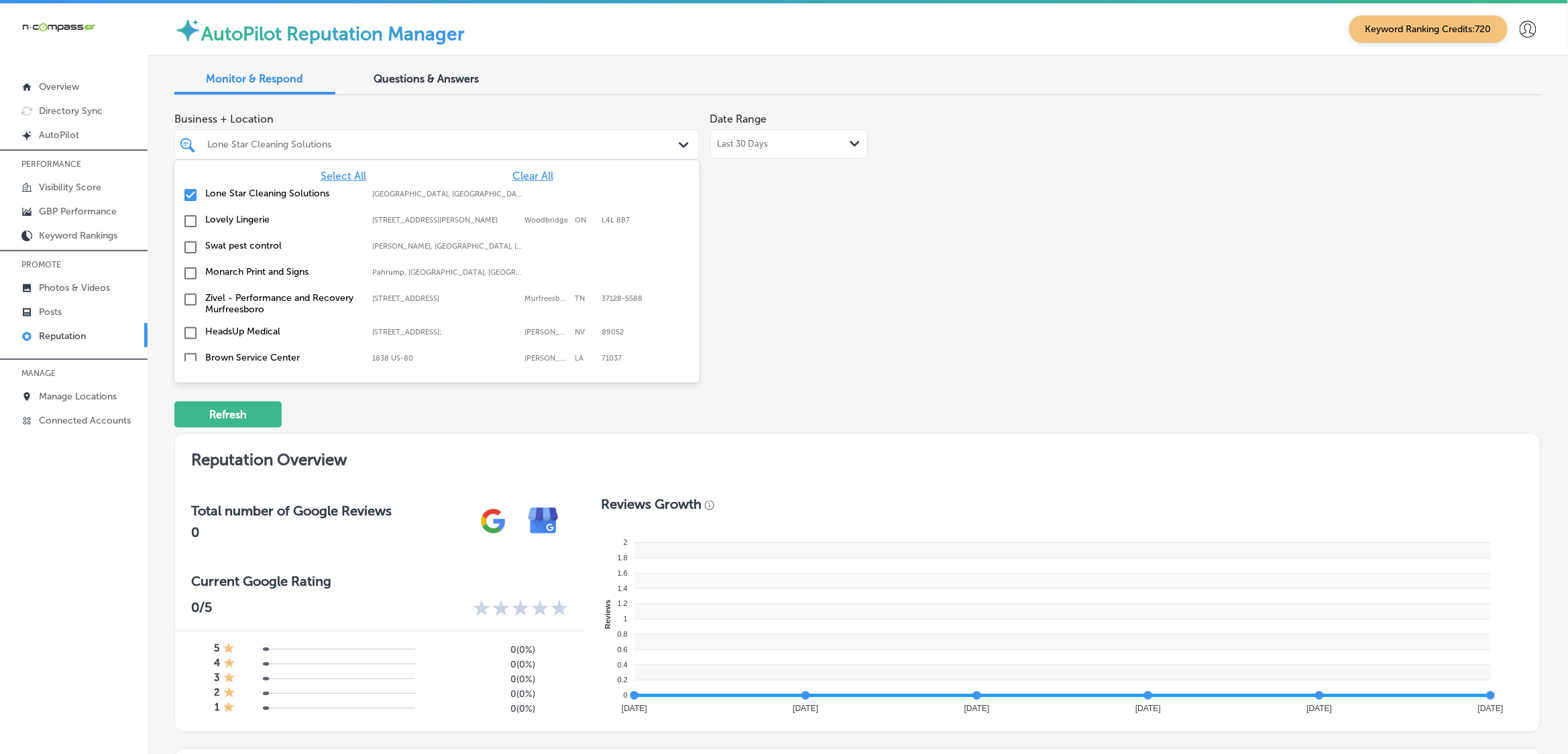
click at [525, 177] on span "Clear All" at bounding box center [532, 175] width 41 height 13
click at [906, 235] on div "Business + Location option focused, 3 of 174. 174 results available. Use Up and…" at bounding box center [584, 231] width 820 height 252
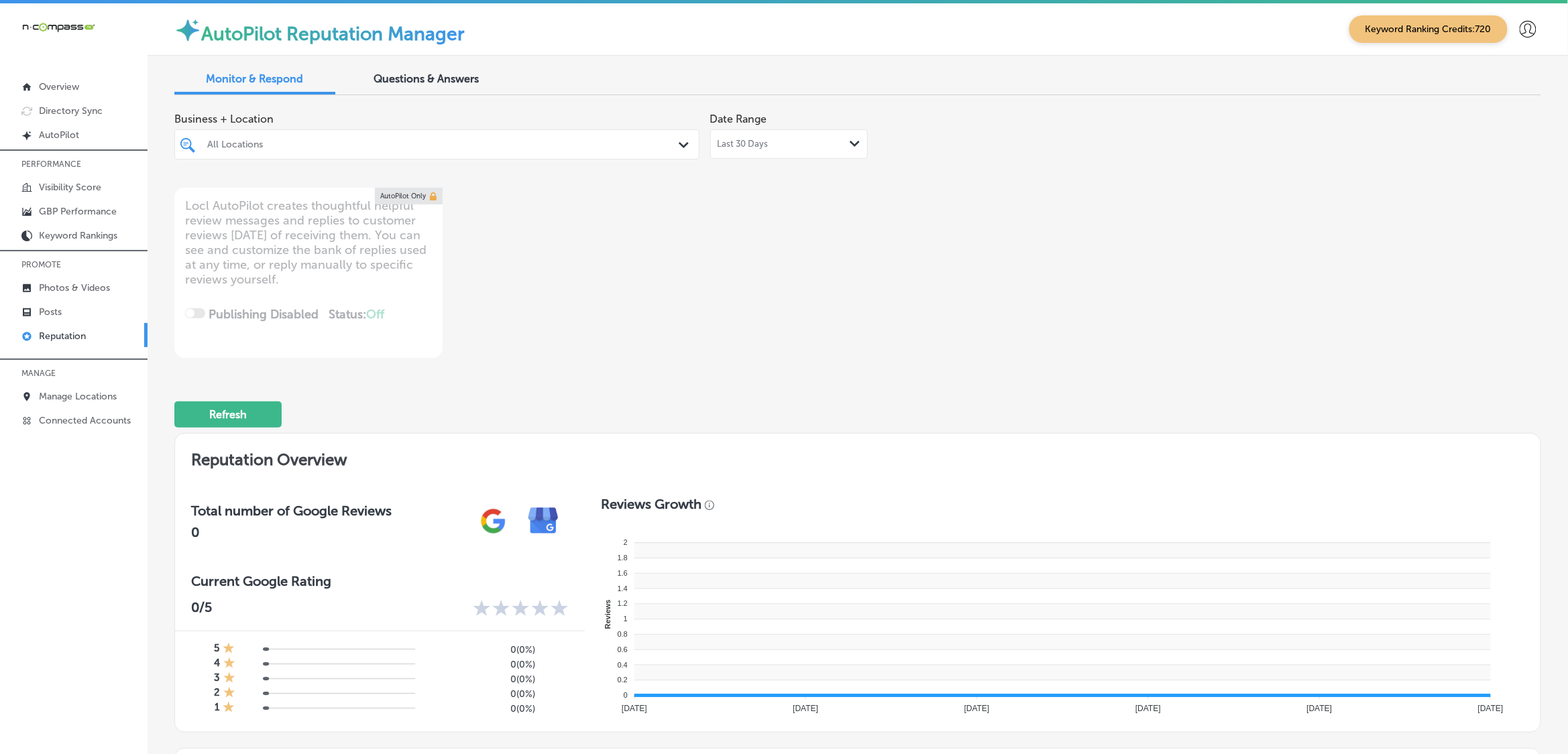
click at [489, 152] on div at bounding box center [413, 144] width 415 height 18
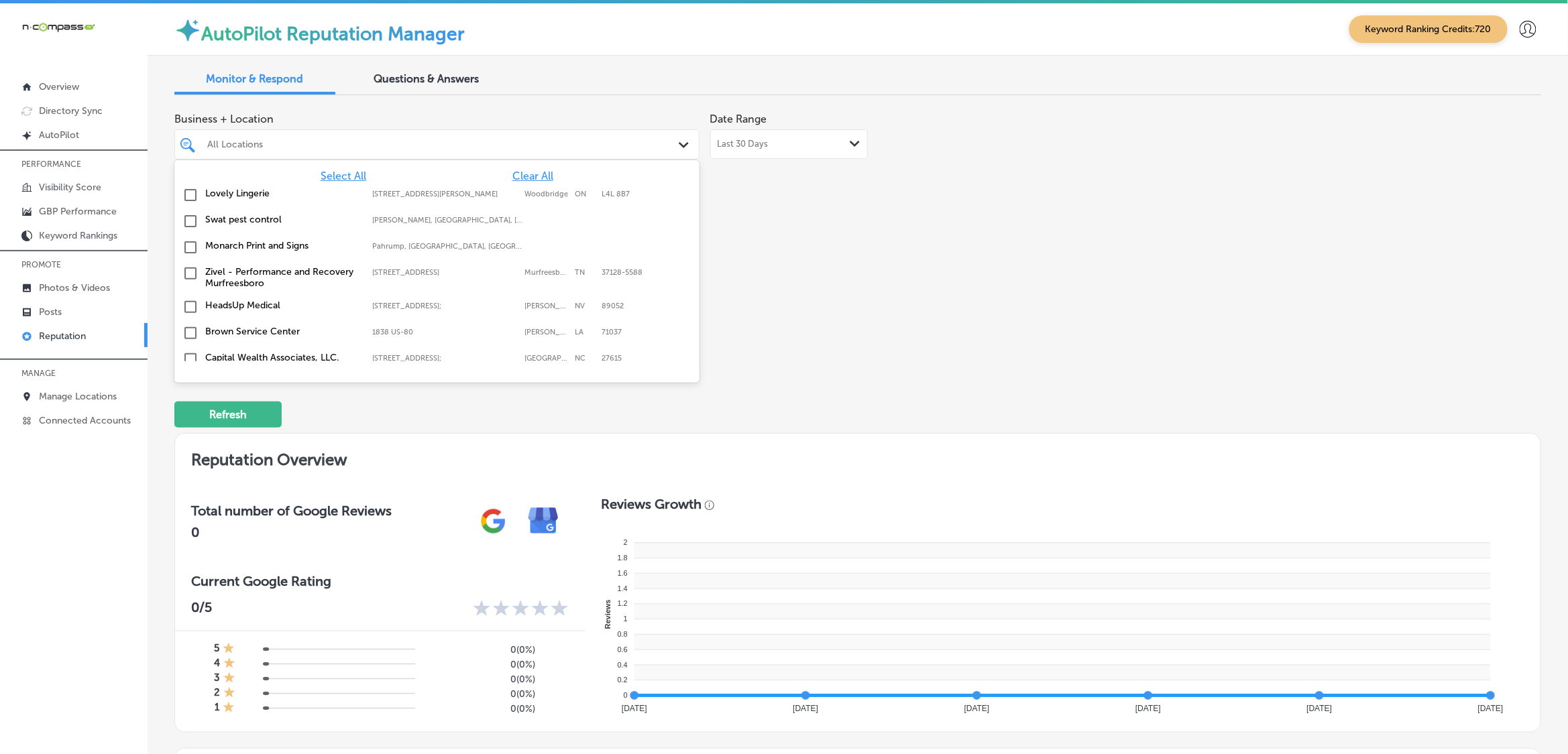
click at [343, 177] on span "Select All" at bounding box center [344, 175] width 46 height 13
click at [914, 276] on div "Business + Location [STREET_ADDRESS][PERSON_NAME]. 174 results available. Use U…" at bounding box center [584, 231] width 820 height 252
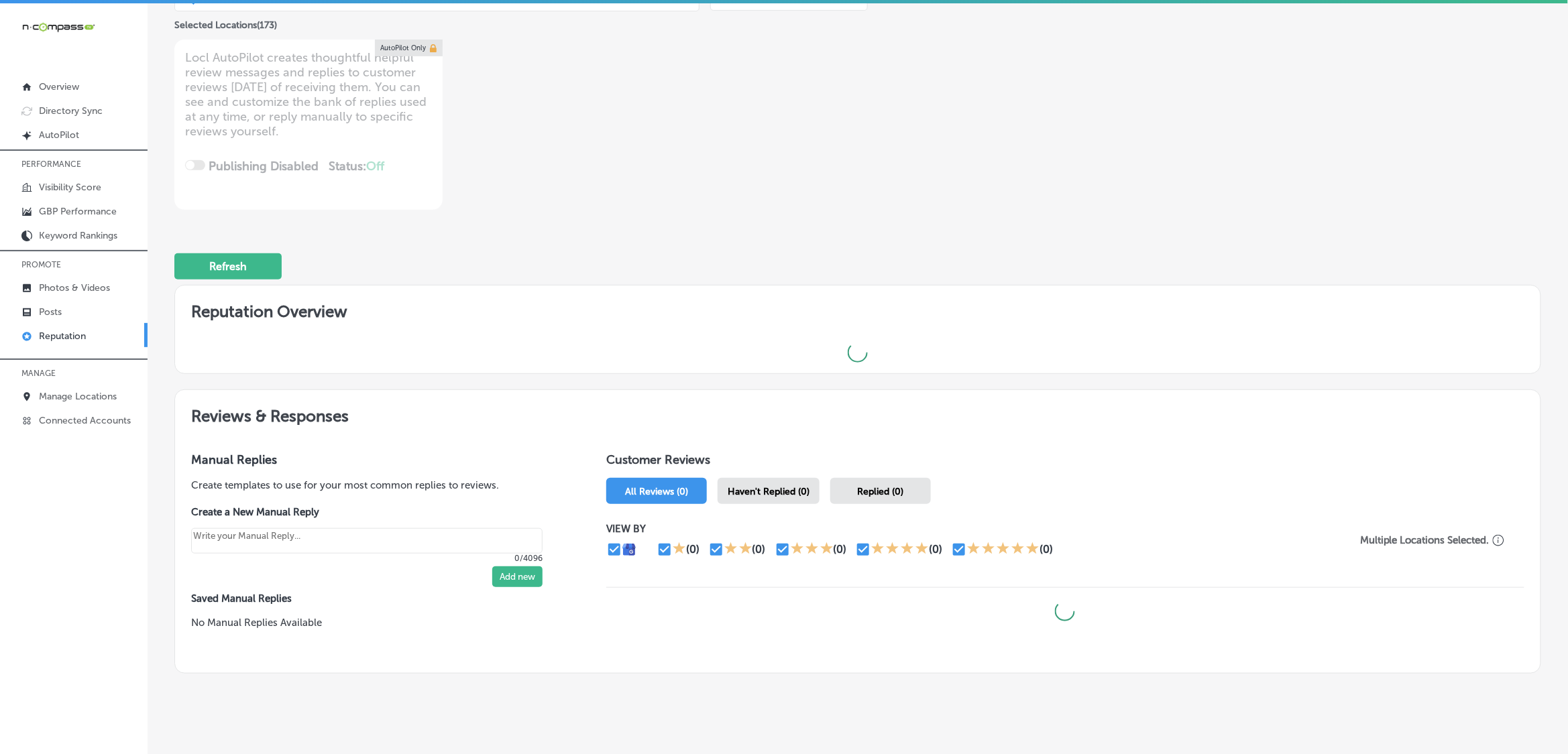
scroll to position [173, 0]
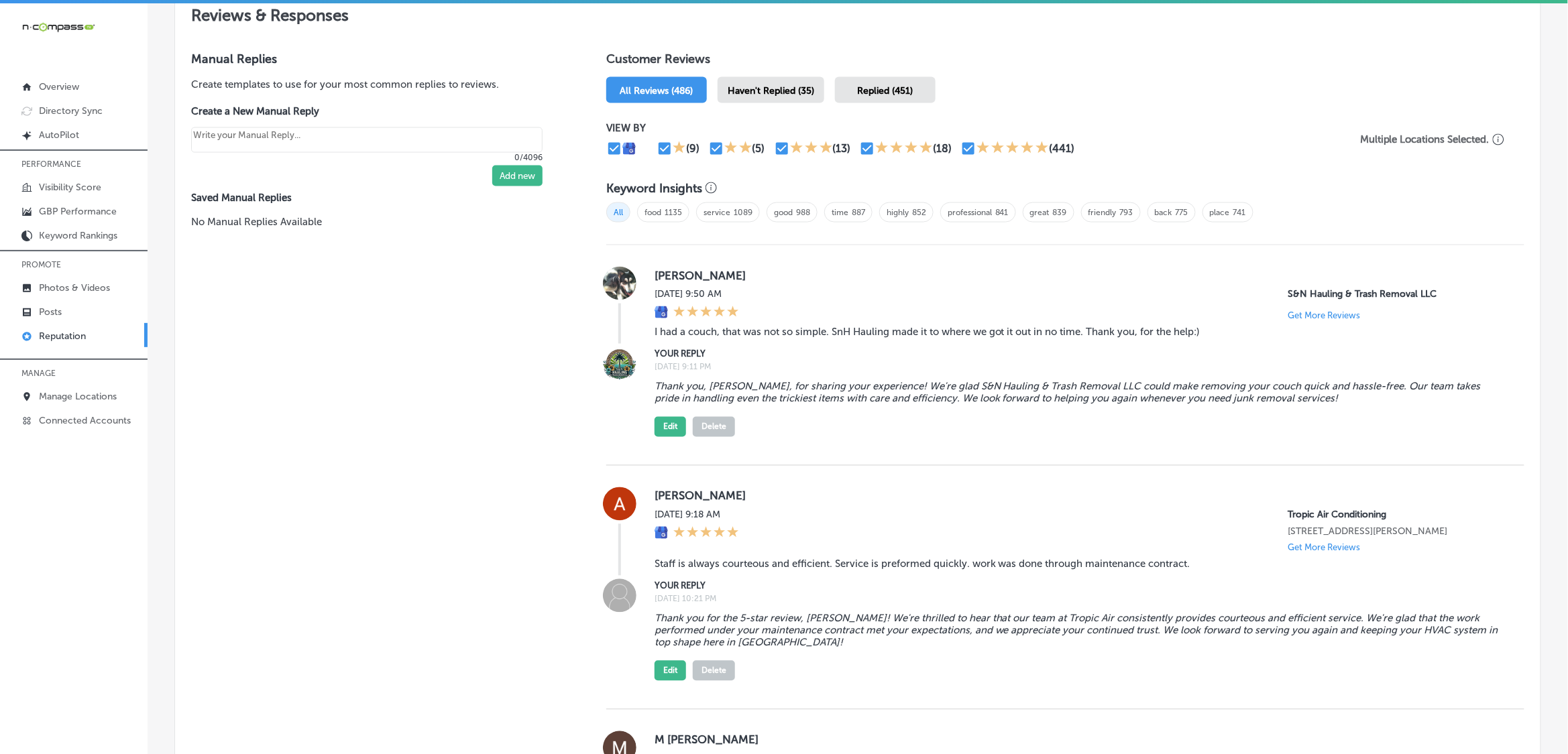
click at [768, 92] on span "Haven't Replied (35)" at bounding box center [770, 90] width 86 height 11
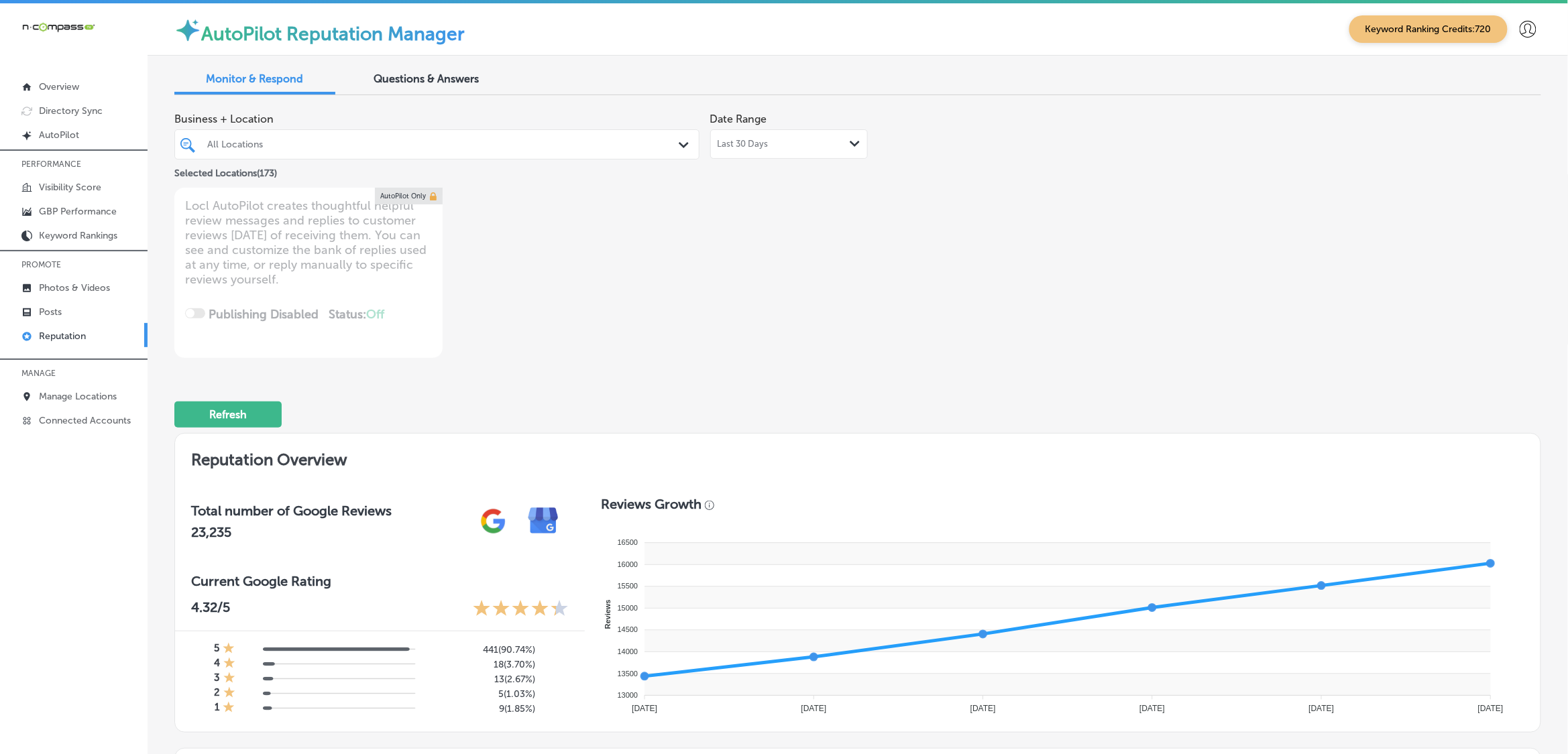
drag, startPoint x: 426, startPoint y: 78, endPoint x: 350, endPoint y: 116, distance: 85.0
click at [350, 116] on span "Business + Location" at bounding box center [437, 118] width 525 height 13
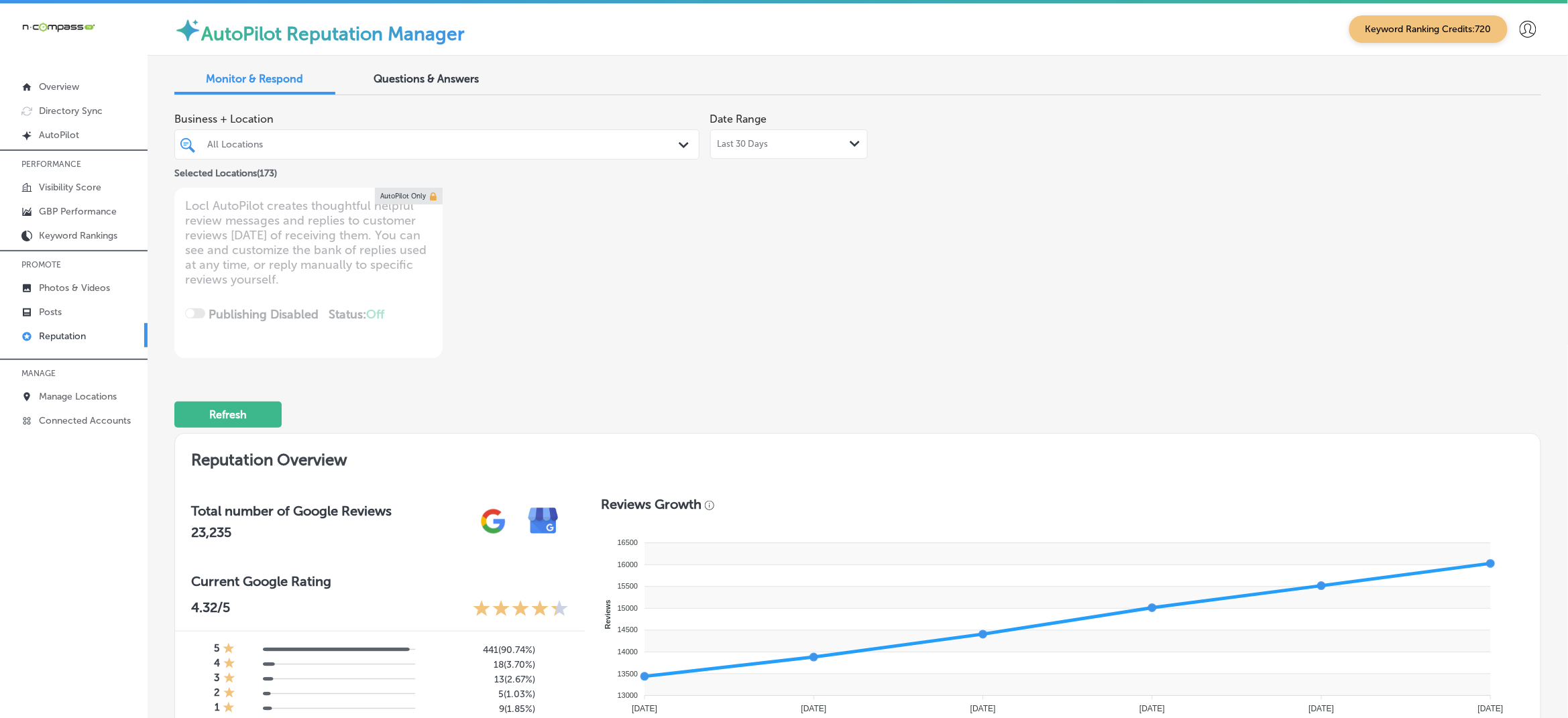
type textarea "x"
drag, startPoint x: 427, startPoint y: 84, endPoint x: 977, endPoint y: 217, distance: 565.9
click at [977, 217] on div "Business + Location All Locations Path Created with Sketch. Selected Locations …" at bounding box center [584, 231] width 820 height 252
click at [438, 82] on span "Questions & Answers" at bounding box center [427, 78] width 105 height 13
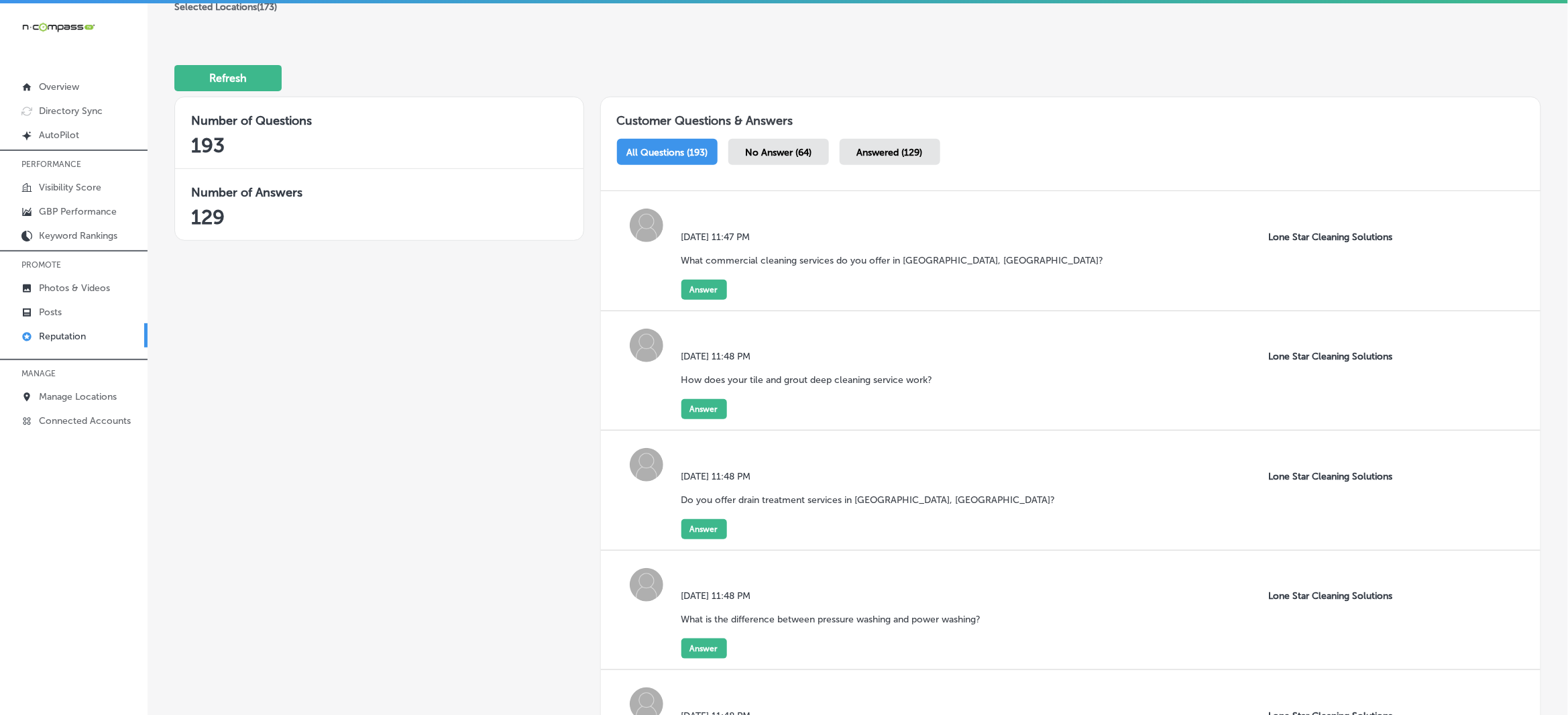
scroll to position [168, 0]
click at [707, 299] on button "Answer" at bounding box center [705, 288] width 46 height 20
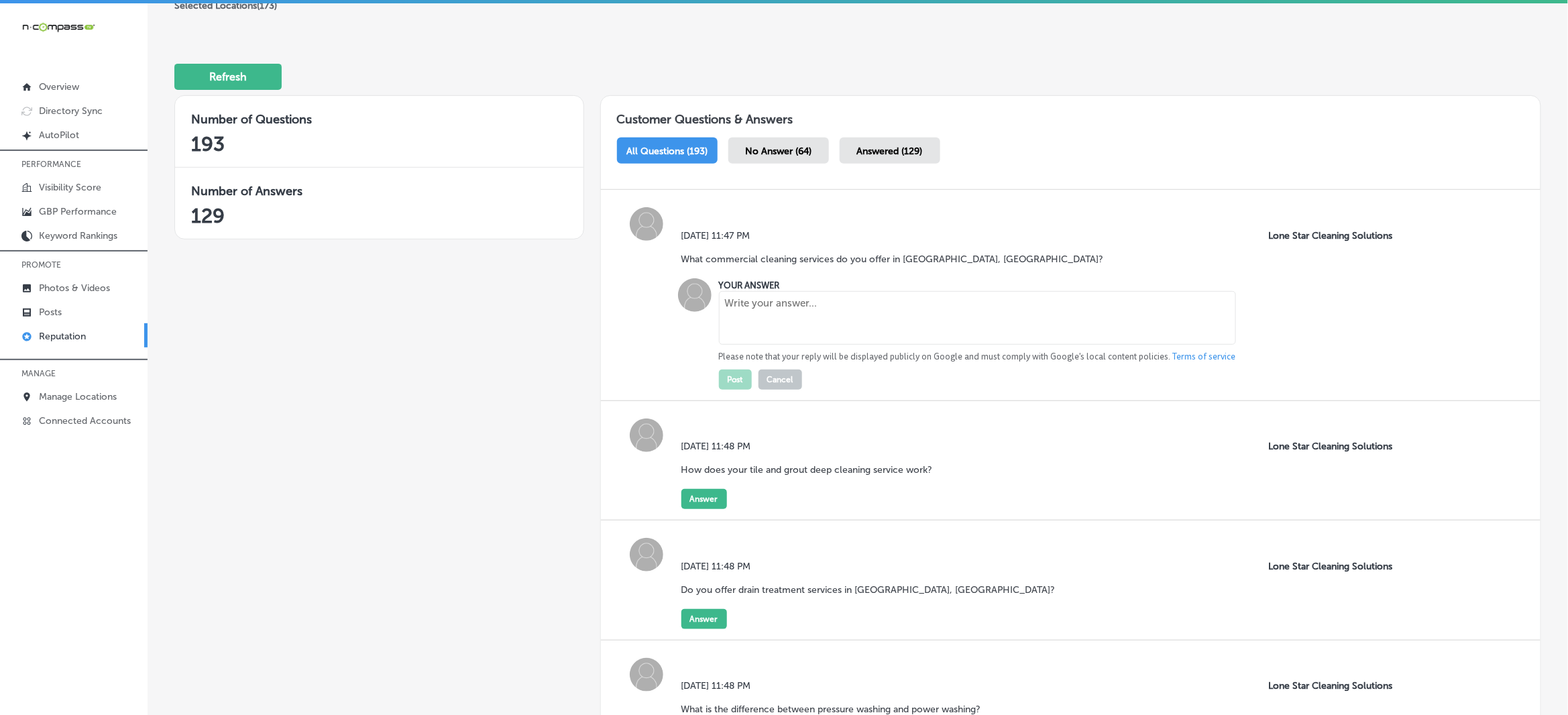
click at [746, 326] on textarea at bounding box center [977, 318] width 517 height 54
paste textarea "Lone Star Cleaning Solutions provides comprehensive commercial cleaning service…"
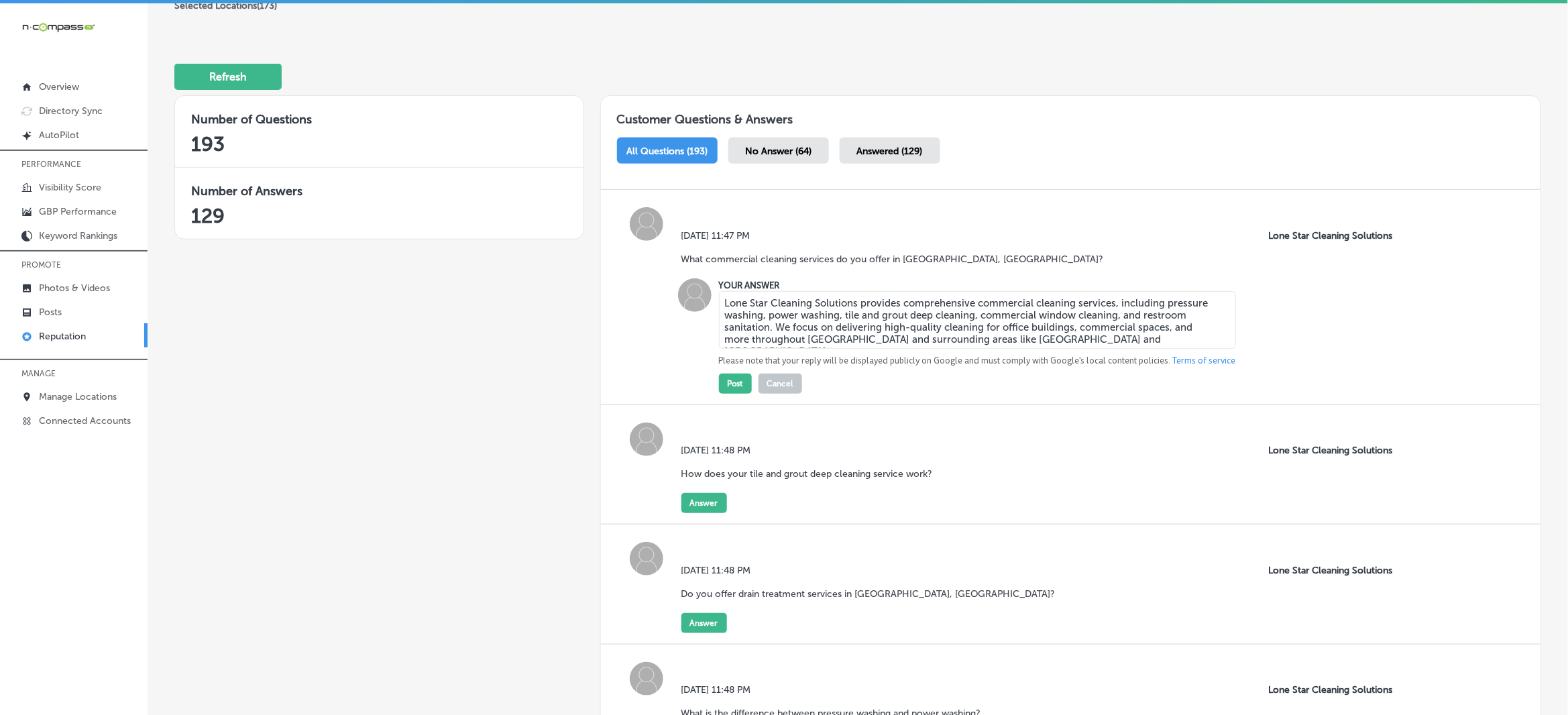
type textarea "Lone Star Cleaning Solutions provides comprehensive commercial cleaning service…"
click at [749, 376] on div "Post Cancel" at bounding box center [760, 380] width 83 height 27
click at [733, 379] on button "Post" at bounding box center [735, 383] width 33 height 20
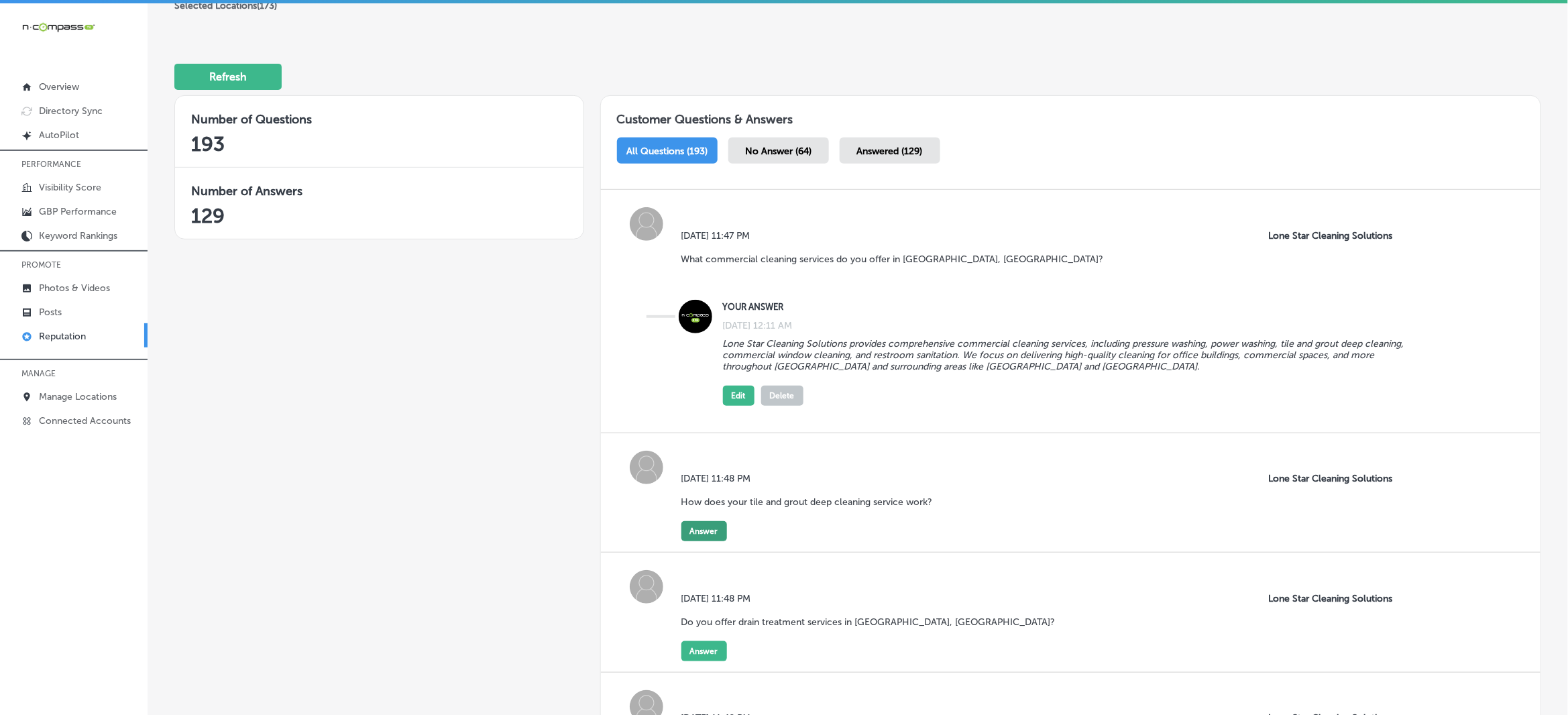
click at [714, 531] on button "Answer" at bounding box center [705, 531] width 46 height 20
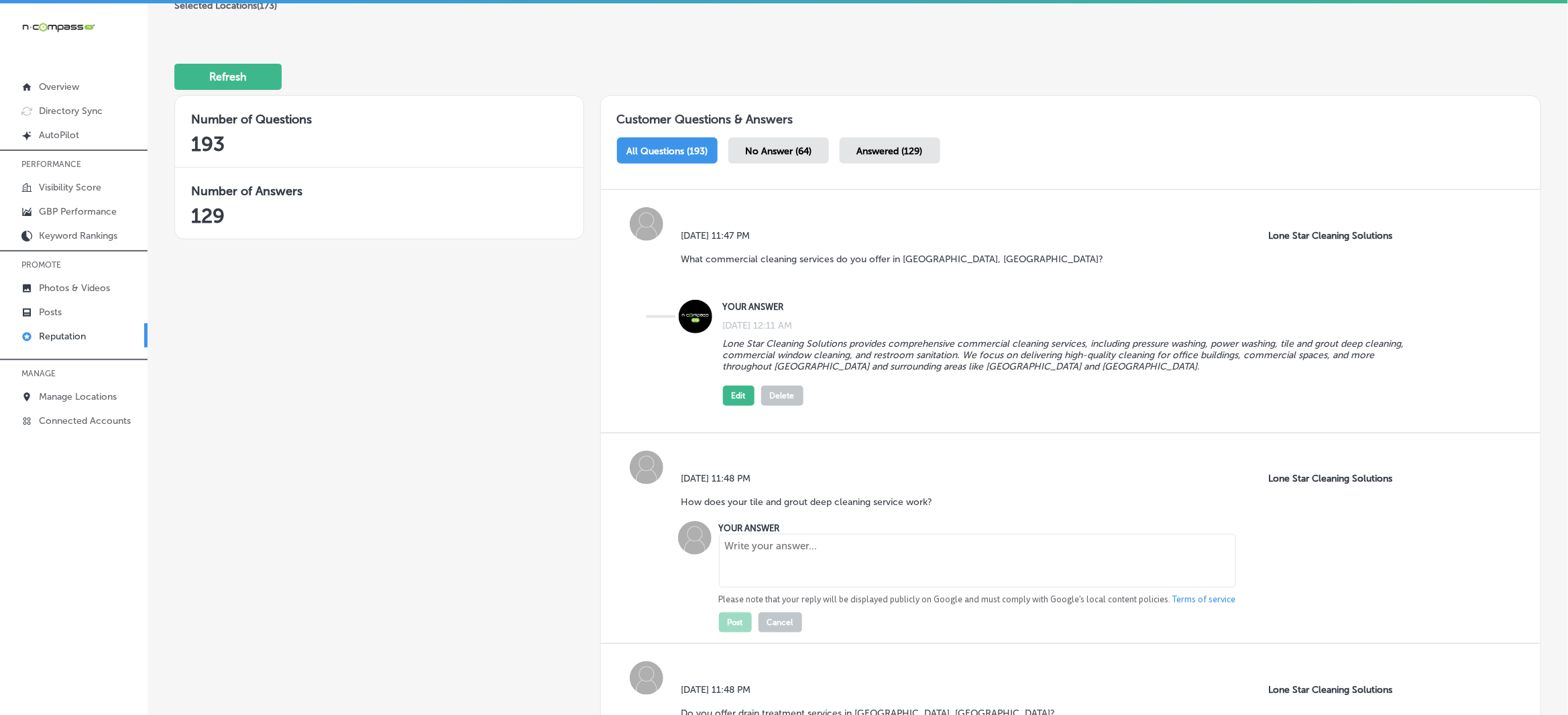
click at [807, 558] on textarea at bounding box center [977, 560] width 517 height 54
paste textarea "Our tile and grout deep cleaning service uses specialized equipment to remove d…"
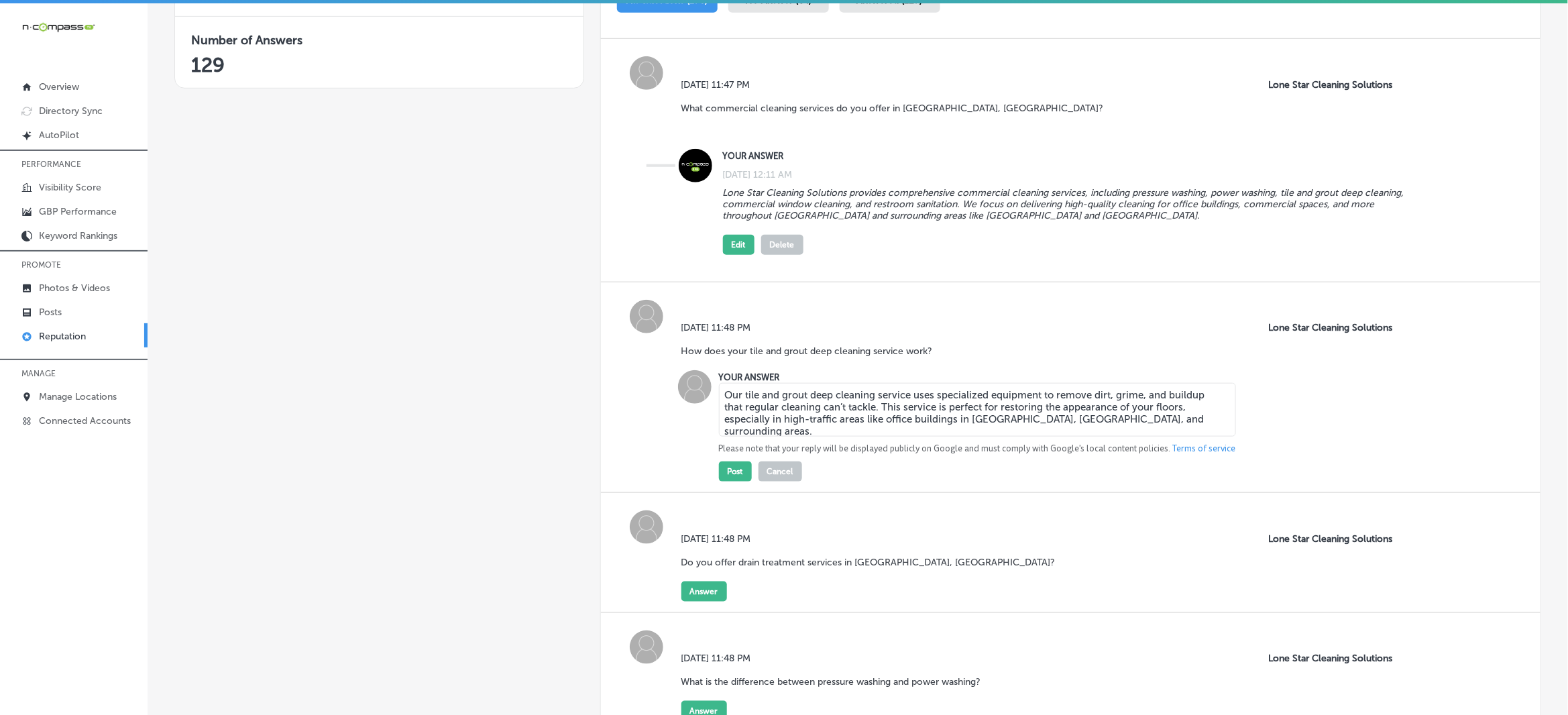
scroll to position [336, 0]
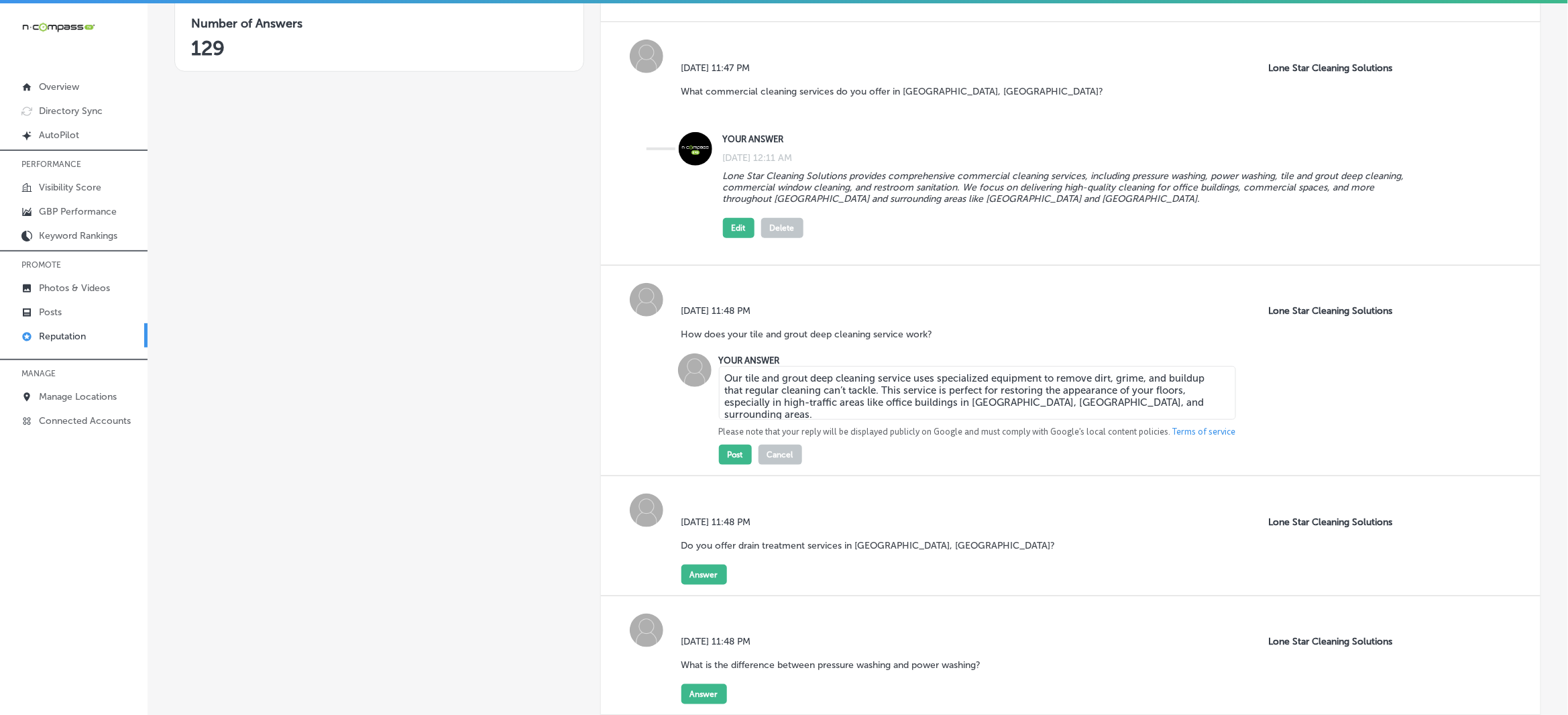
type textarea "Our tile and grout deep cleaning service uses specialized equipment to remove d…"
drag, startPoint x: 739, startPoint y: 470, endPoint x: 735, endPoint y: 461, distance: 9.8
click at [739, 468] on div "[DATE] 11:48 PM How does your tile and grout deep cleaning service work? Lone S…" at bounding box center [1070, 371] width 940 height 211
click at [733, 457] on button "Post" at bounding box center [735, 454] width 33 height 20
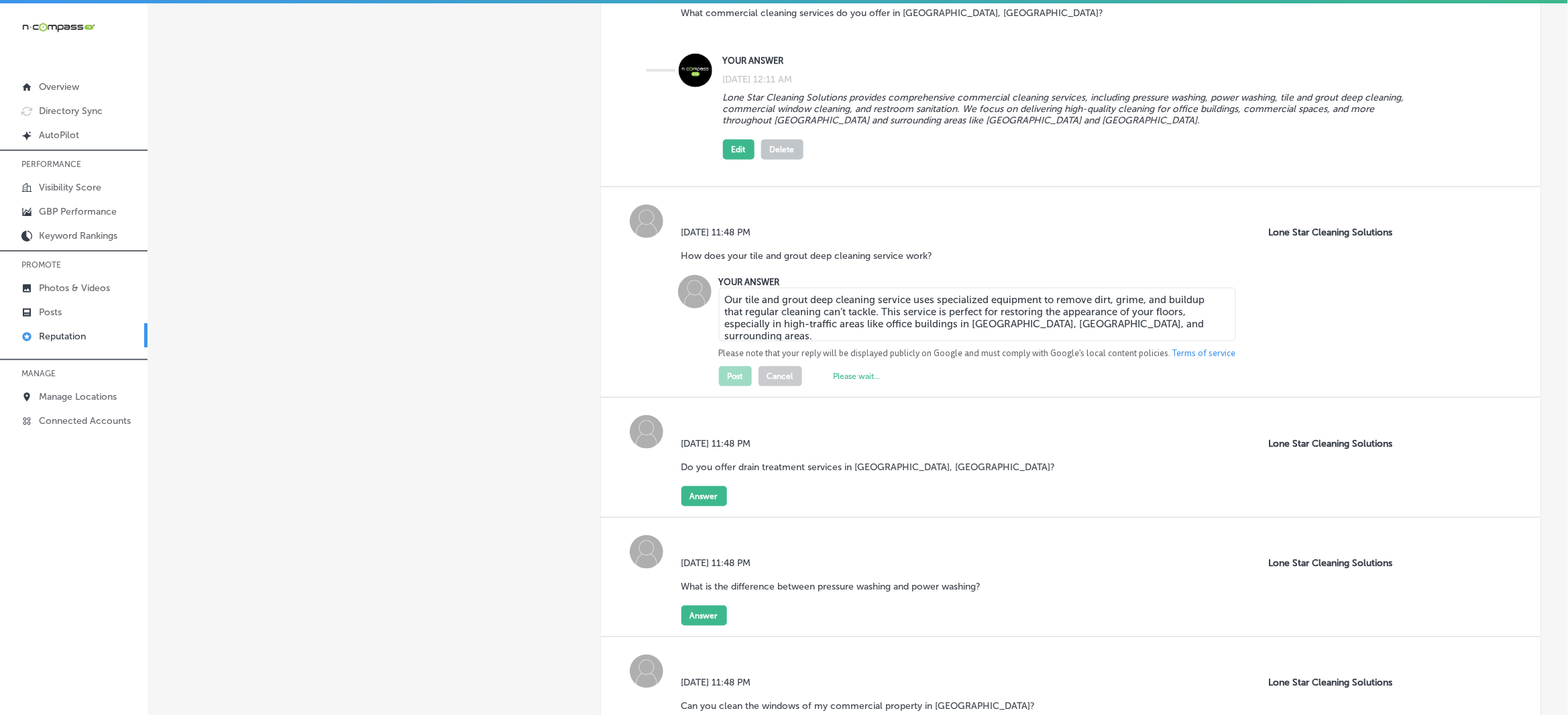
scroll to position [503, 0]
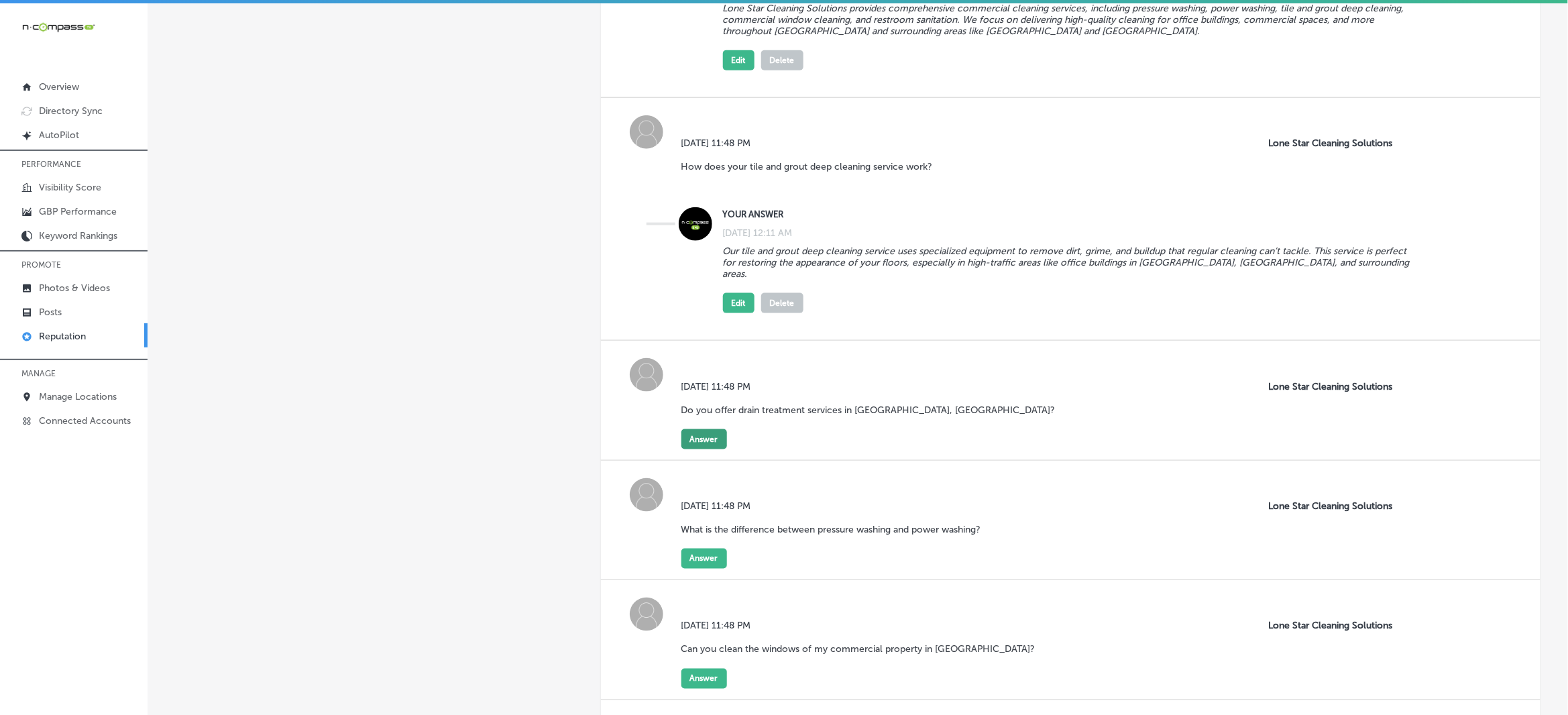
click at [703, 431] on button "Answer" at bounding box center [705, 439] width 46 height 20
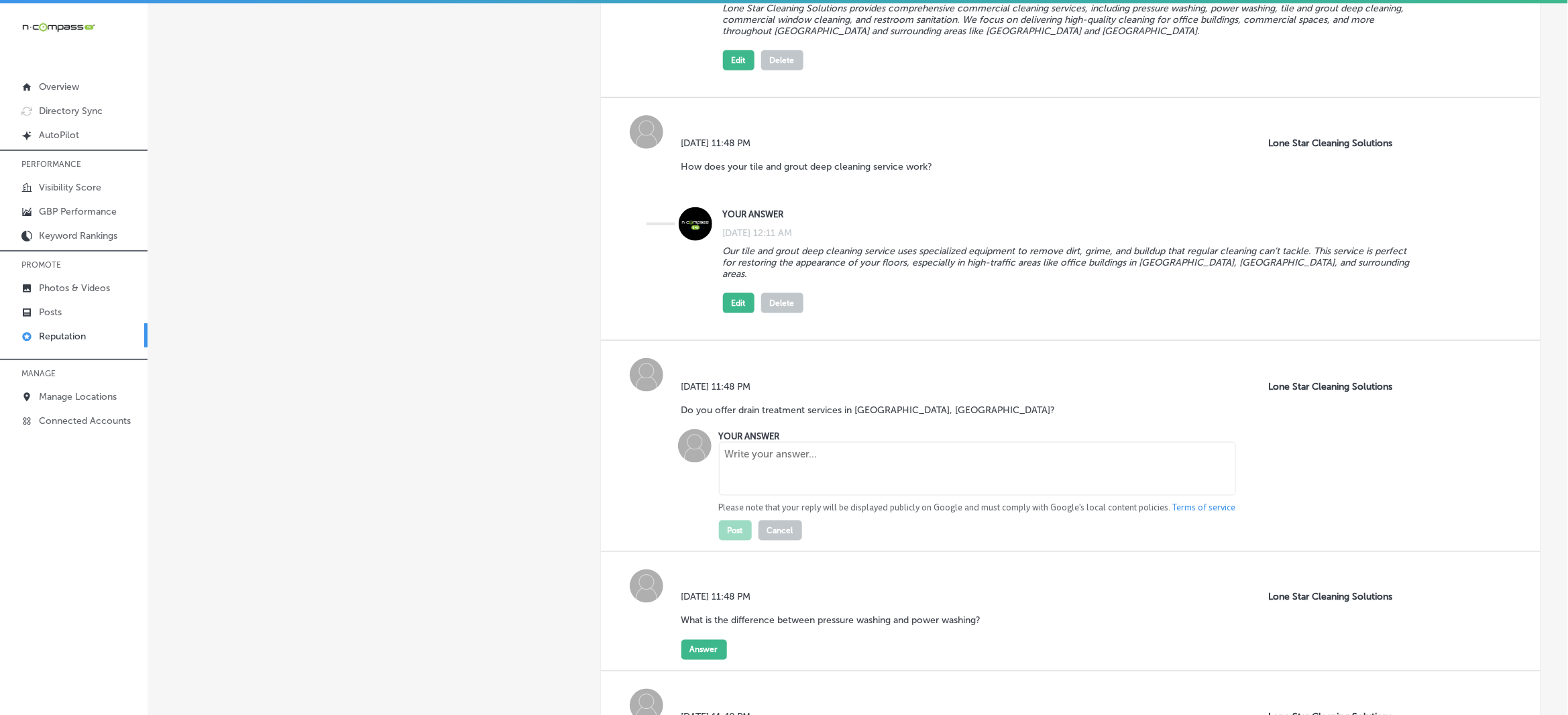
click at [770, 447] on textarea at bounding box center [977, 469] width 517 height 54
paste textarea "Yes! Lone Star Cleaning Solutions provides professional drain treatment service…"
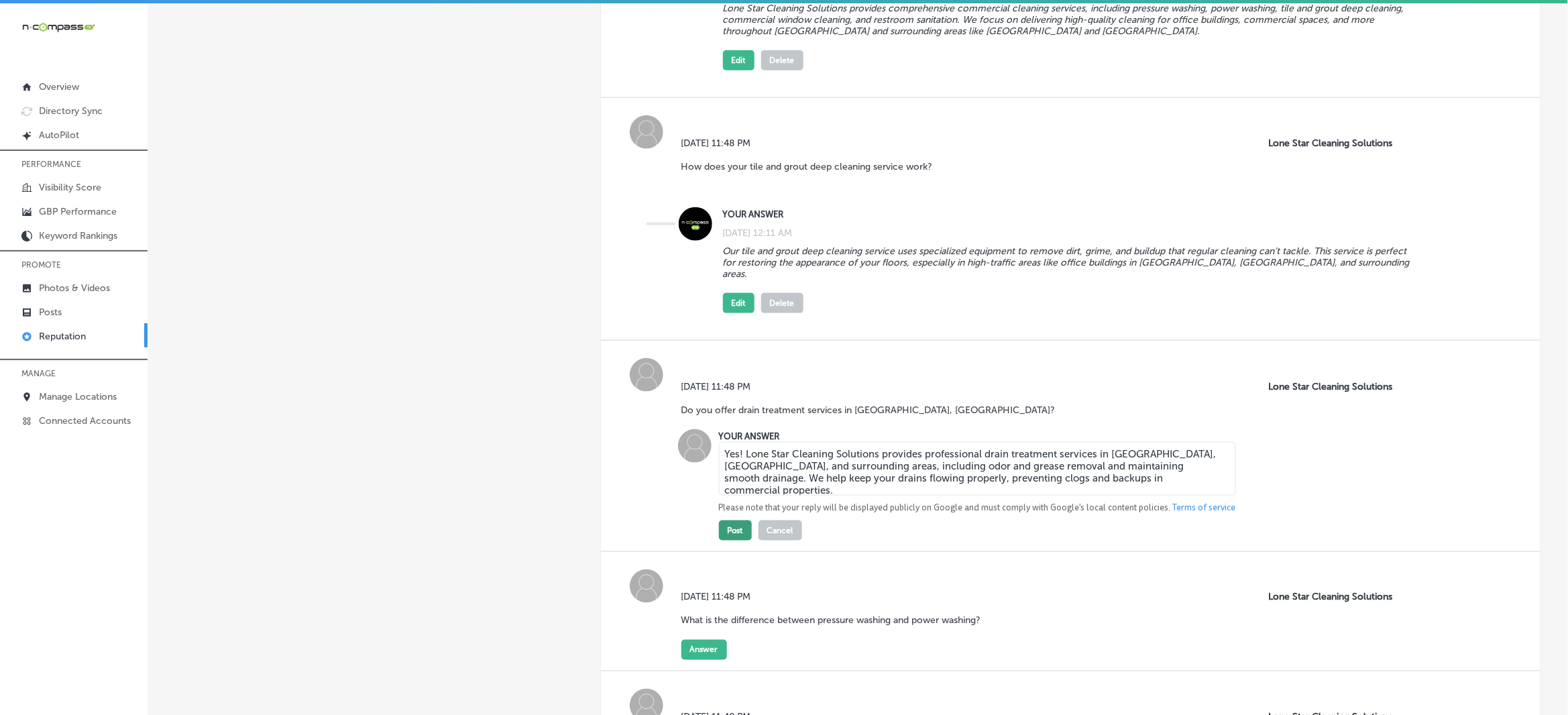
type textarea "Yes! Lone Star Cleaning Solutions provides professional drain treatment service…"
click at [733, 523] on button "Post" at bounding box center [735, 530] width 33 height 20
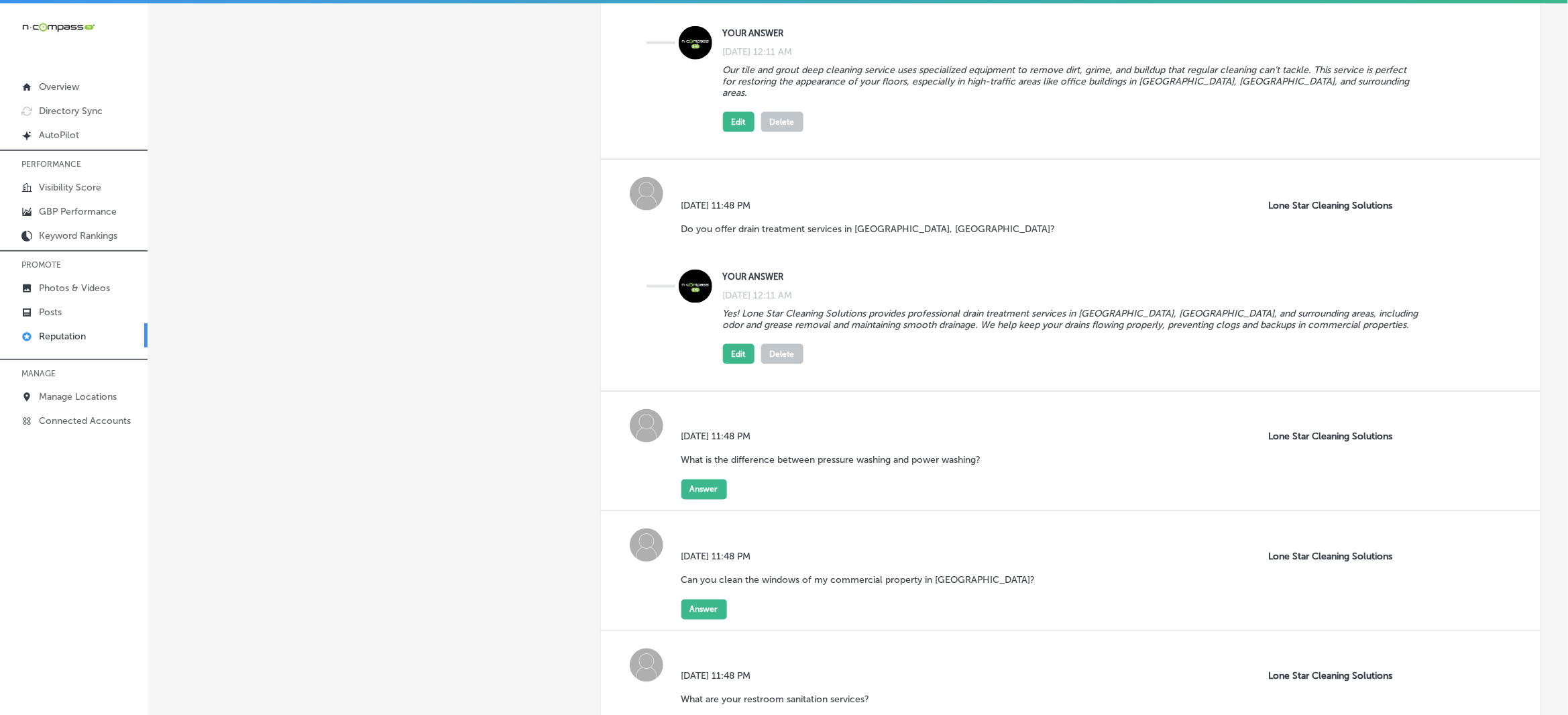
scroll to position [754, 0]
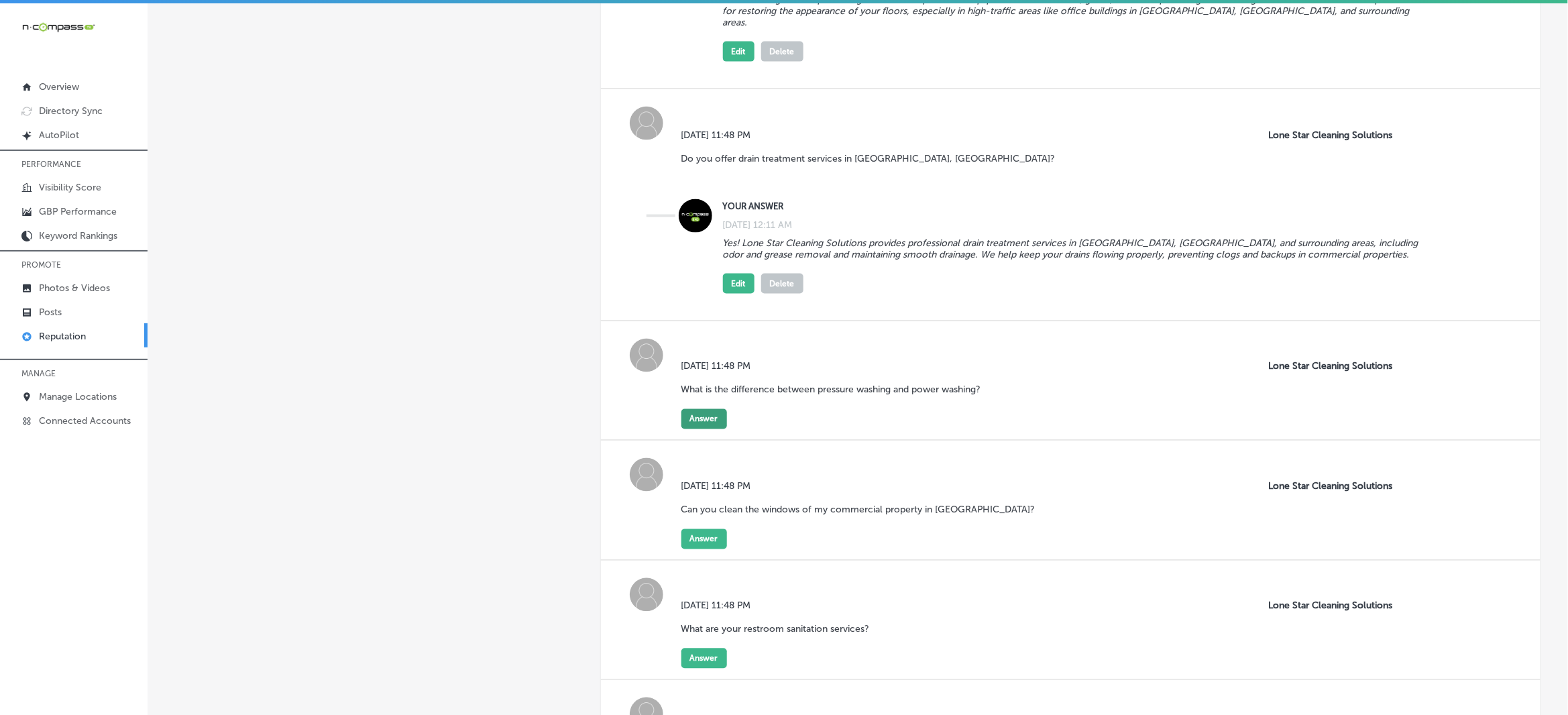
click at [708, 414] on button "Answer" at bounding box center [705, 419] width 46 height 20
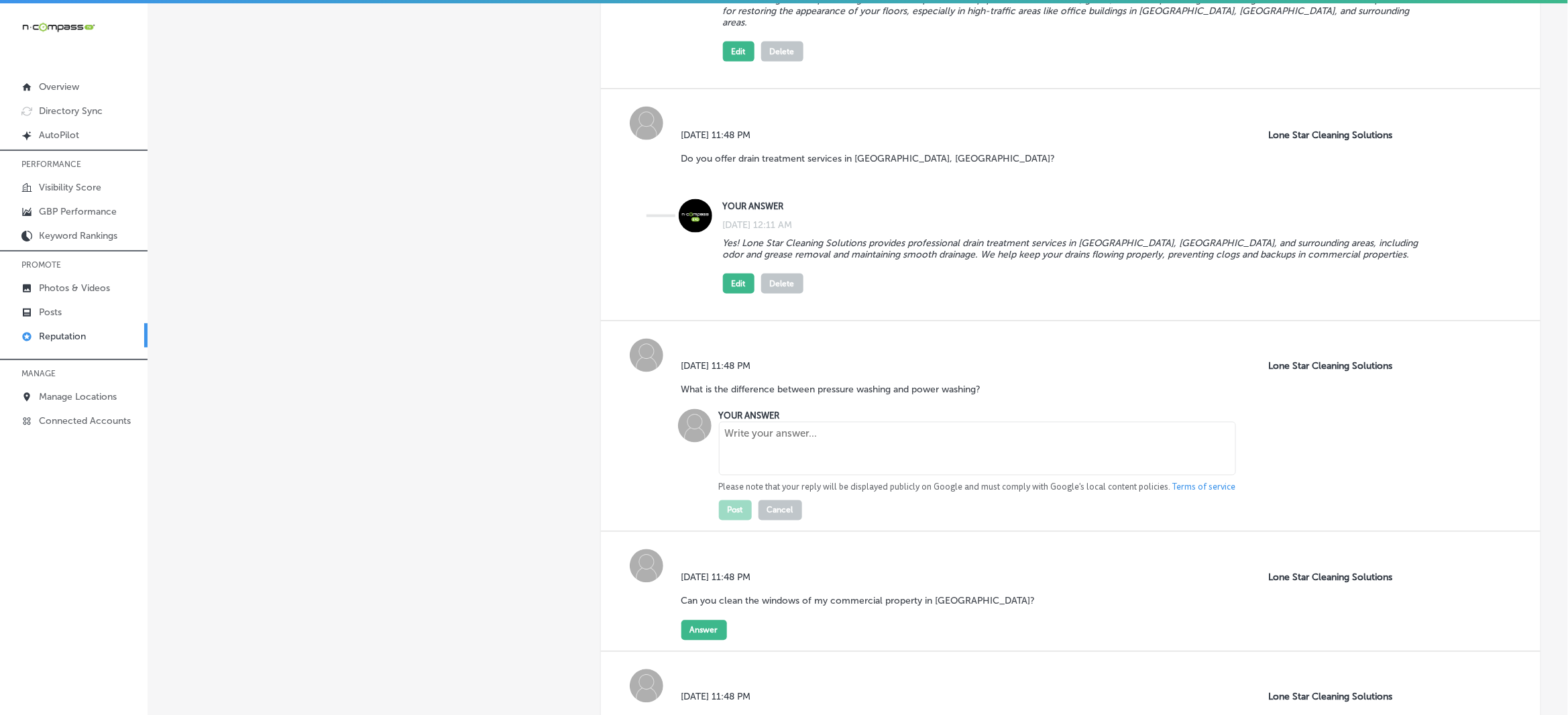
click at [780, 430] on textarea at bounding box center [977, 449] width 517 height 54
paste textarea "Pressure washing uses high-pressure water to clean surfaces, while power washin…"
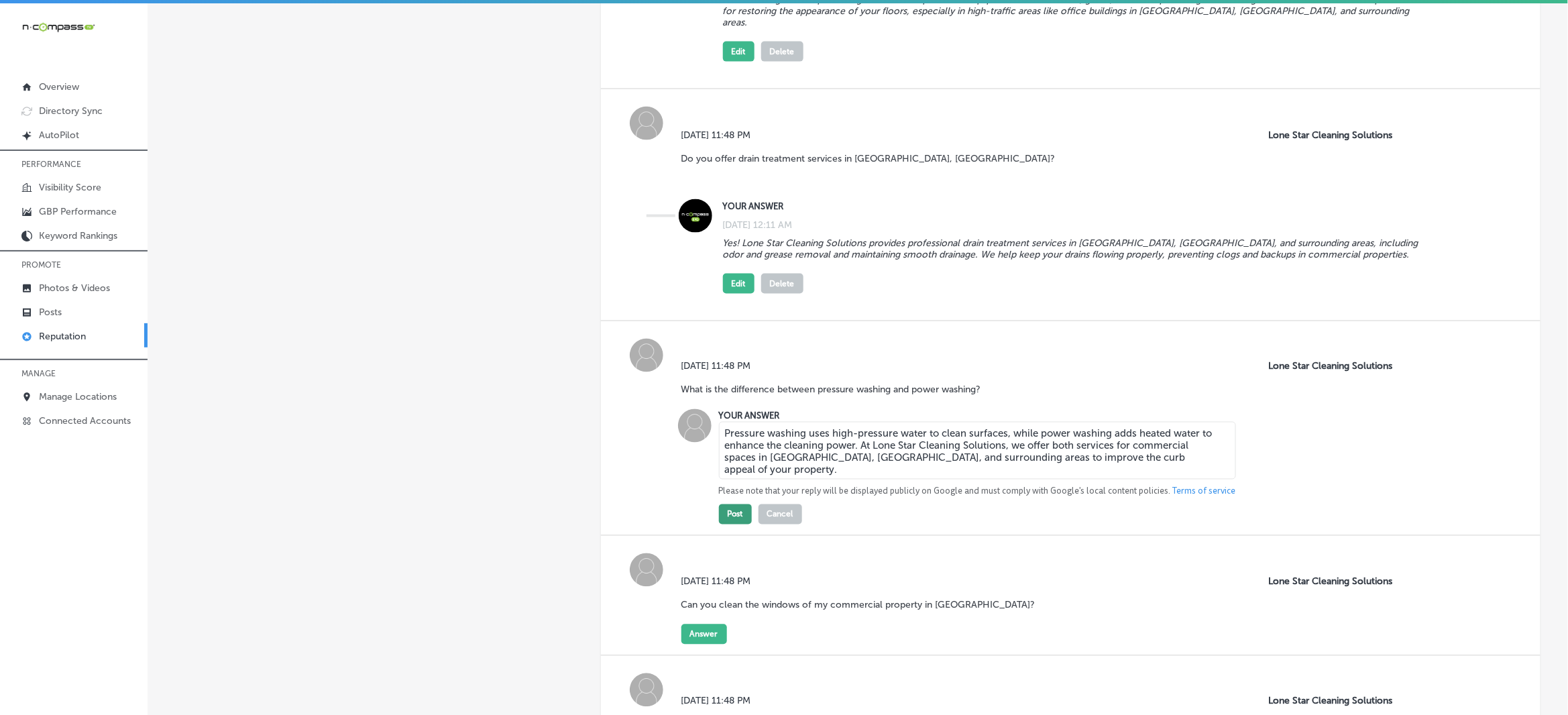
type textarea "Pressure washing uses high-pressure water to clean surfaces, while power washin…"
click at [739, 513] on button "Post" at bounding box center [735, 514] width 33 height 20
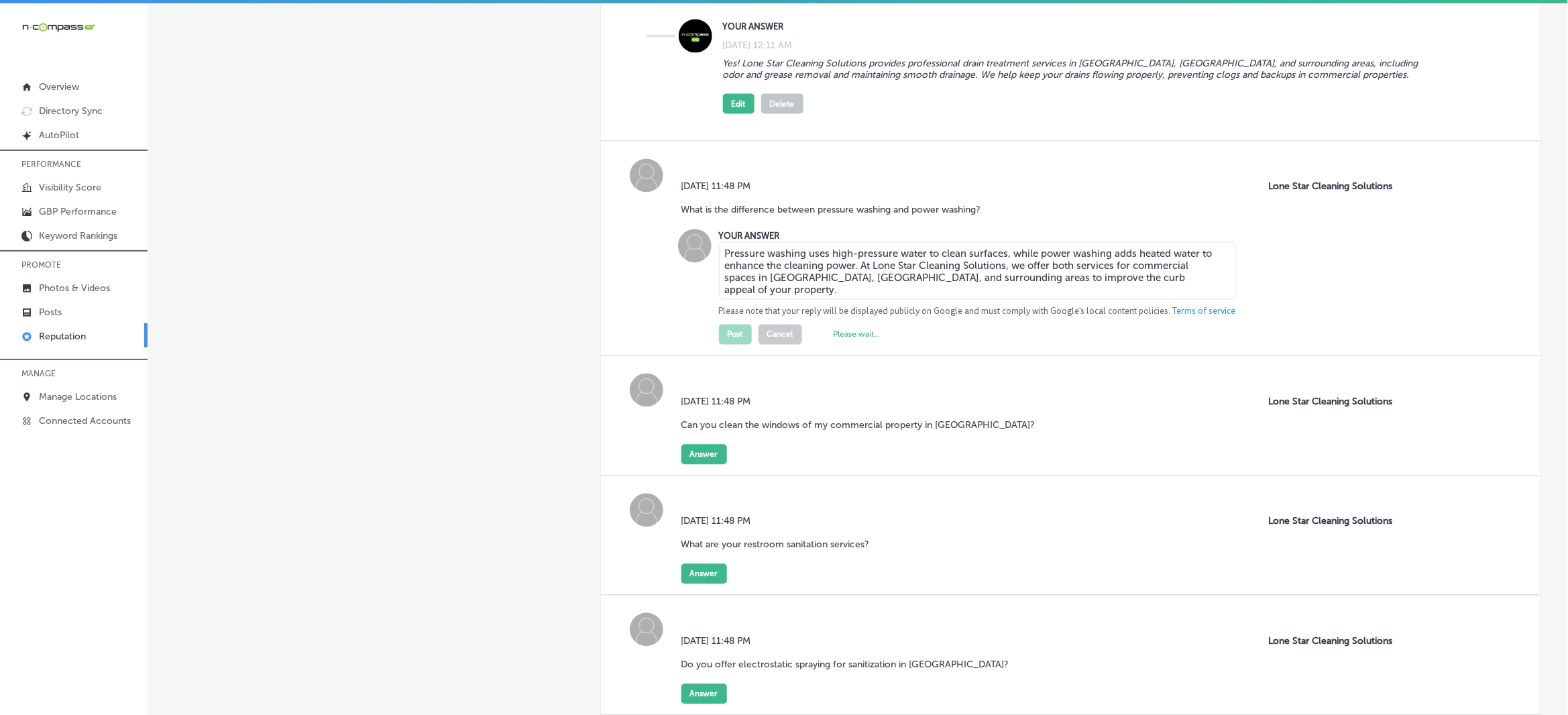
scroll to position [1006, 0]
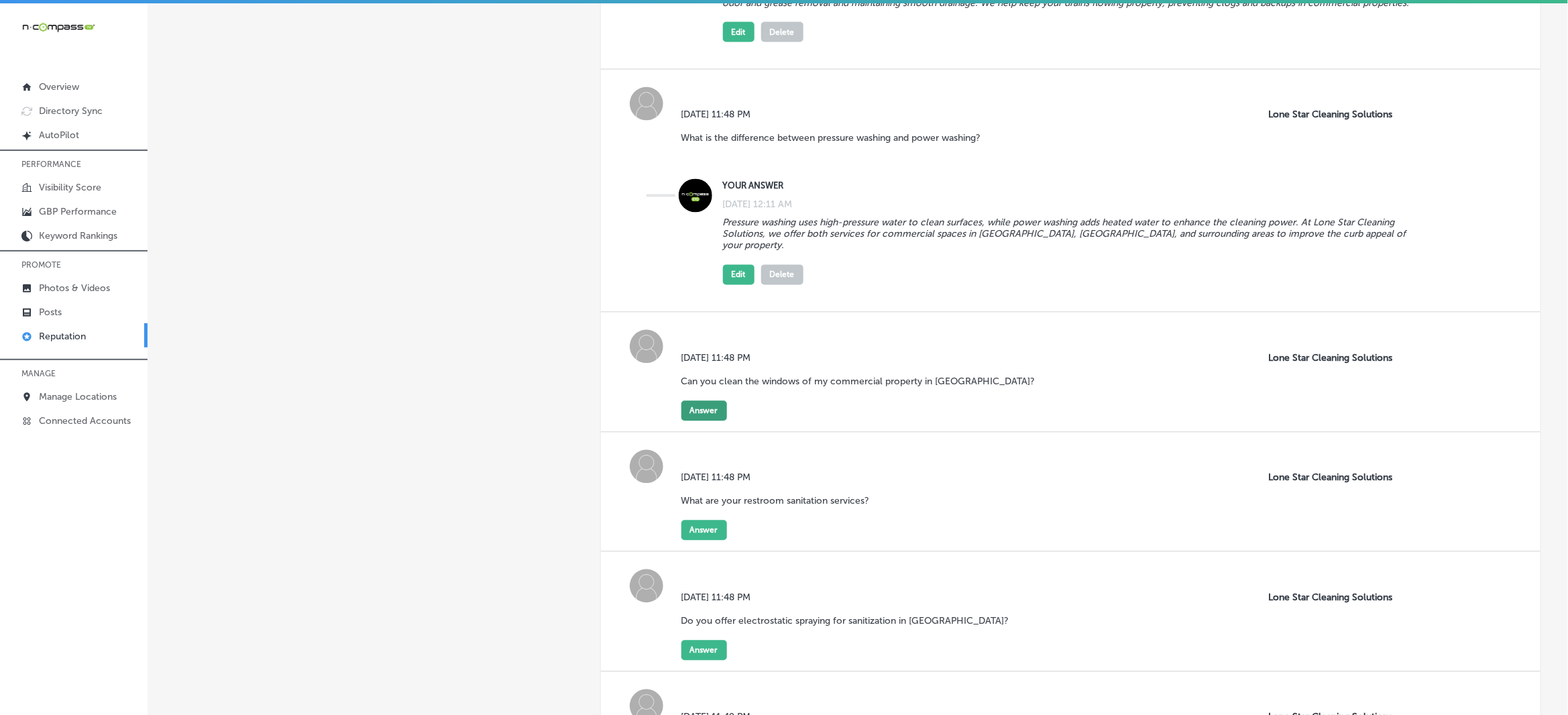
click at [710, 401] on button "Answer" at bounding box center [705, 410] width 46 height 20
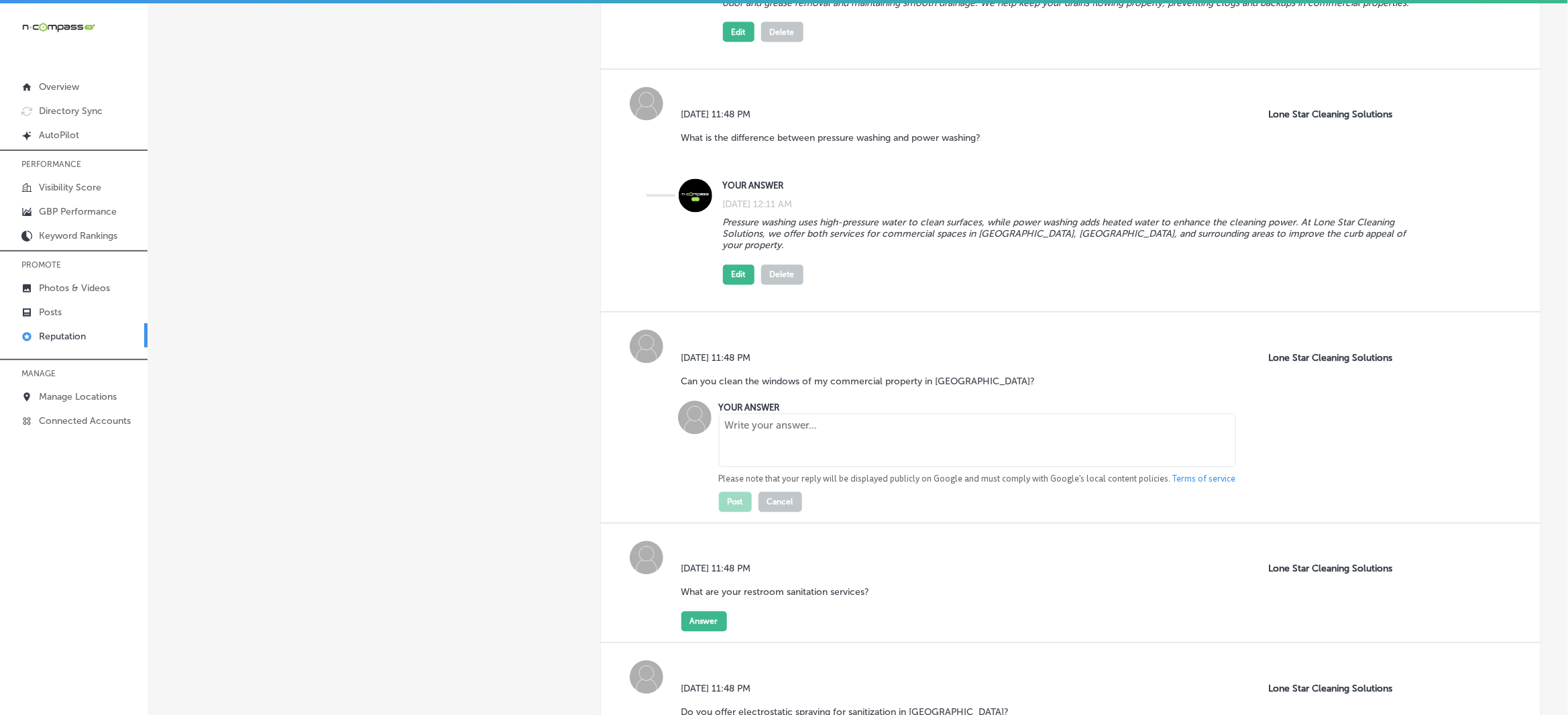
click at [826, 414] on textarea at bounding box center [977, 441] width 517 height 54
paste textarea "Yes! Our commercial window cleaning services in [GEOGRAPHIC_DATA] ensure your w…"
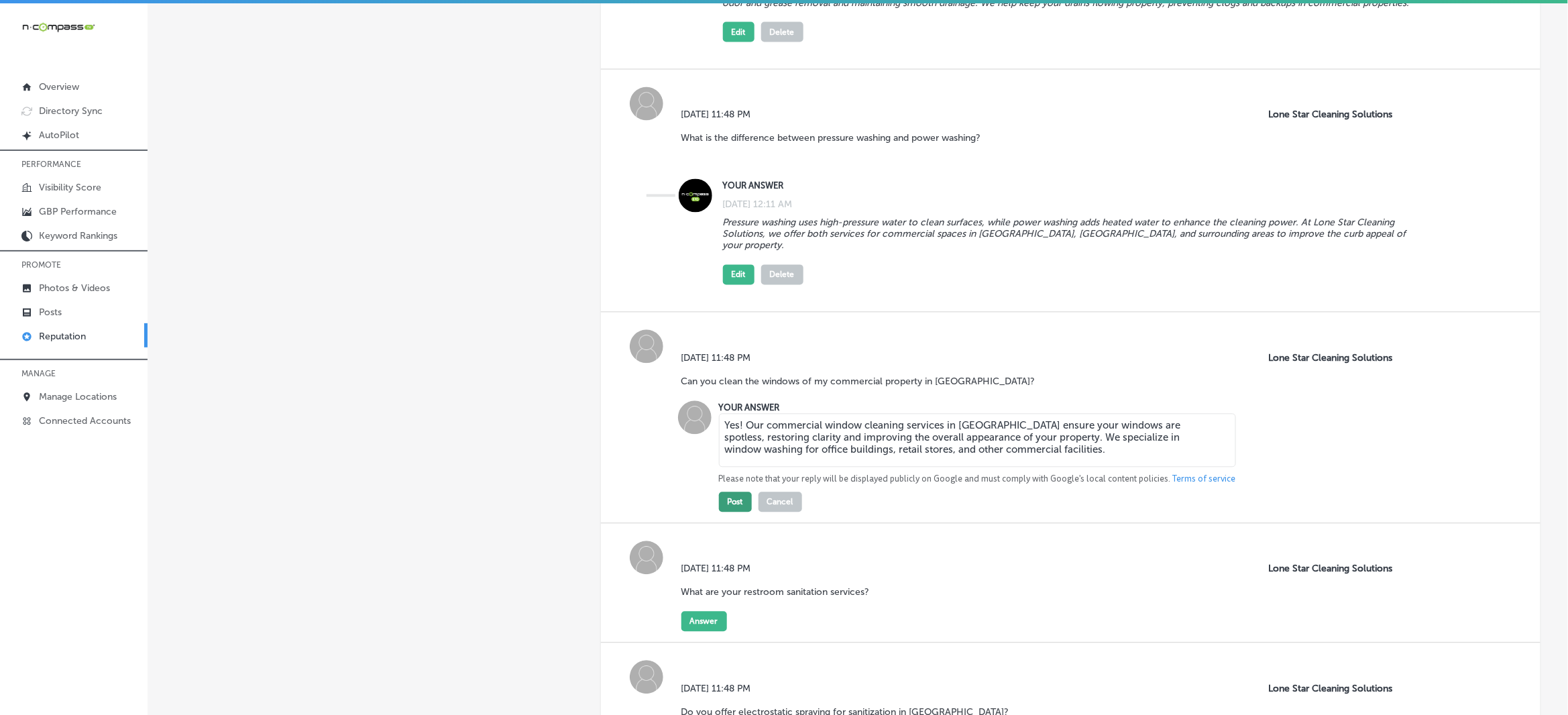
type textarea "Yes! Our commercial window cleaning services in [GEOGRAPHIC_DATA] ensure your w…"
click at [733, 492] on button "Post" at bounding box center [735, 502] width 33 height 20
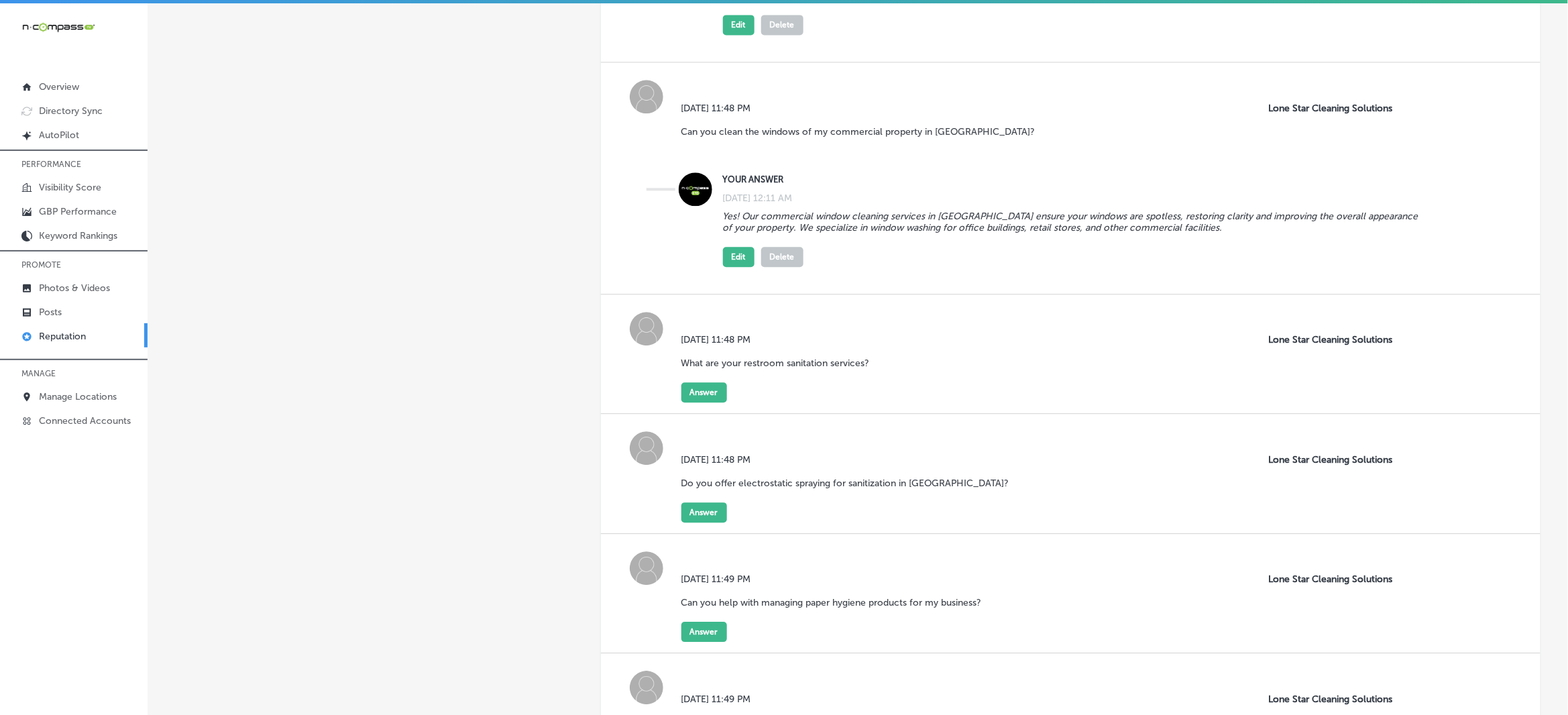
scroll to position [1258, 0]
click at [696, 384] on button "Answer" at bounding box center [705, 390] width 46 height 20
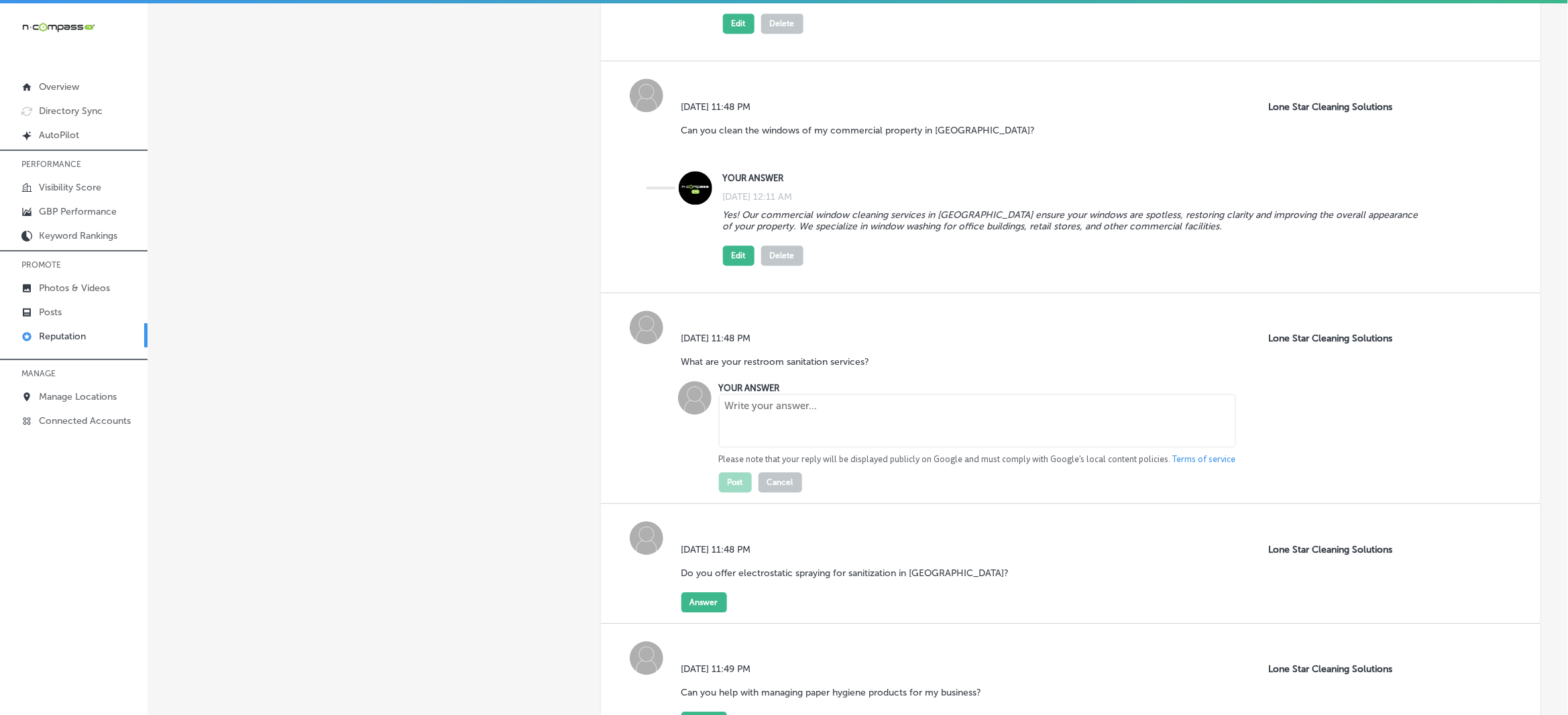
click at [770, 409] on textarea at bounding box center [977, 420] width 517 height 54
paste textarea "The frequency of deep cleaning depends on your business's size and traffic. For…"
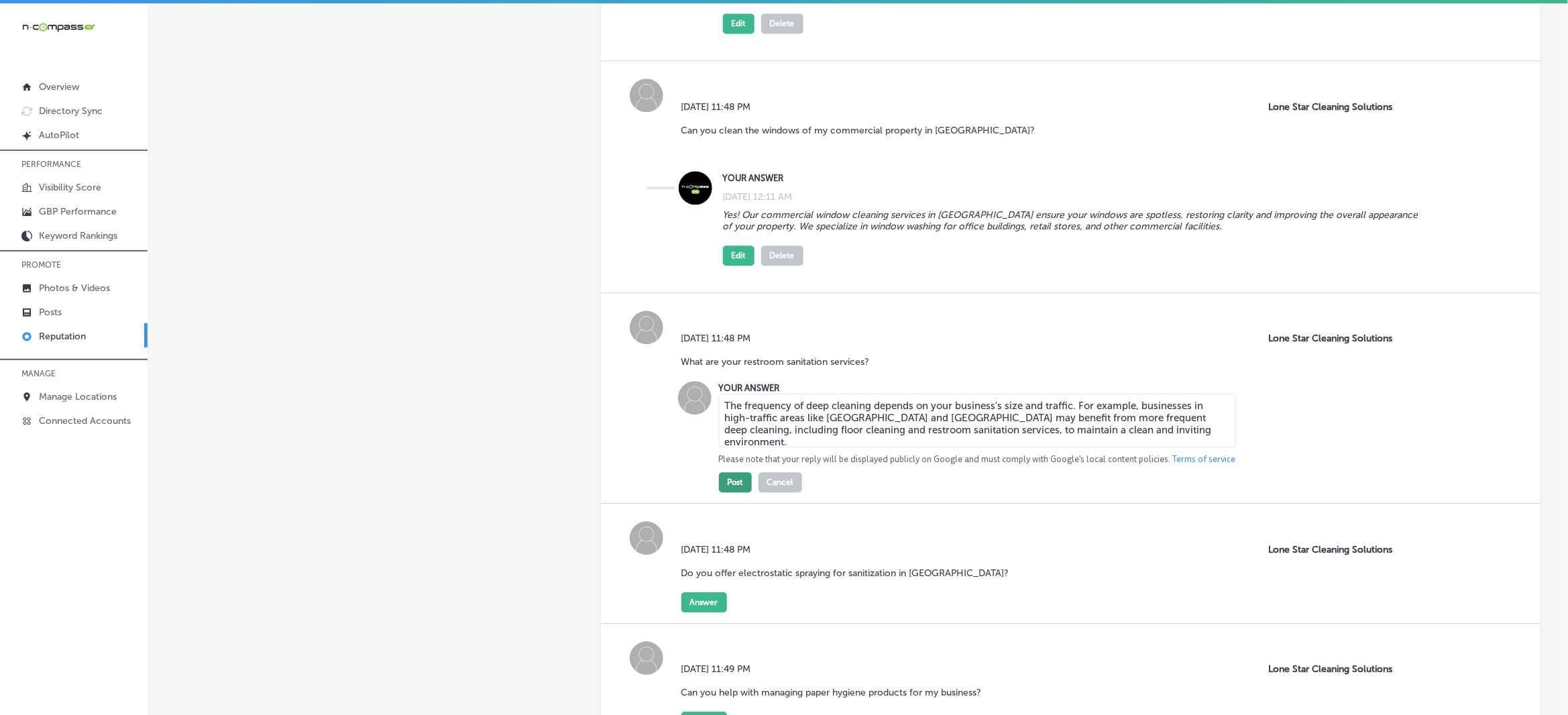
type textarea "The frequency of deep cleaning depends on your business's size and traffic. For…"
click at [739, 472] on button "Post" at bounding box center [735, 482] width 33 height 20
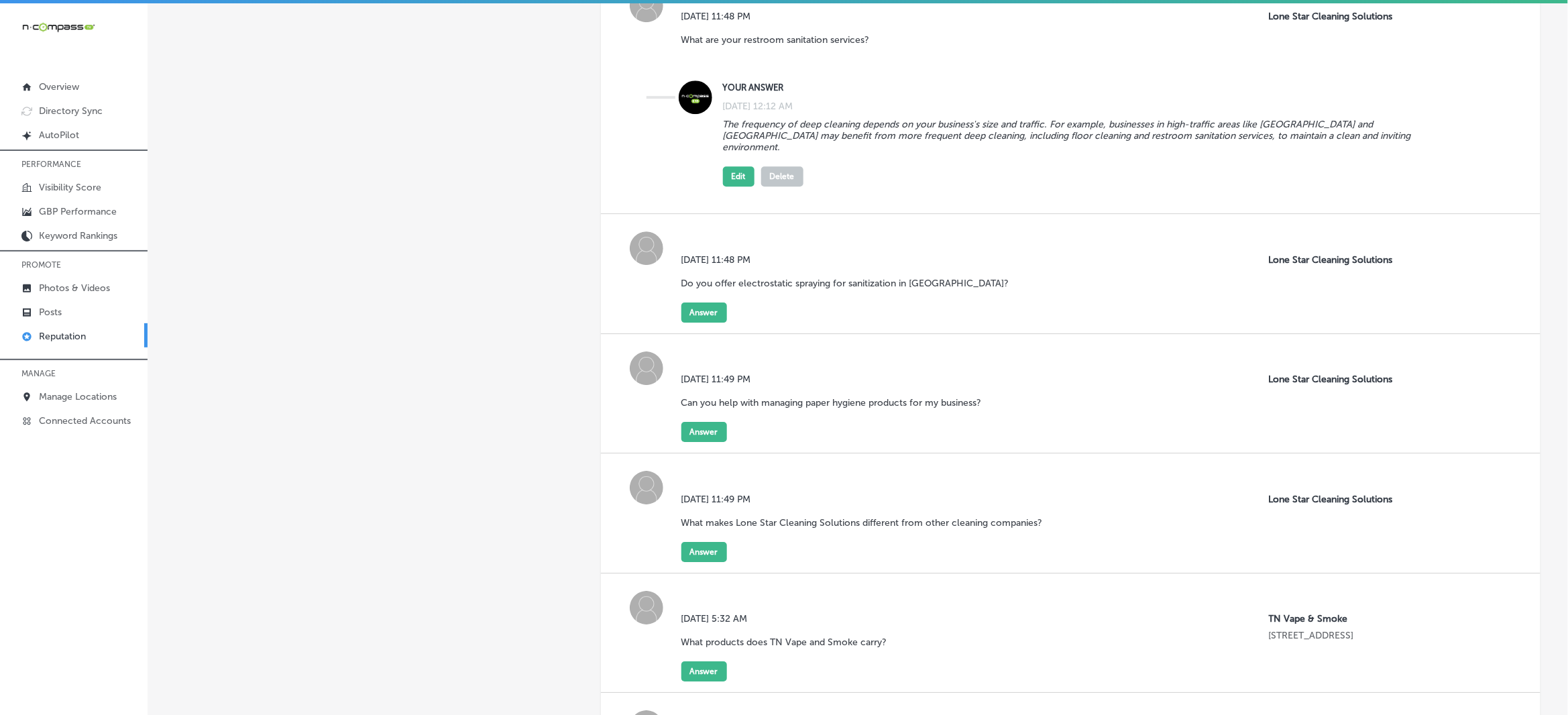
scroll to position [1593, 0]
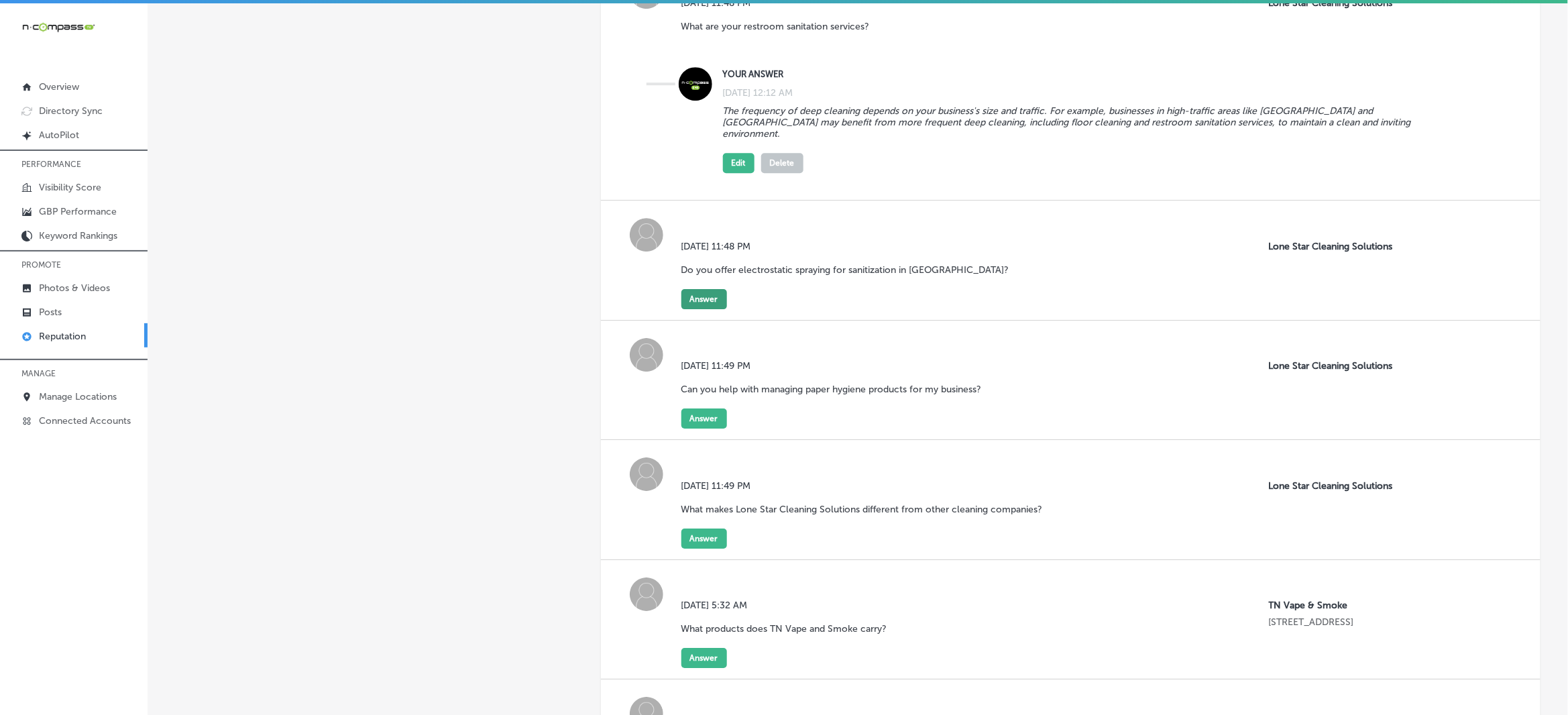
click at [695, 289] on button "Answer" at bounding box center [705, 299] width 46 height 20
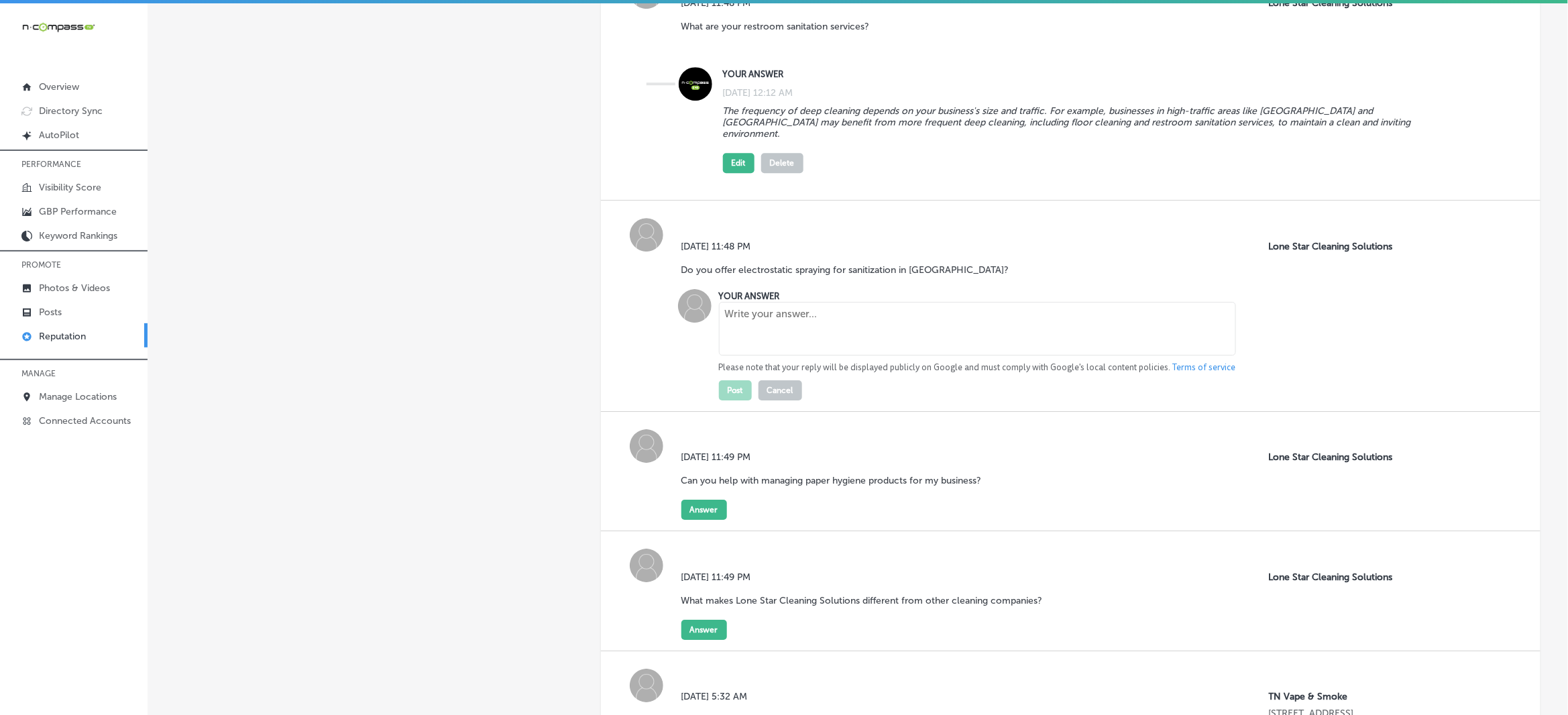
click at [762, 316] on textarea at bounding box center [977, 328] width 517 height 54
paste textarea "Yes, we provide electrostatic spraying and disinfecting services in [GEOGRAPHIC…"
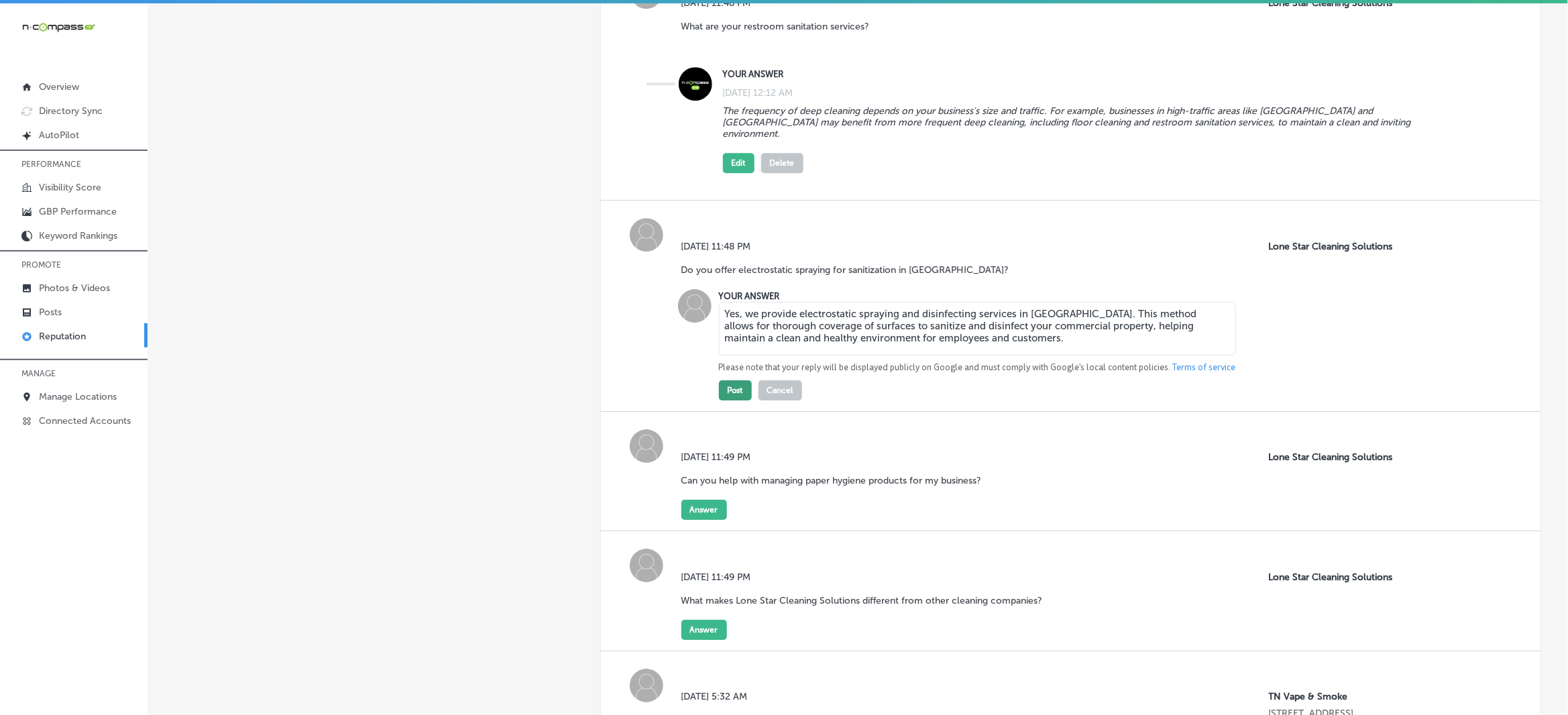
type textarea "Yes, we provide electrostatic spraying and disinfecting services in [GEOGRAPHIC…"
click at [739, 380] on button "Post" at bounding box center [735, 390] width 33 height 20
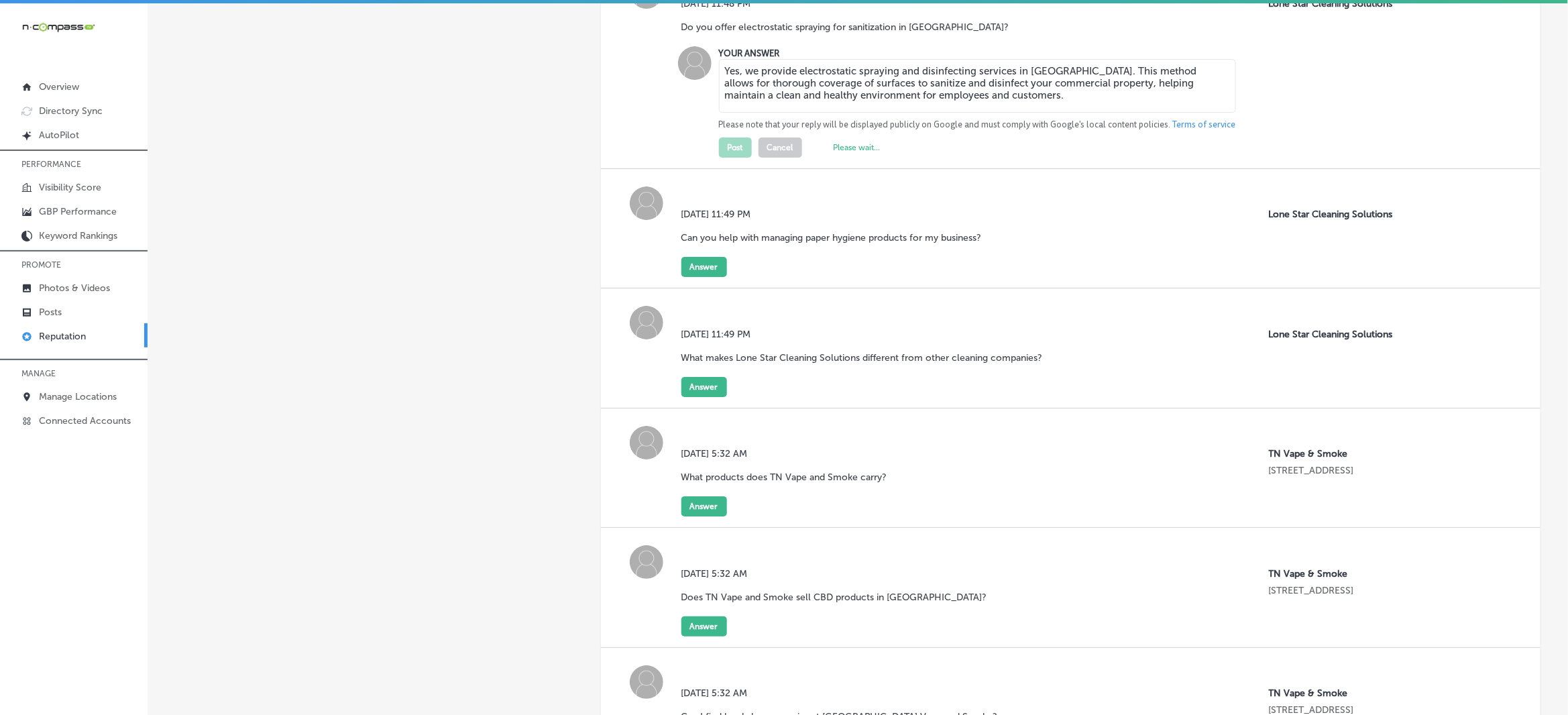
scroll to position [1844, 0]
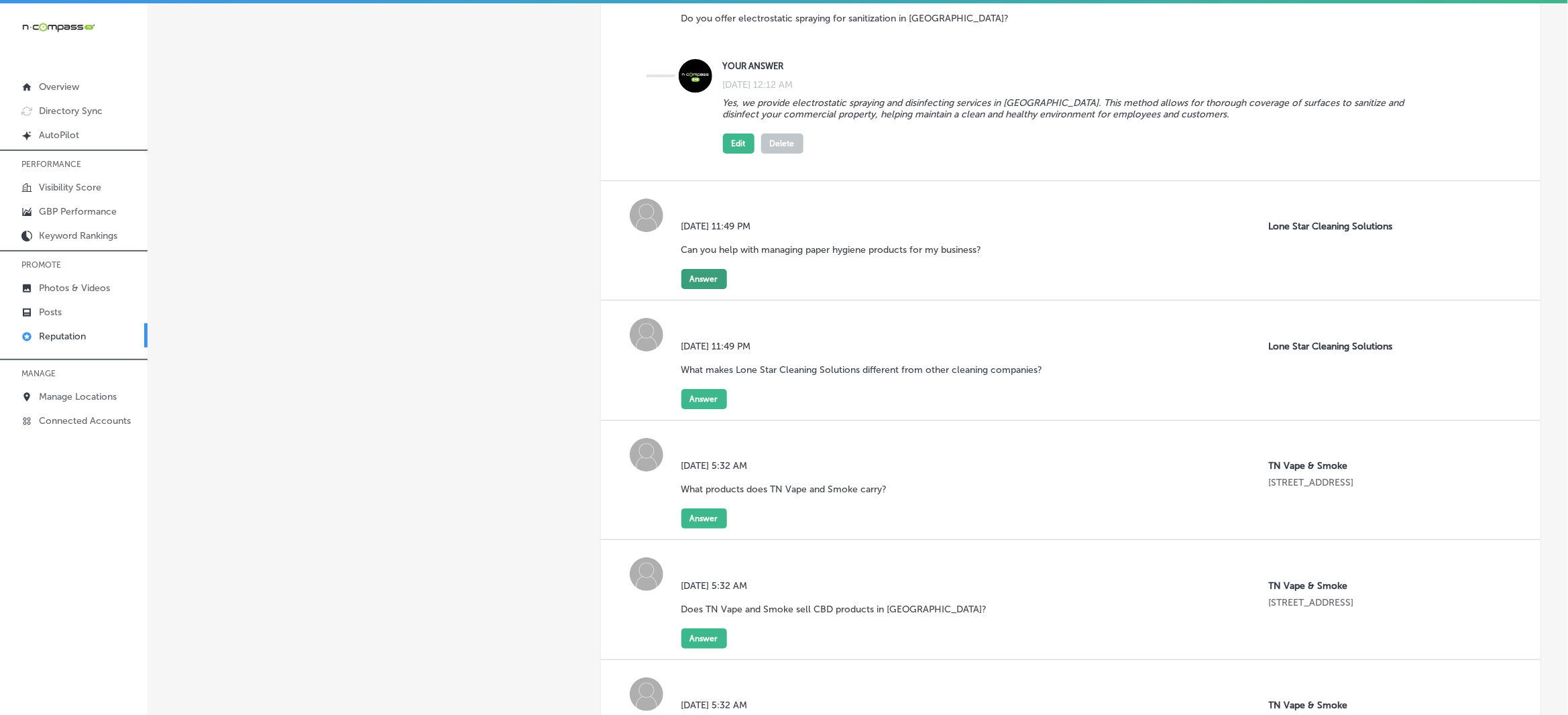
click at [702, 269] on button "Answer" at bounding box center [705, 279] width 46 height 20
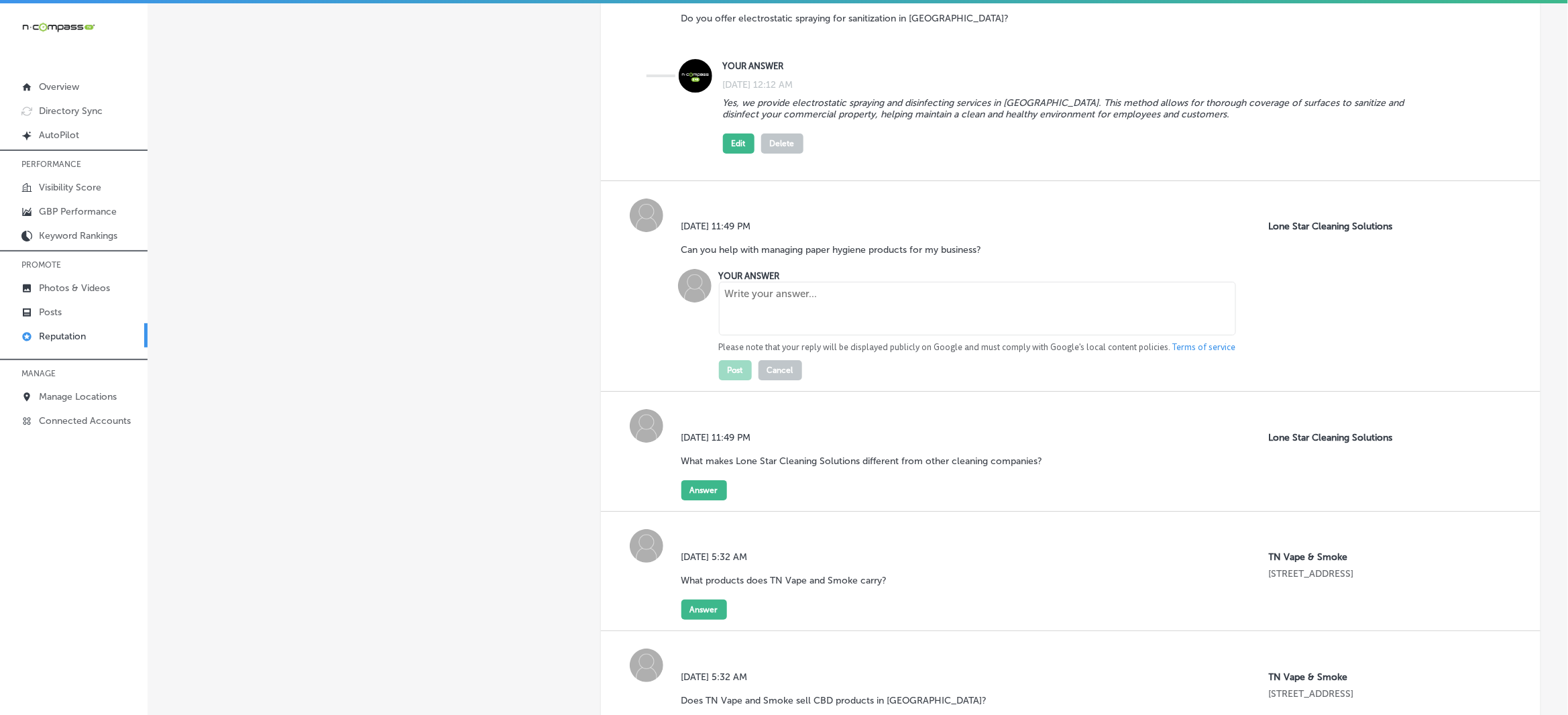
click at [855, 291] on textarea at bounding box center [977, 308] width 517 height 54
paste textarea "Absolutely! Our paper management program includes restocking toilet paper, pape…"
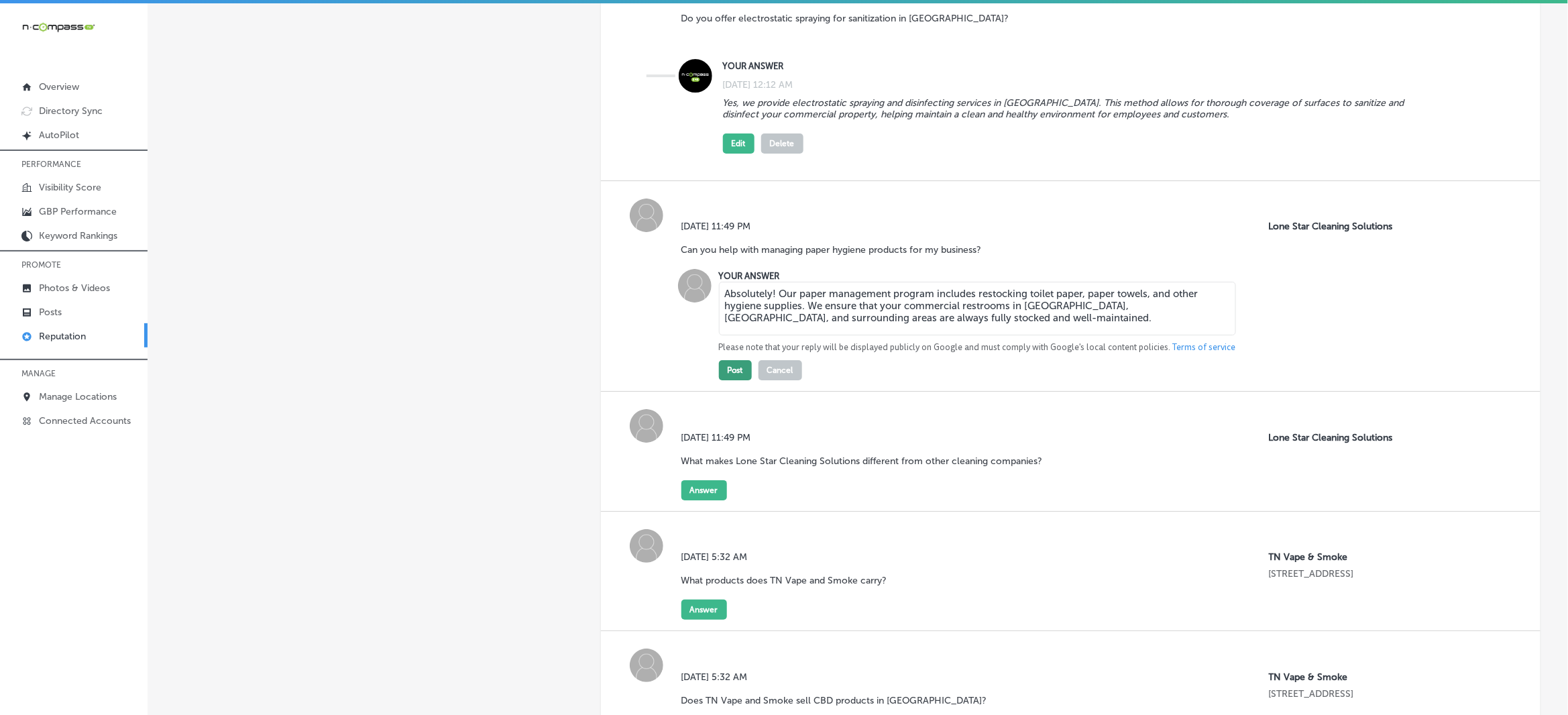
type textarea "Absolutely! Our paper management program includes restocking toilet paper, pape…"
click at [727, 360] on button "Post" at bounding box center [735, 370] width 33 height 20
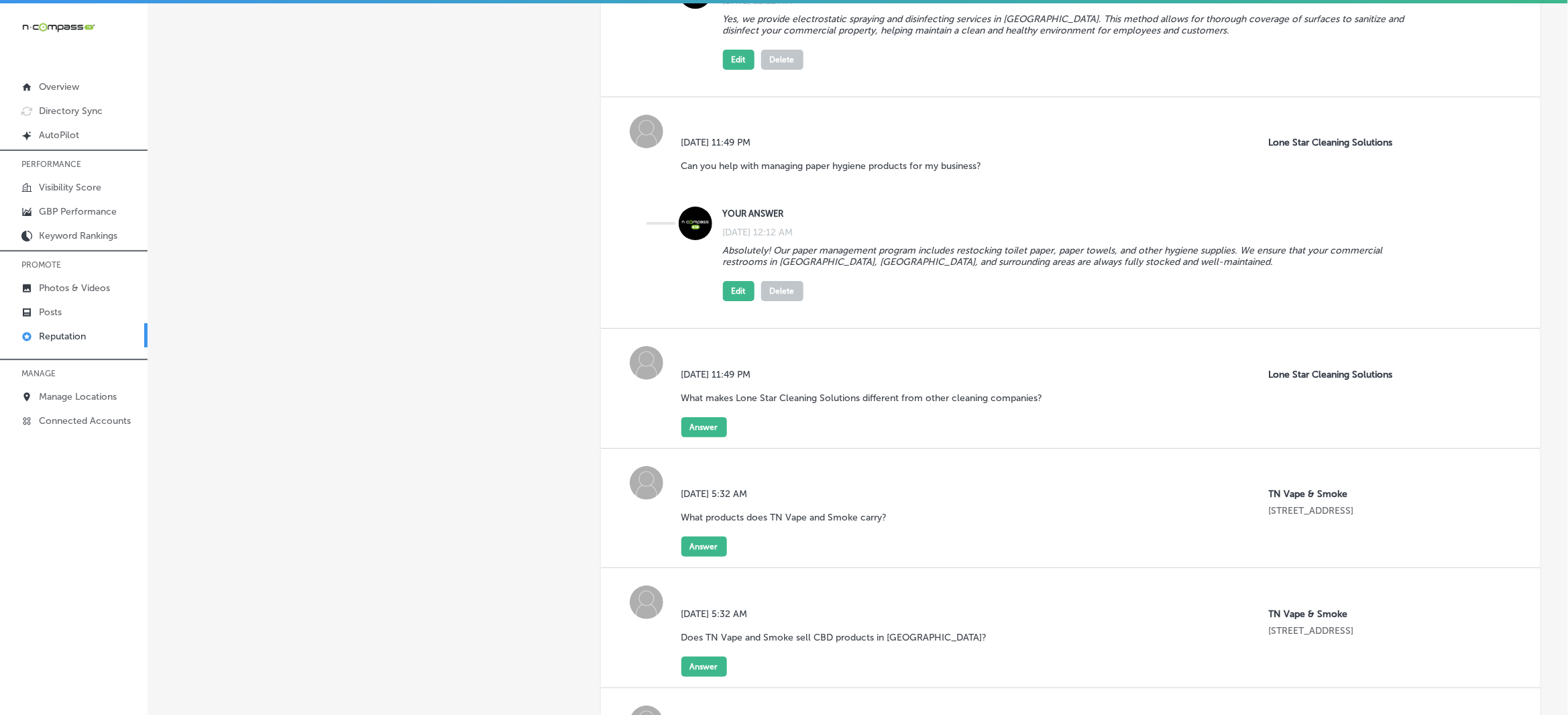
scroll to position [2012, 0]
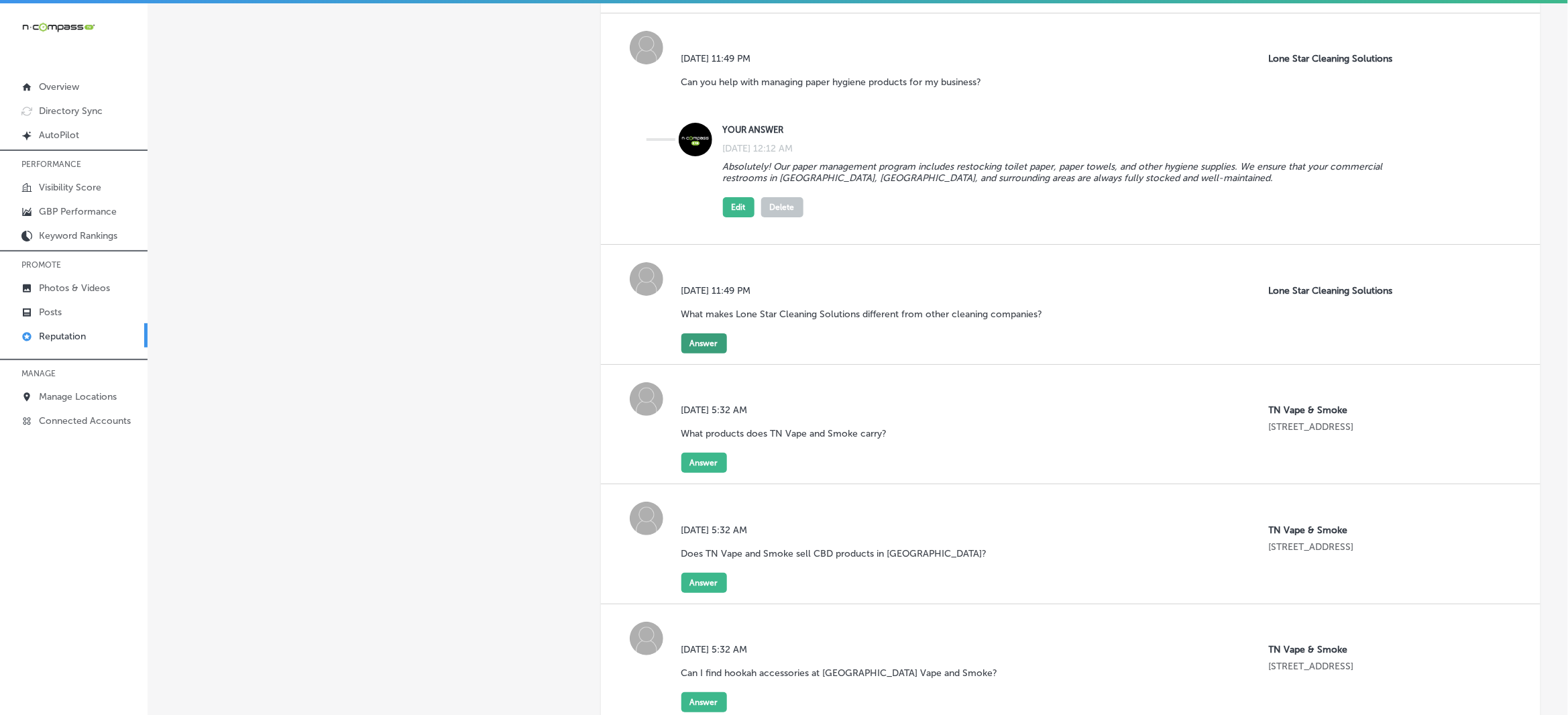
click at [693, 333] on button "Answer" at bounding box center [705, 343] width 46 height 20
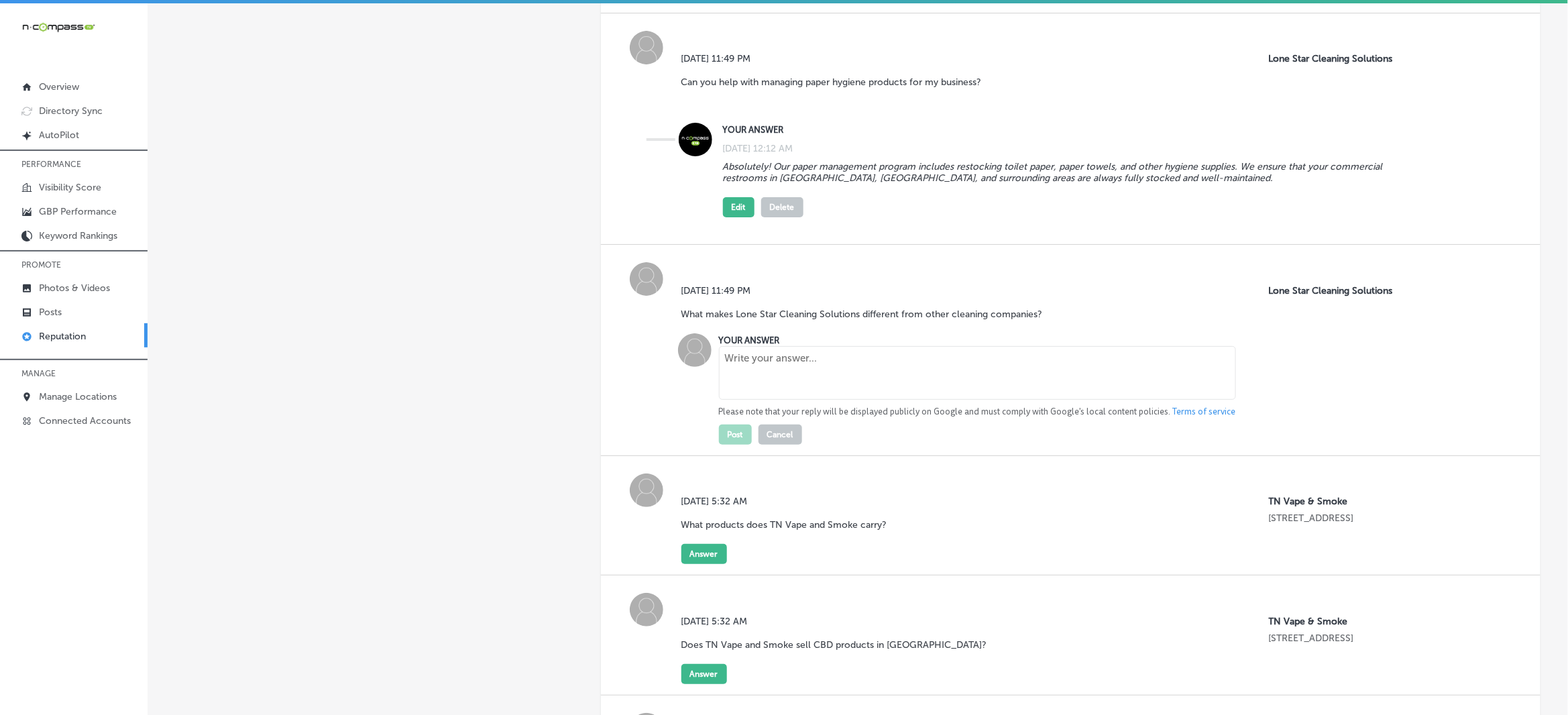
click at [771, 359] on textarea at bounding box center [977, 373] width 517 height 54
paste textarea "Lone Star Cleaning Solutions stands out with our commitment to quality, attenti…"
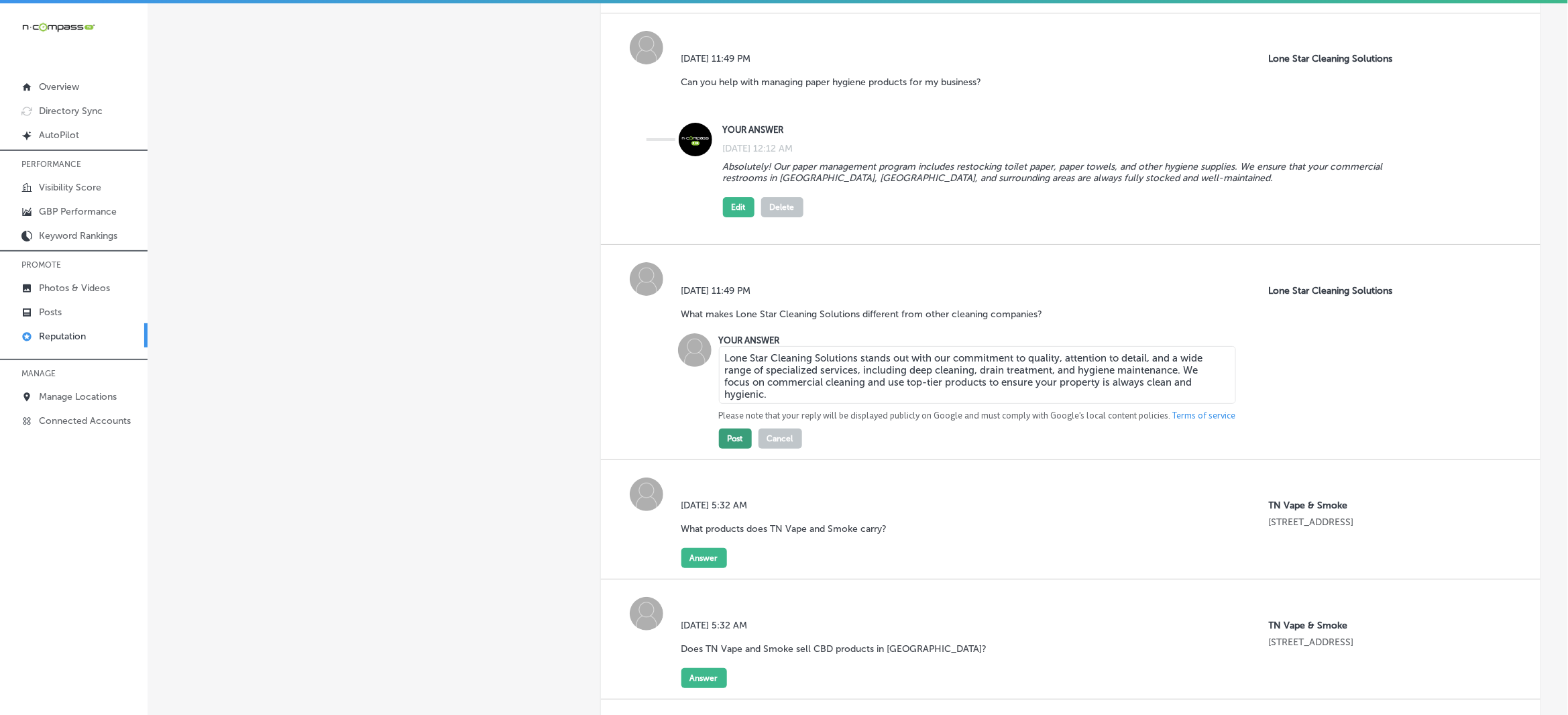
type textarea "Lone Star Cleaning Solutions stands out with our commitment to quality, attenti…"
click at [727, 429] on button "Post" at bounding box center [735, 438] width 33 height 20
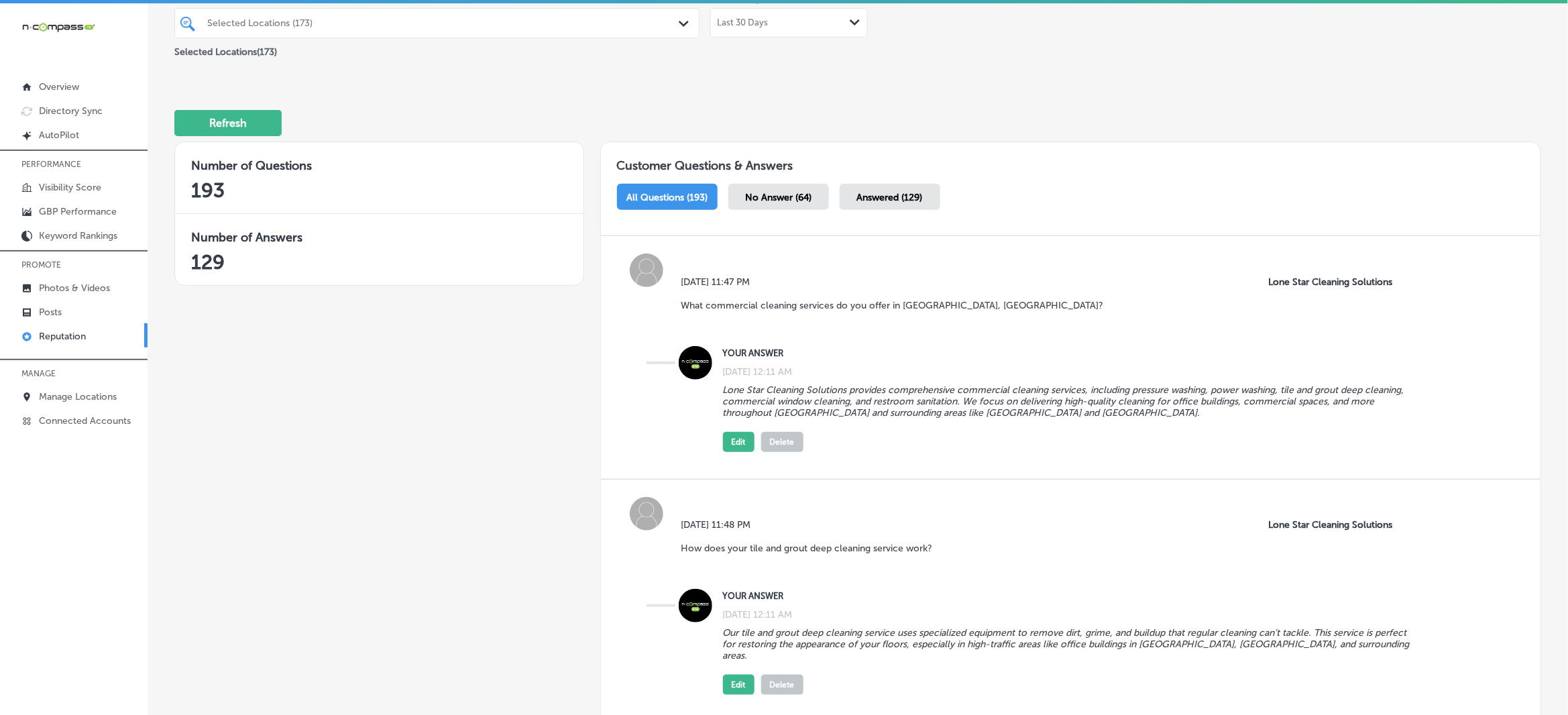
scroll to position [0, 0]
